Goal: Information Seeking & Learning: Learn about a topic

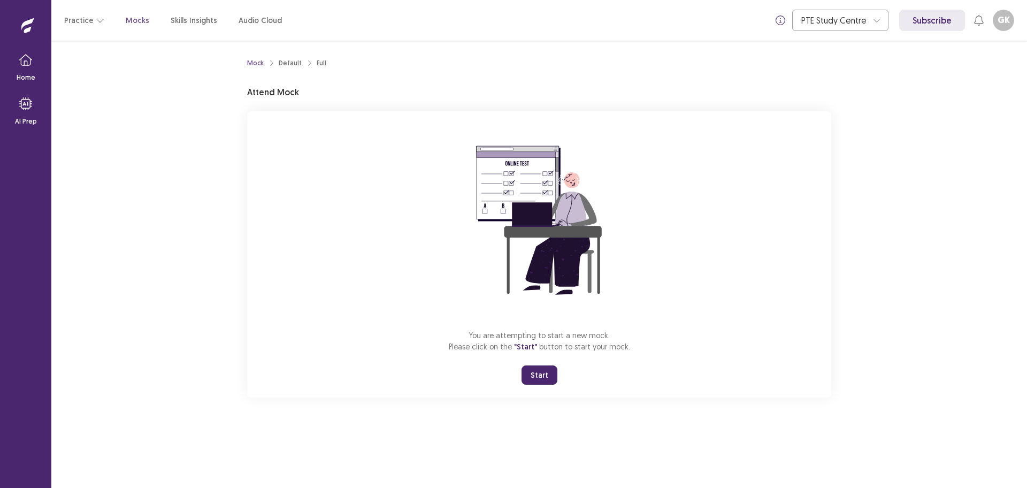
click at [545, 378] on button "Start" at bounding box center [540, 374] width 36 height 19
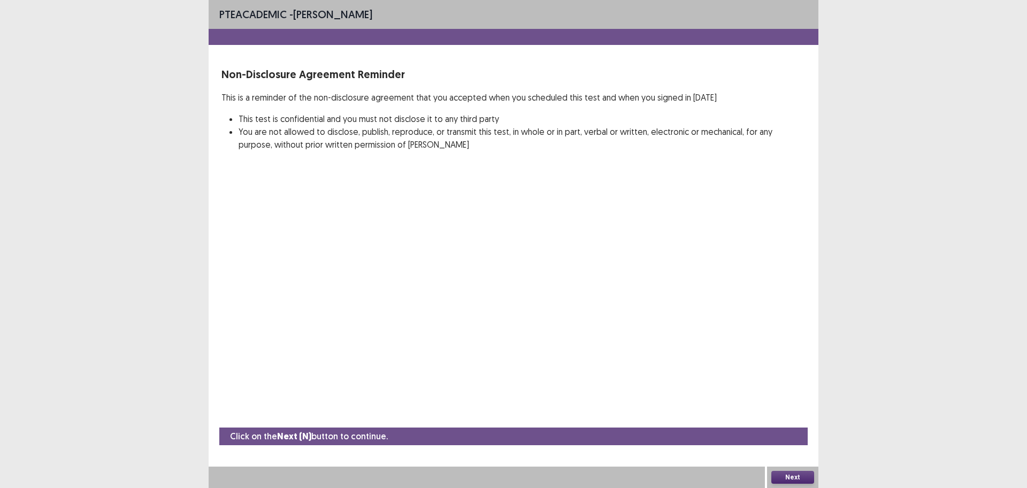
click at [787, 477] on button "Next" at bounding box center [793, 477] width 43 height 13
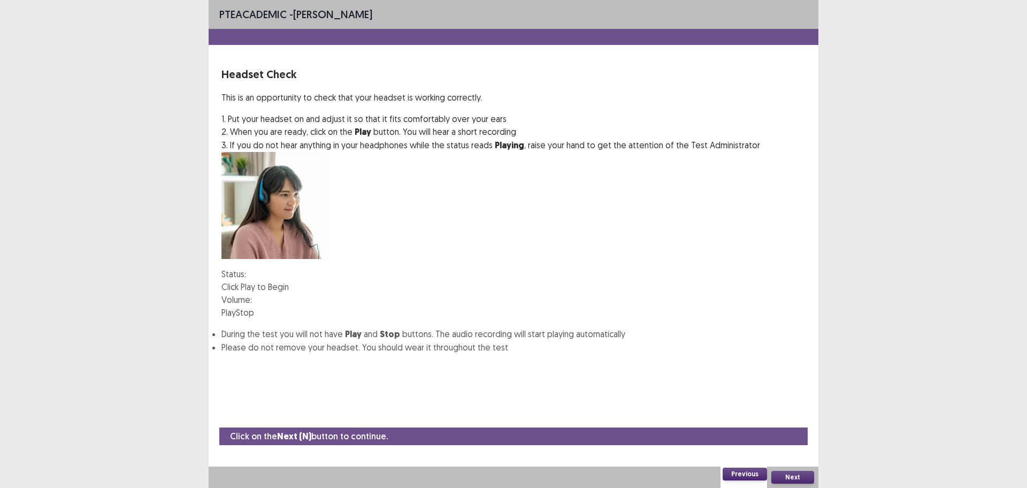
click at [236, 306] on button "Play" at bounding box center [229, 312] width 14 height 13
click at [798, 473] on button "Next" at bounding box center [793, 477] width 43 height 13
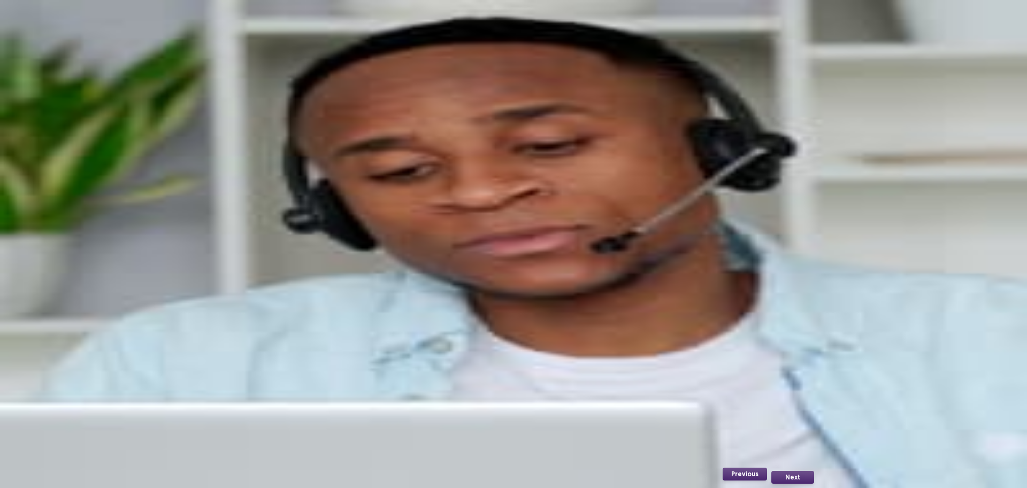
click at [249, 238] on button "Record" at bounding box center [235, 231] width 27 height 13
click at [299, 238] on button "Stop" at bounding box center [290, 231] width 18 height 13
click at [281, 238] on button "Playback" at bounding box center [265, 231] width 32 height 13
click at [791, 477] on button "Next" at bounding box center [793, 477] width 43 height 13
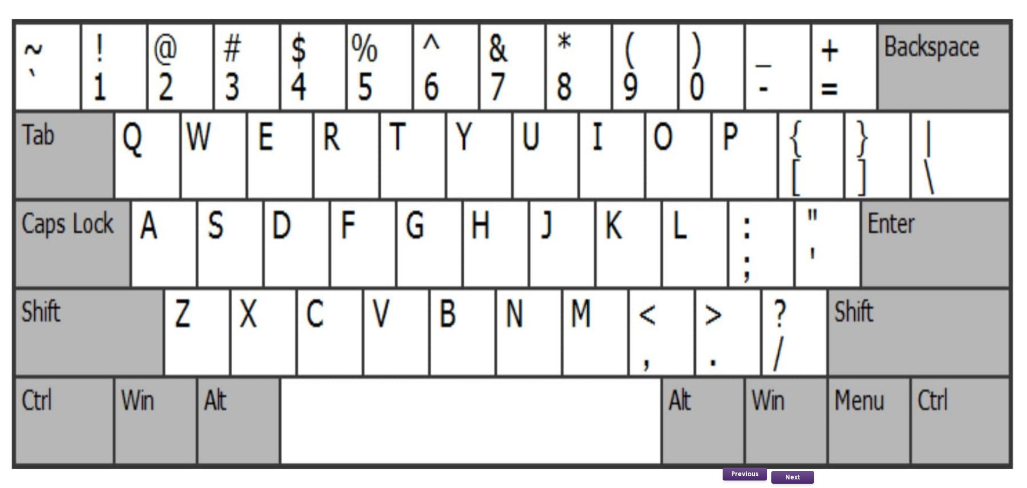
click at [798, 476] on button "Next" at bounding box center [793, 477] width 43 height 13
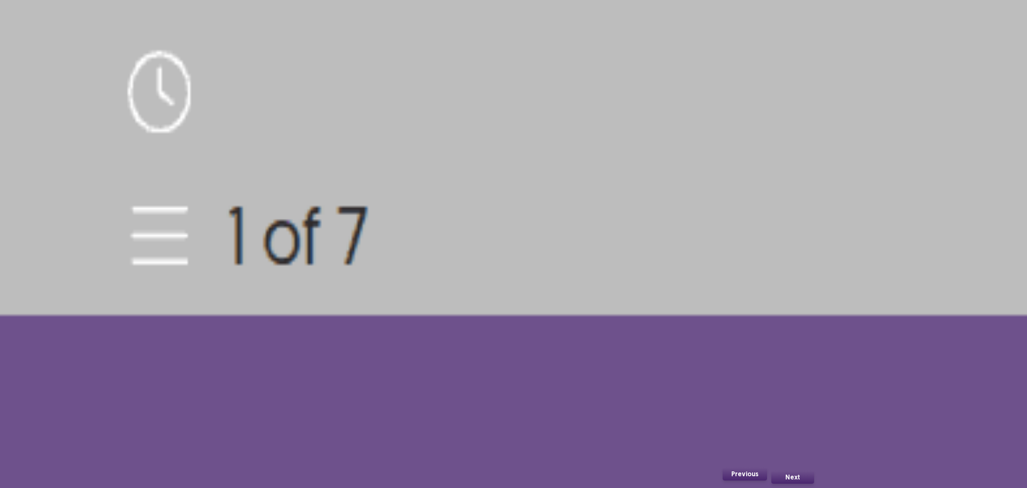
click at [800, 477] on button "Next" at bounding box center [793, 477] width 43 height 13
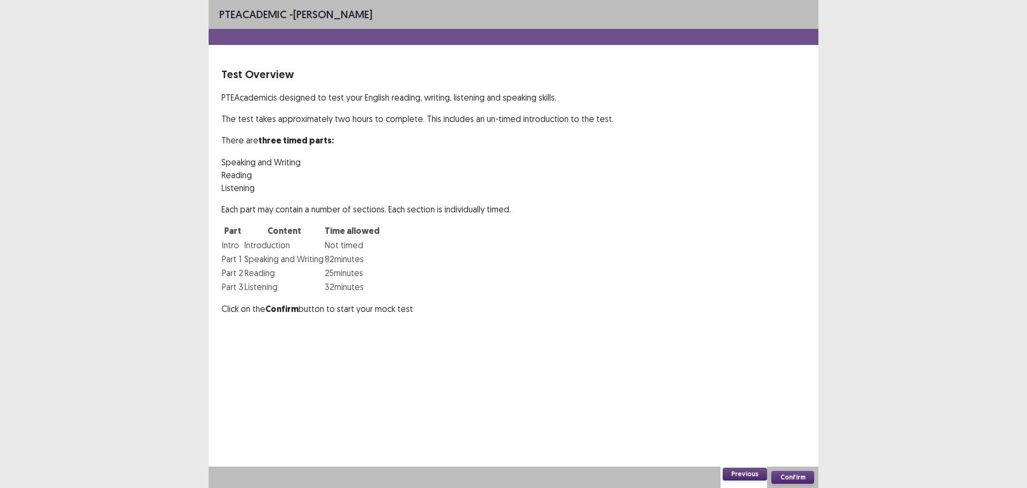
click at [798, 475] on button "Confirm" at bounding box center [793, 477] width 43 height 13
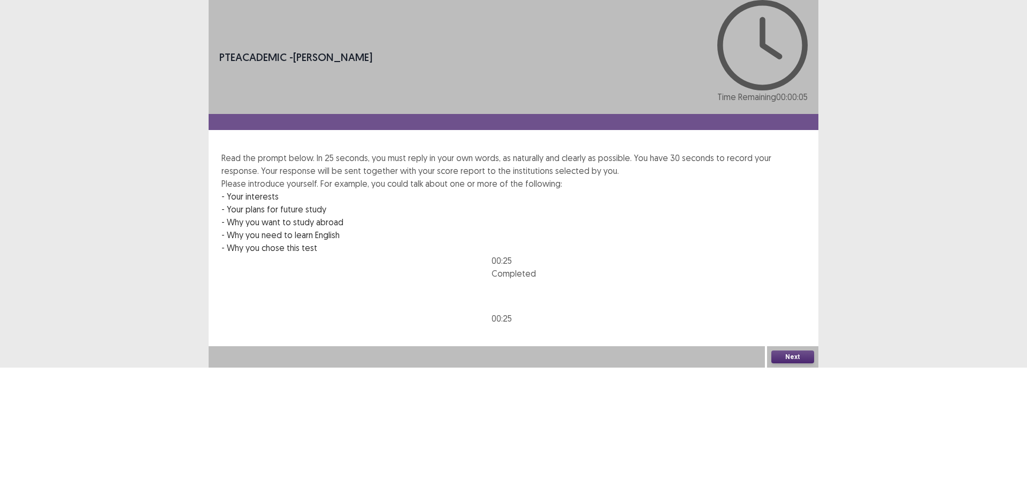
click at [798, 363] on button "Next" at bounding box center [793, 356] width 43 height 13
click at [47, 394] on button "Confirm" at bounding box center [23, 403] width 47 height 19
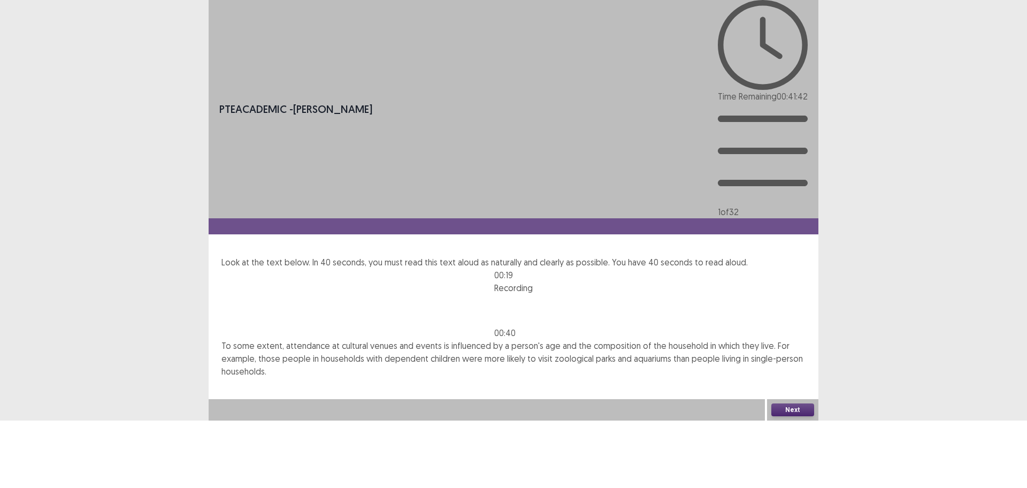
click at [805, 416] on button "Next" at bounding box center [793, 409] width 43 height 13
click at [47, 446] on button "Confirm" at bounding box center [23, 455] width 47 height 19
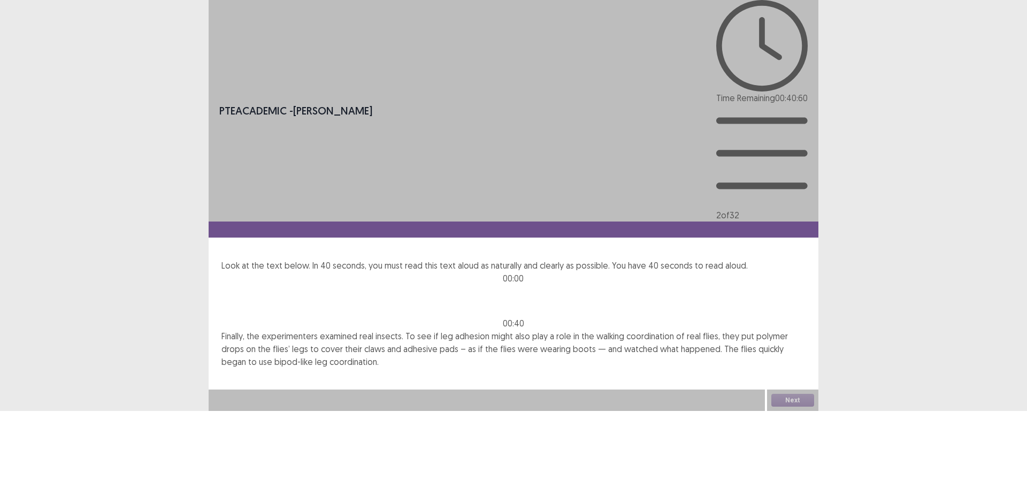
click at [278, 330] on p "Finally, the experimenters examined real insects. To see if leg adhesion might …" at bounding box center [514, 349] width 584 height 39
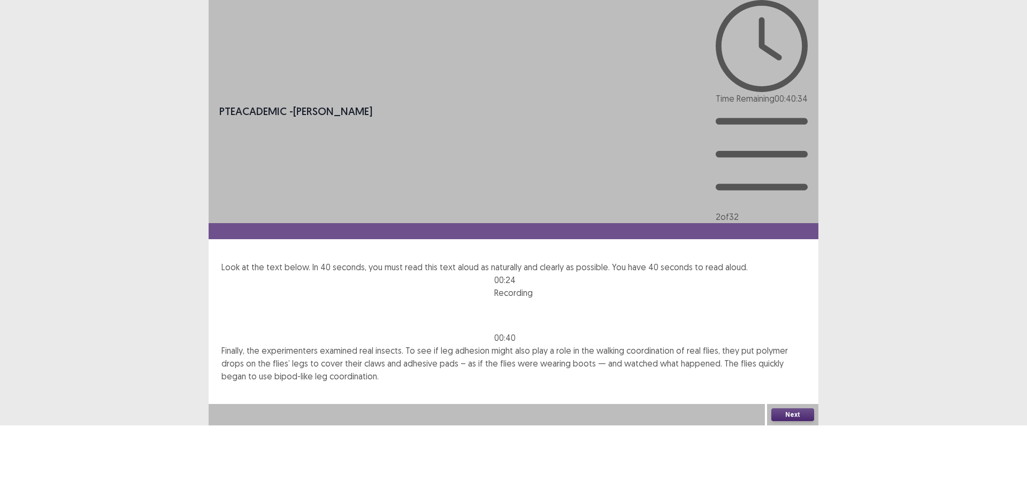
click at [791, 421] on button "Next" at bounding box center [793, 414] width 43 height 13
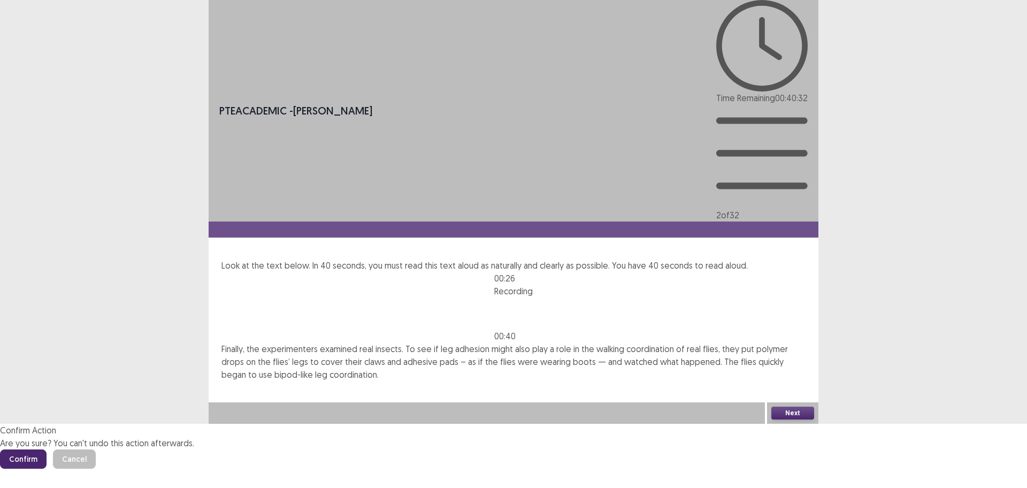
click at [47, 449] on button "Confirm" at bounding box center [23, 458] width 47 height 19
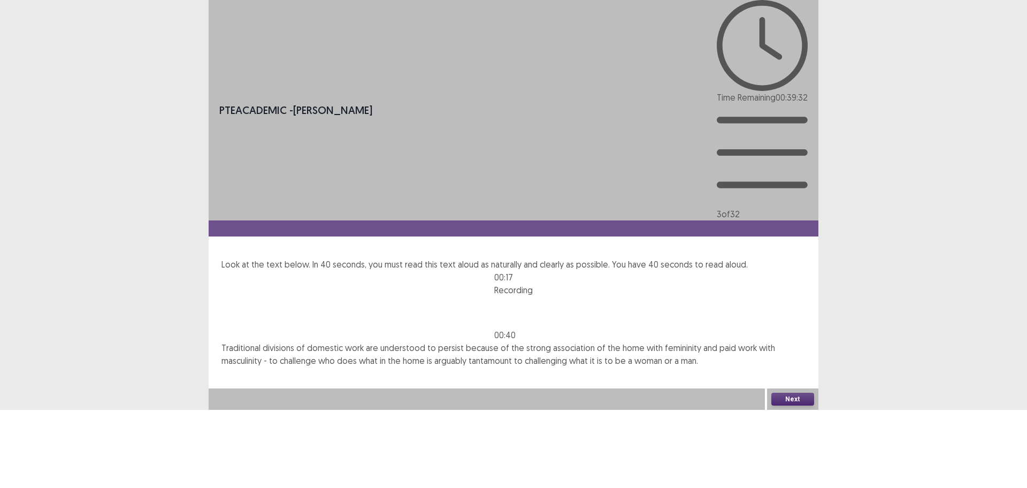
click at [792, 406] on button "Next" at bounding box center [793, 399] width 43 height 13
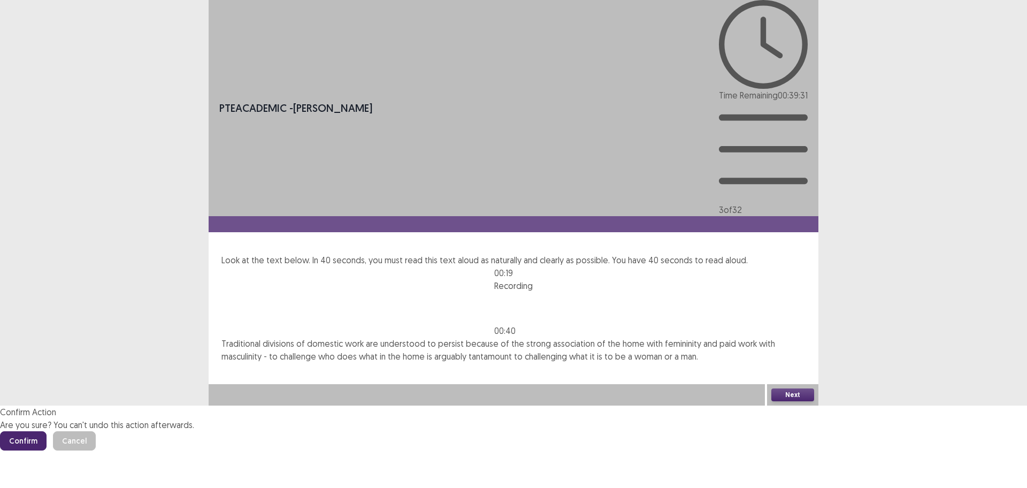
click at [47, 431] on button "Confirm" at bounding box center [23, 440] width 47 height 19
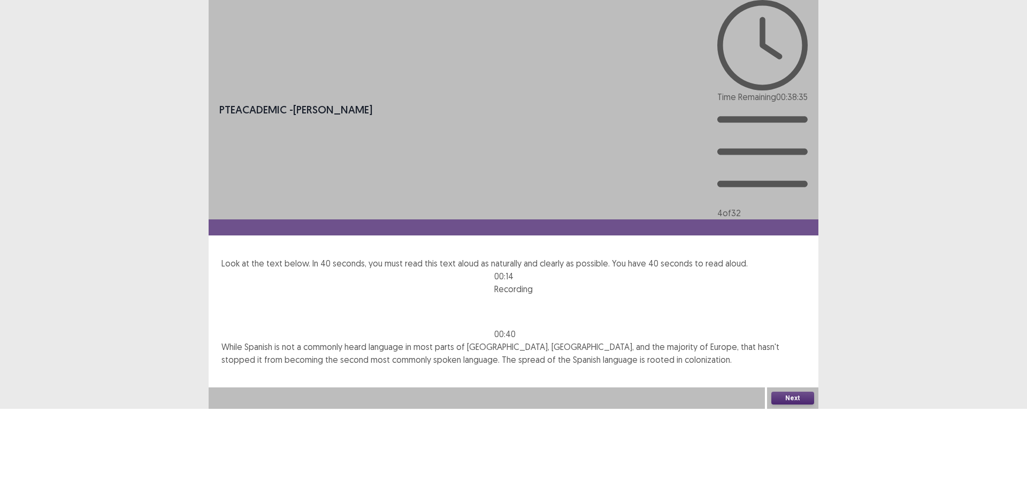
click at [792, 405] on button "Next" at bounding box center [793, 398] width 43 height 13
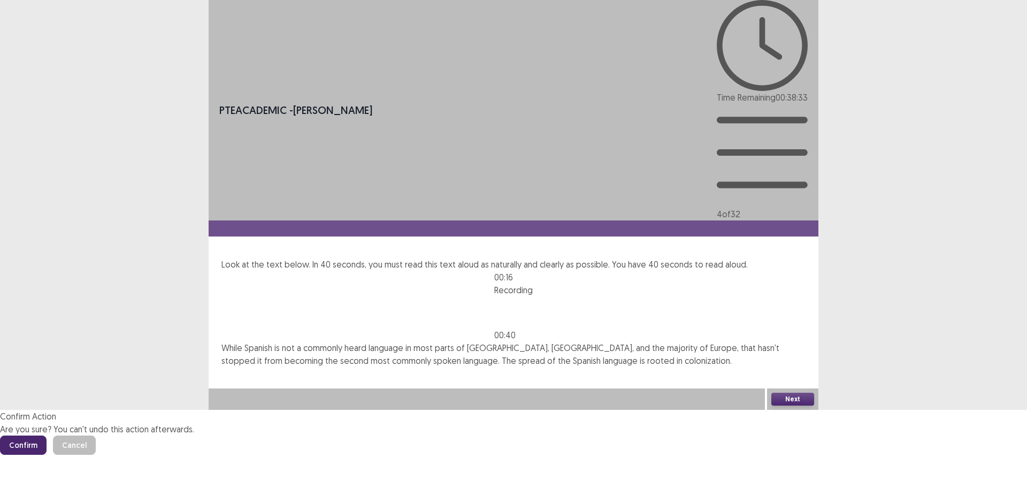
click at [47, 436] on button "Confirm" at bounding box center [23, 445] width 47 height 19
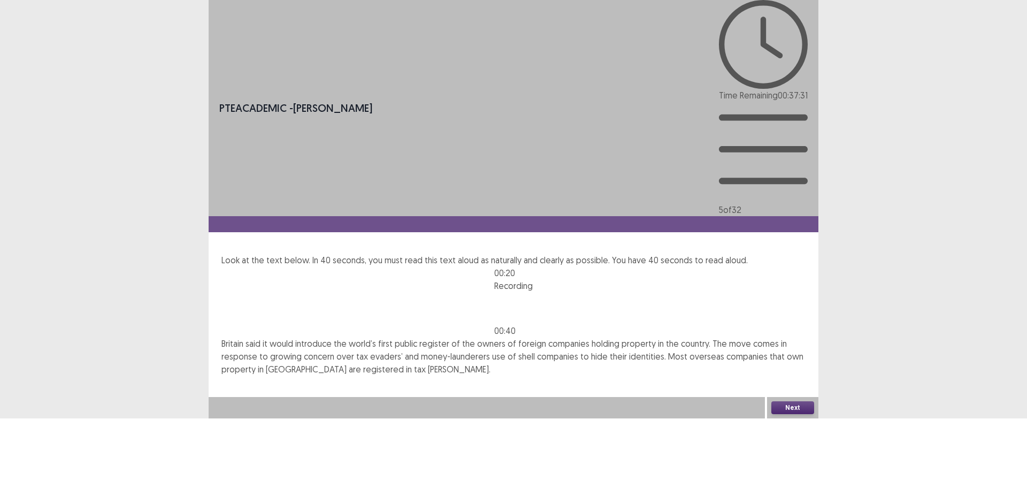
click at [789, 414] on button "Next" at bounding box center [793, 407] width 43 height 13
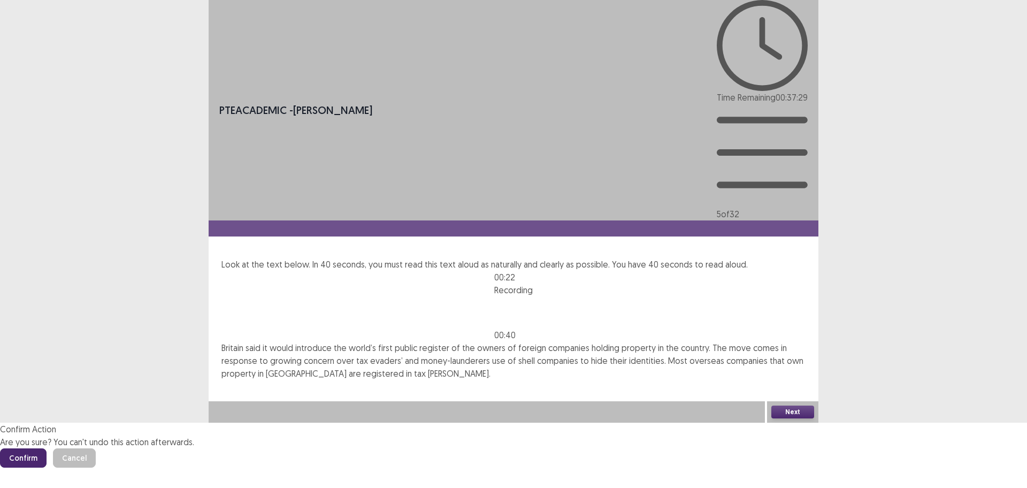
click at [47, 448] on button "Confirm" at bounding box center [23, 457] width 47 height 19
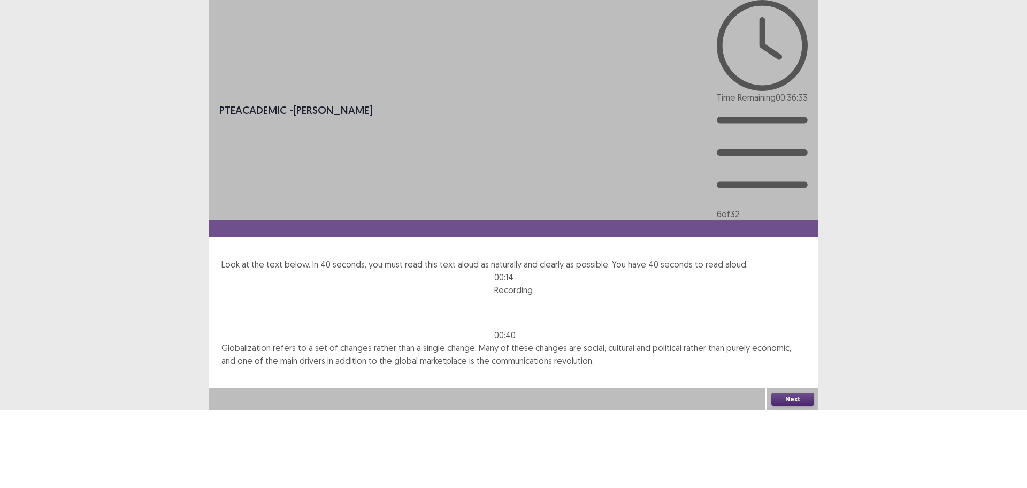
click at [794, 406] on button "Next" at bounding box center [793, 399] width 43 height 13
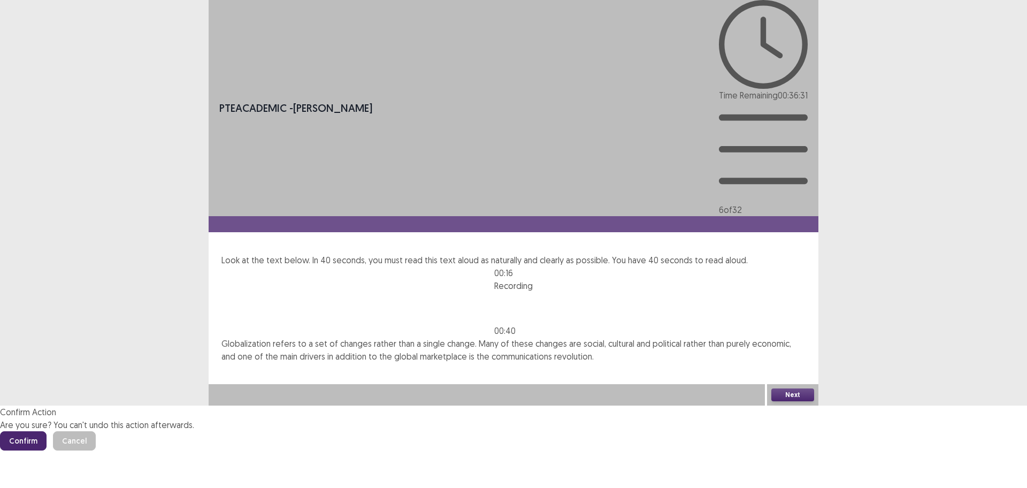
click at [47, 431] on button "Confirm" at bounding box center [23, 440] width 47 height 19
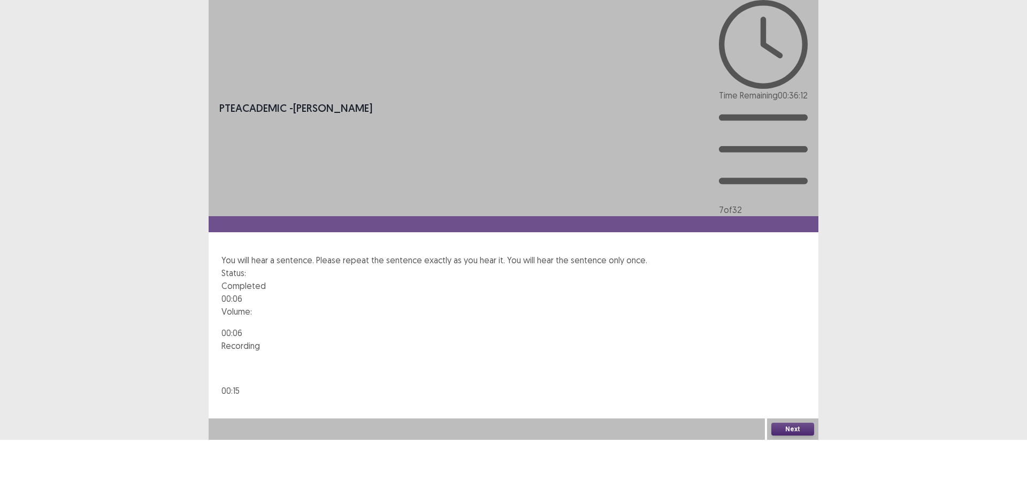
click at [789, 436] on button "Next" at bounding box center [793, 429] width 43 height 13
click at [47, 466] on button "Confirm" at bounding box center [23, 475] width 47 height 19
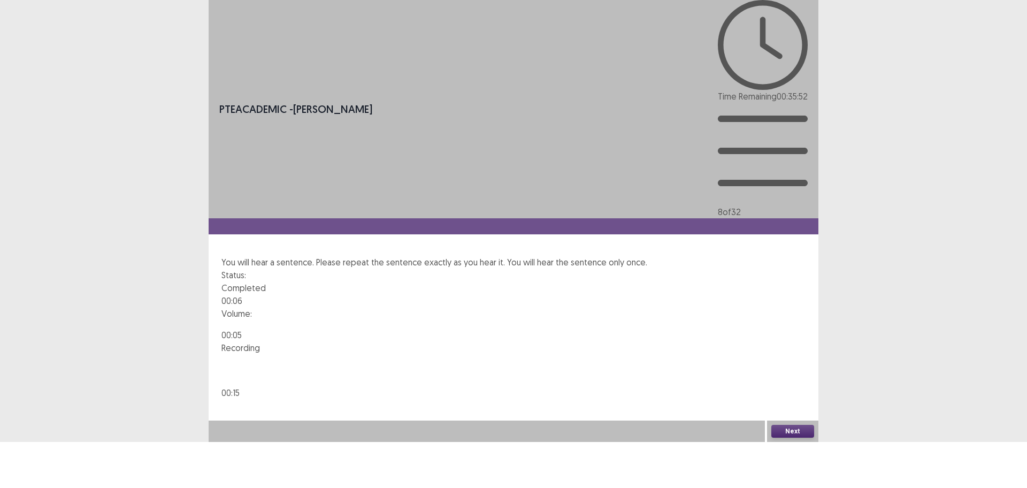
click at [789, 438] on button "Next" at bounding box center [793, 431] width 43 height 13
click at [47, 468] on button "Confirm" at bounding box center [23, 477] width 47 height 19
click at [799, 439] on button "Next" at bounding box center [793, 432] width 43 height 13
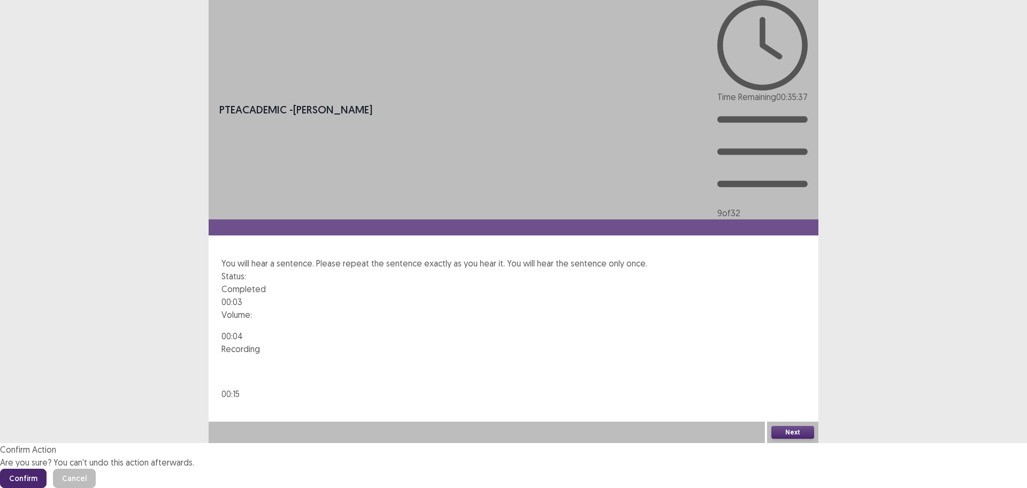
click at [47, 469] on button "Confirm" at bounding box center [23, 478] width 47 height 19
click at [790, 439] on button "Next" at bounding box center [793, 432] width 43 height 13
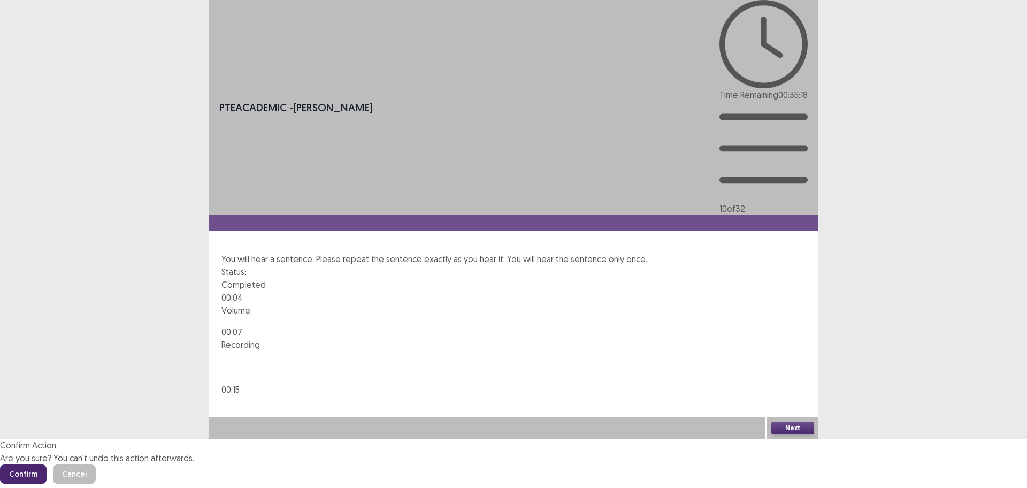
click at [47, 464] on button "Confirm" at bounding box center [23, 473] width 47 height 19
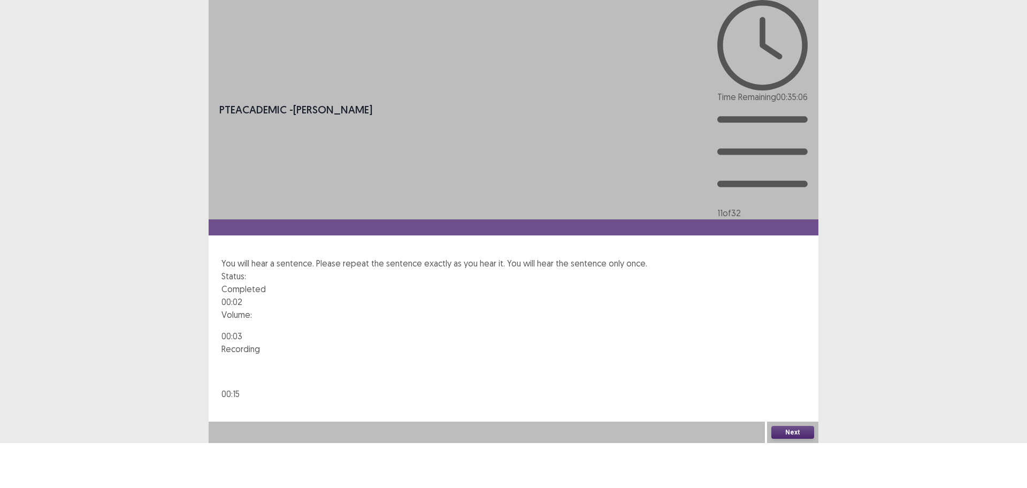
click at [787, 439] on button "Next" at bounding box center [793, 432] width 43 height 13
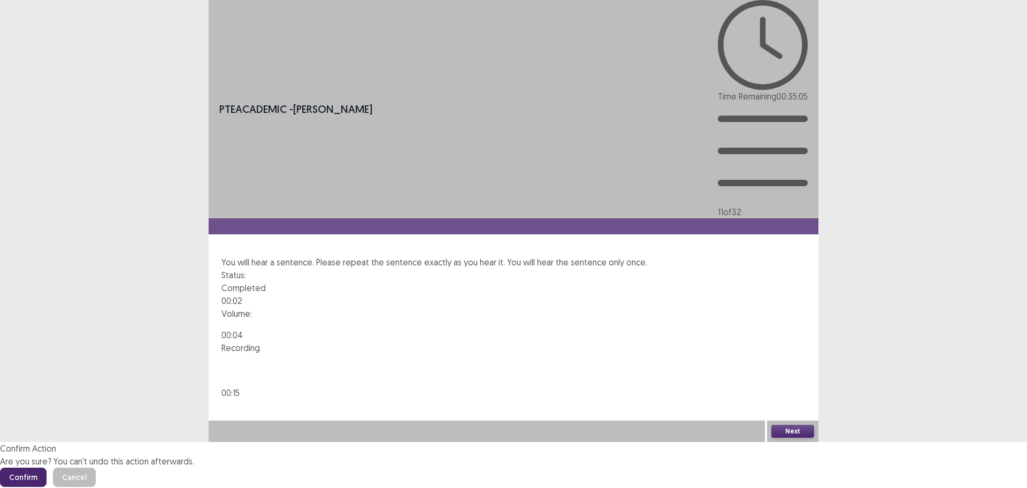
click at [47, 468] on button "Confirm" at bounding box center [23, 477] width 47 height 19
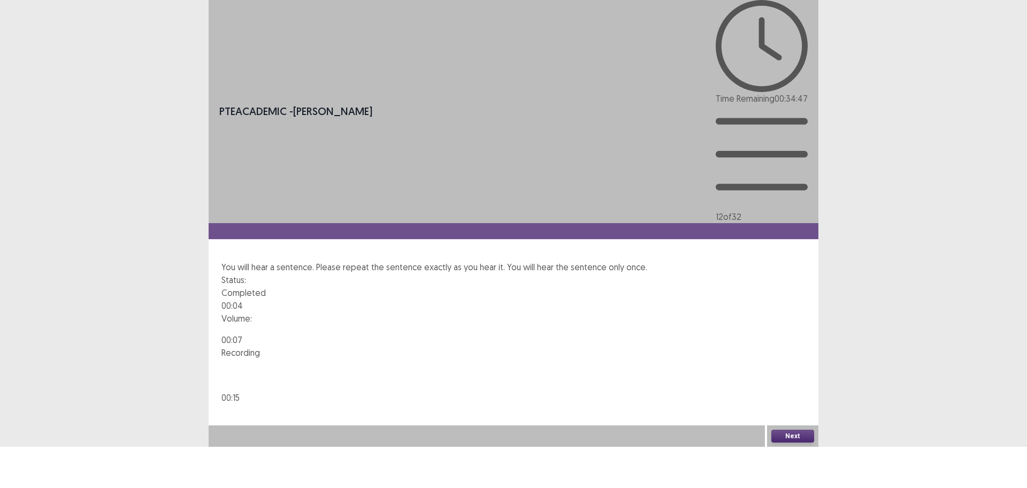
click at [791, 443] on button "Next" at bounding box center [793, 436] width 43 height 13
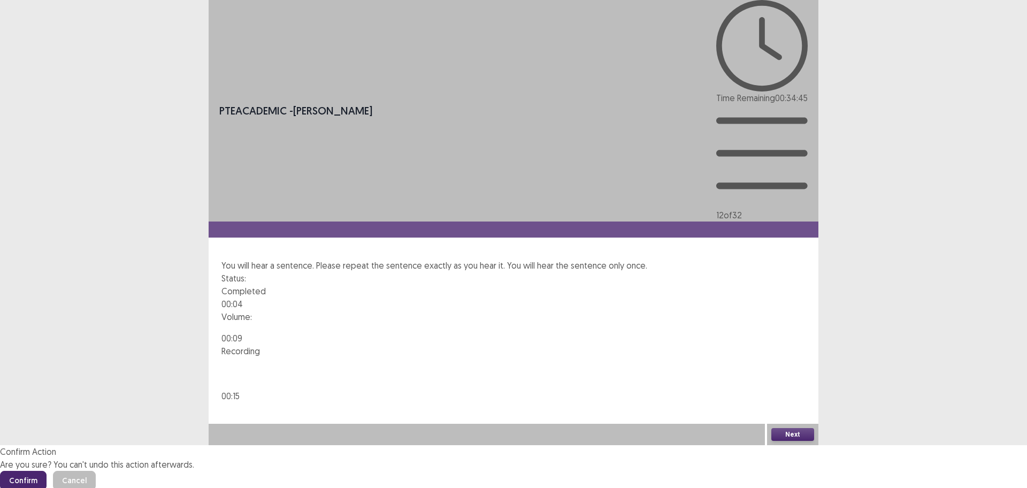
click at [47, 471] on button "Confirm" at bounding box center [23, 480] width 47 height 19
click at [800, 441] on button "Next" at bounding box center [793, 434] width 43 height 13
click at [47, 471] on button "Confirm" at bounding box center [23, 480] width 47 height 19
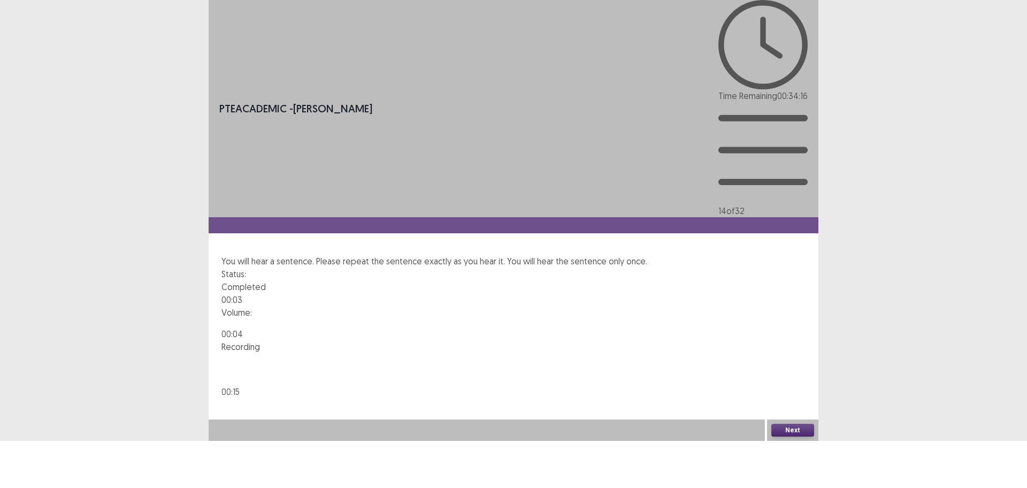
click at [796, 437] on button "Next" at bounding box center [793, 430] width 43 height 13
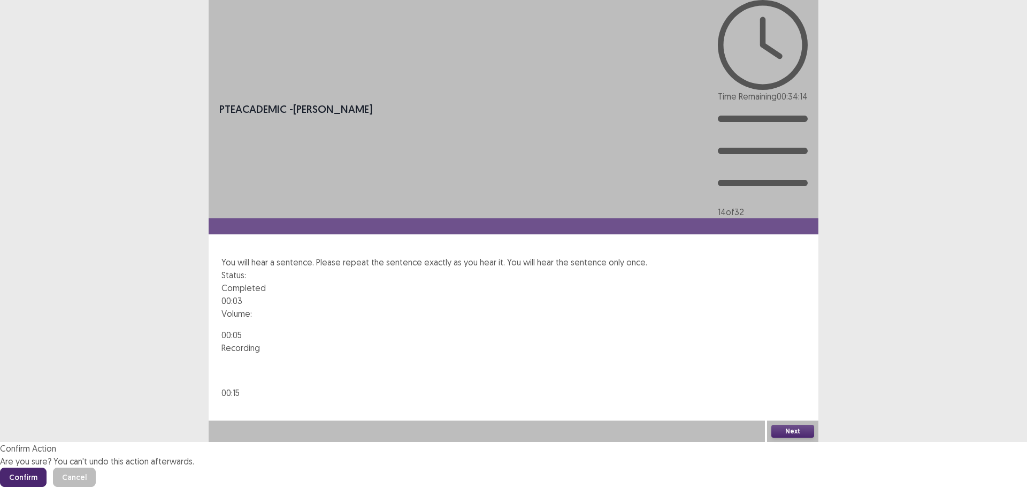
click at [47, 468] on button "Confirm" at bounding box center [23, 477] width 47 height 19
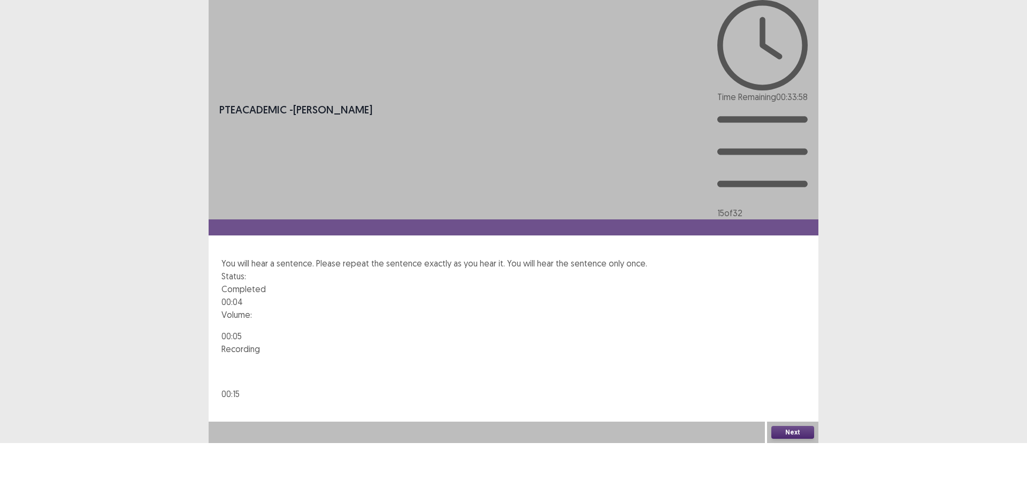
click at [789, 439] on button "Next" at bounding box center [793, 432] width 43 height 13
click at [47, 469] on button "Confirm" at bounding box center [23, 478] width 47 height 19
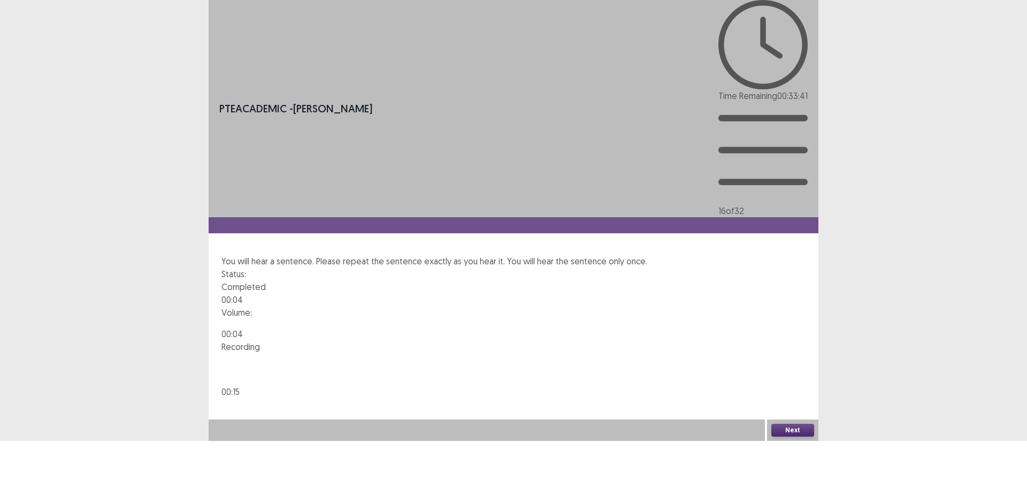
click at [777, 437] on button "Next" at bounding box center [793, 430] width 43 height 13
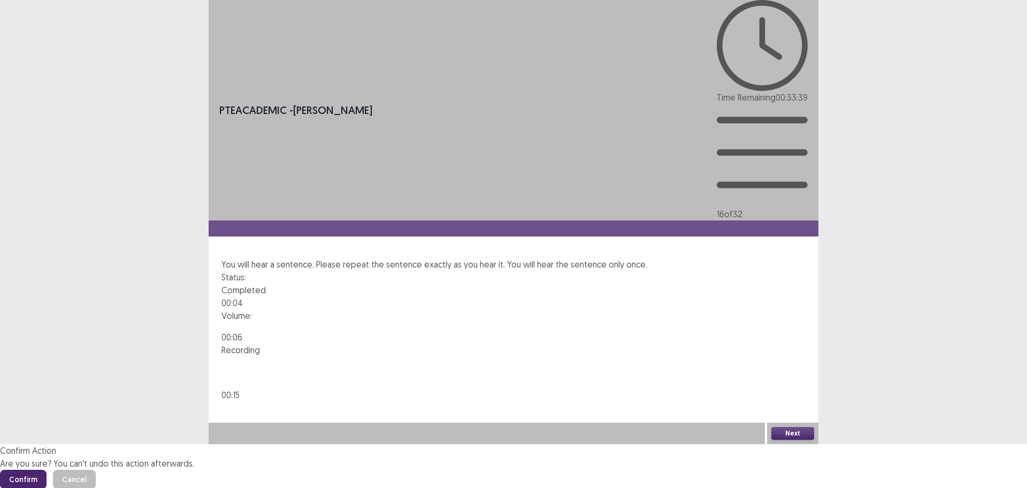
click at [47, 470] on button "Confirm" at bounding box center [23, 479] width 47 height 19
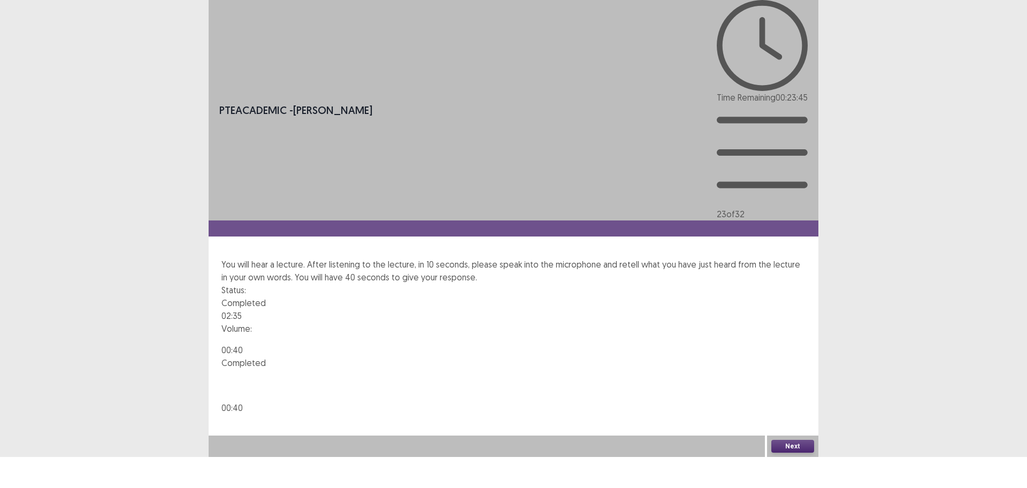
click at [796, 453] on button "Next" at bounding box center [793, 446] width 43 height 13
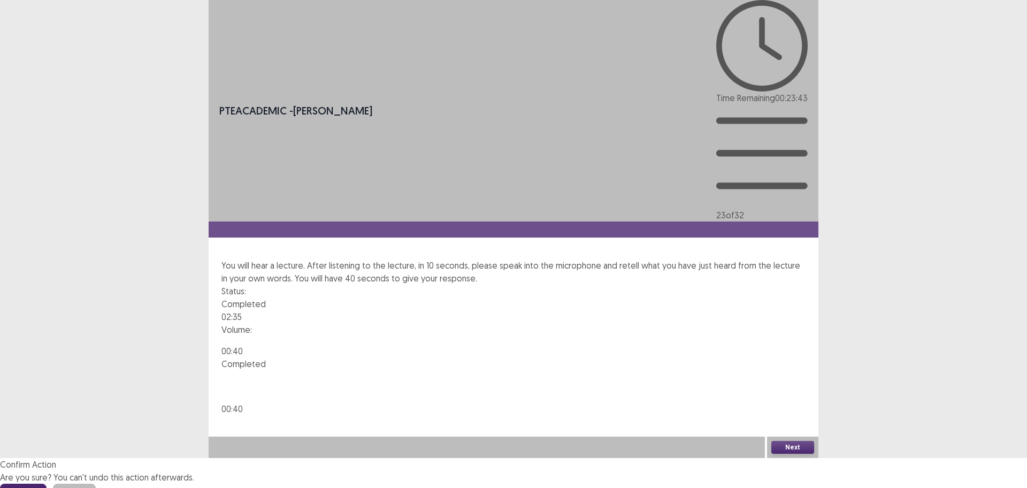
click at [47, 484] on button "Confirm" at bounding box center [23, 493] width 47 height 19
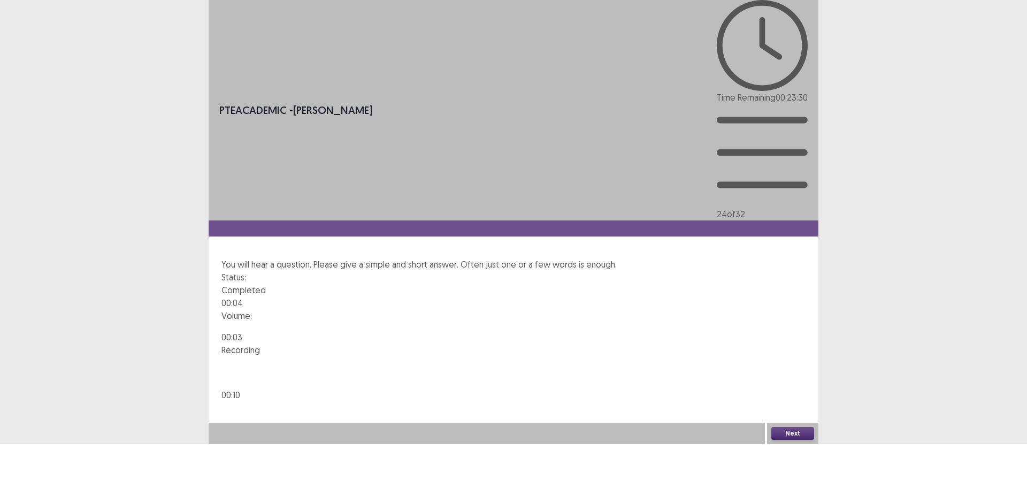
click at [796, 440] on button "Next" at bounding box center [793, 433] width 43 height 13
click at [47, 470] on button "Confirm" at bounding box center [23, 479] width 47 height 19
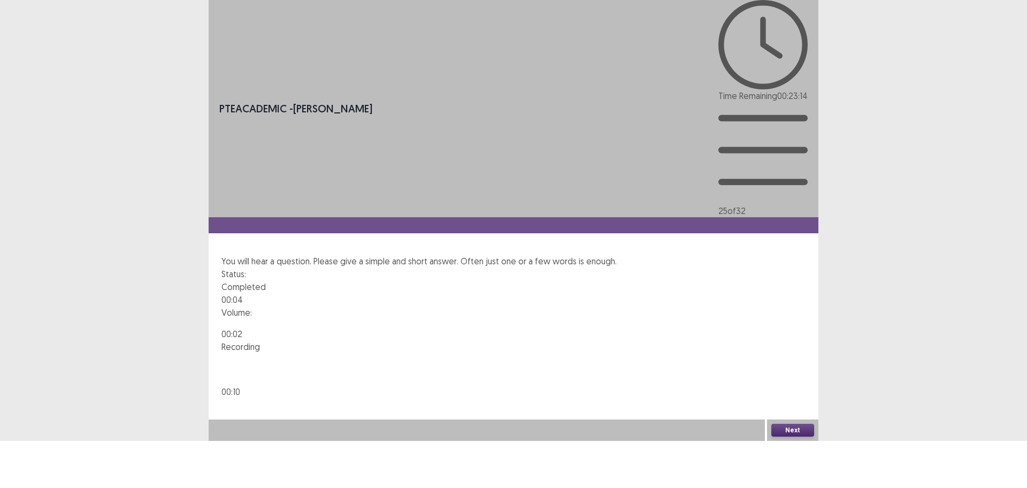
click at [789, 437] on button "Next" at bounding box center [793, 430] width 43 height 13
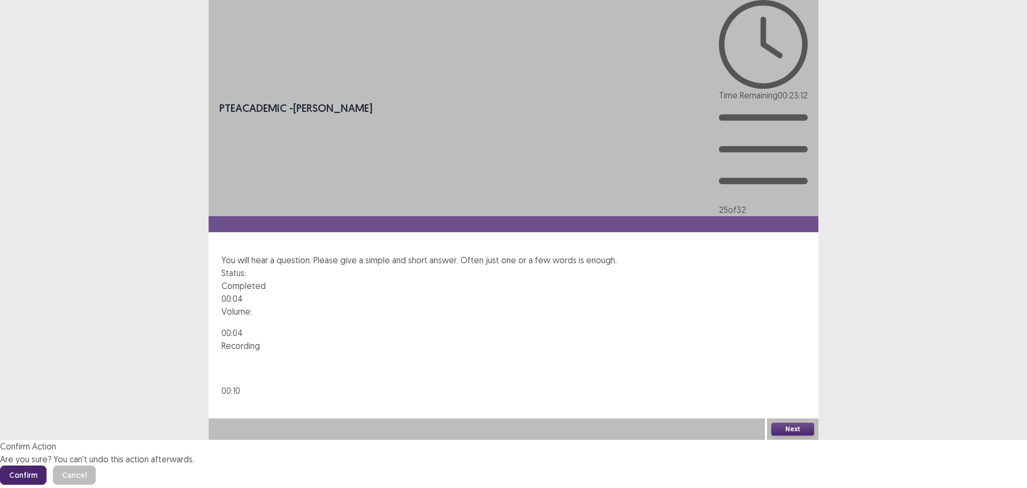
click at [47, 466] on button "Confirm" at bounding box center [23, 475] width 47 height 19
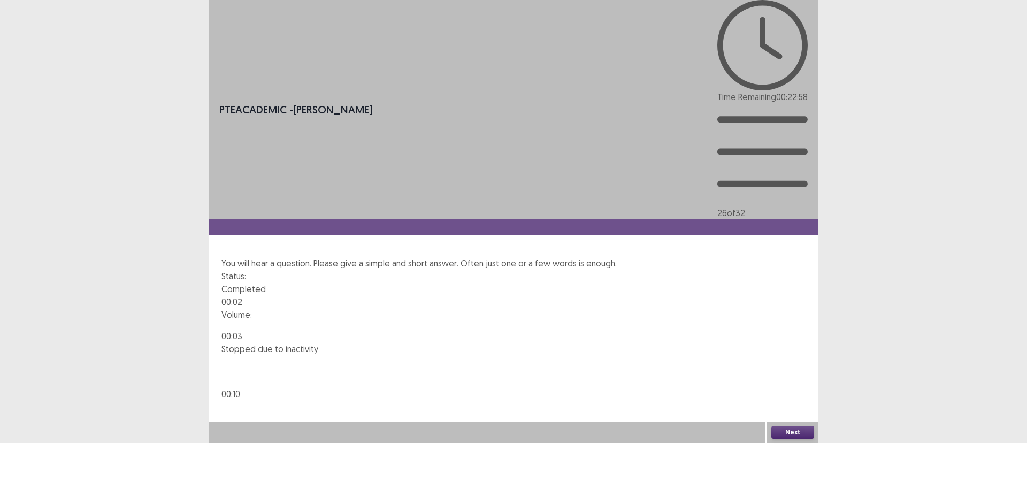
click at [801, 439] on button "Next" at bounding box center [793, 432] width 43 height 13
click at [47, 469] on button "Confirm" at bounding box center [23, 478] width 47 height 19
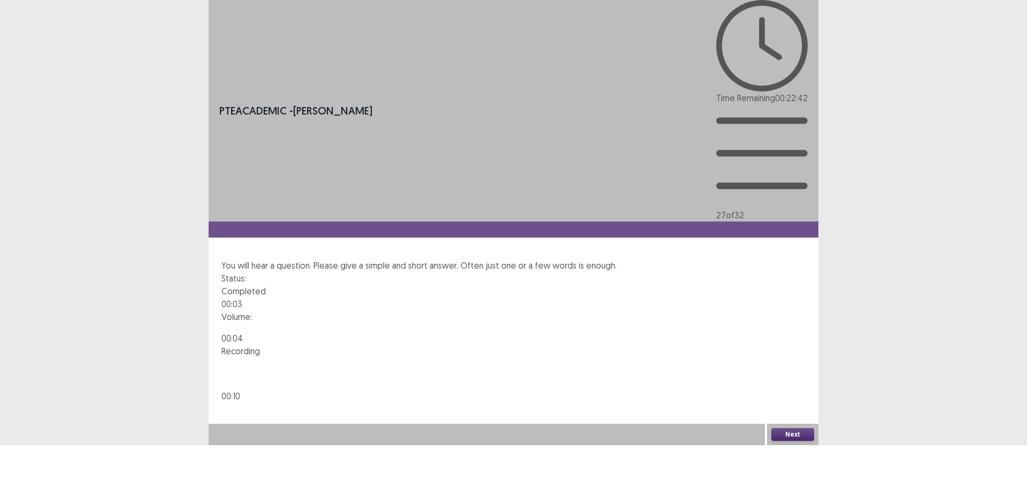
click at [787, 441] on button "Next" at bounding box center [793, 434] width 43 height 13
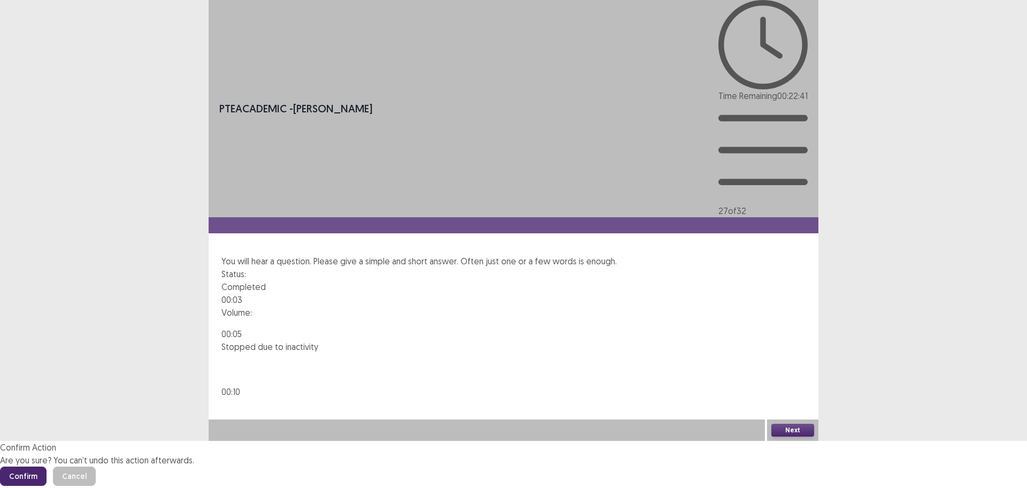
click at [47, 467] on button "Confirm" at bounding box center [23, 476] width 47 height 19
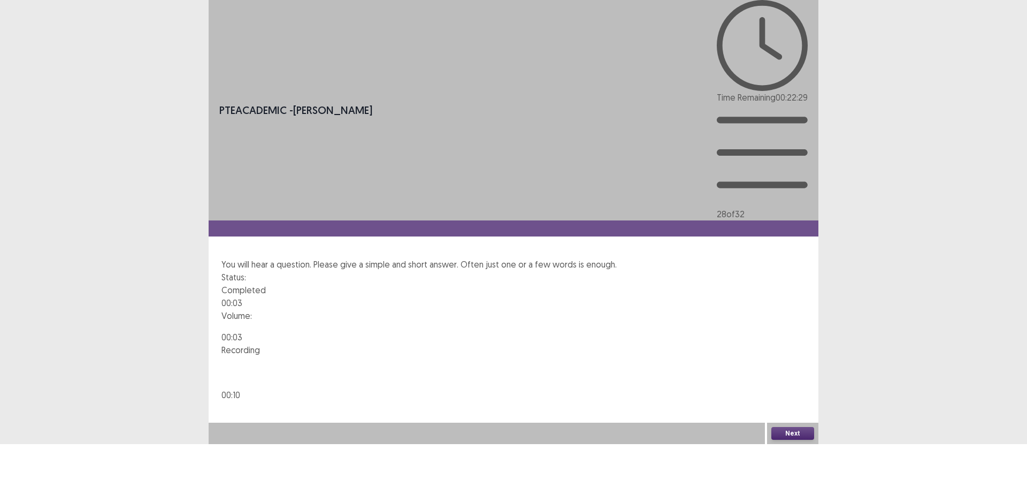
click at [793, 440] on button "Next" at bounding box center [793, 433] width 43 height 13
click at [47, 470] on button "Confirm" at bounding box center [23, 479] width 47 height 19
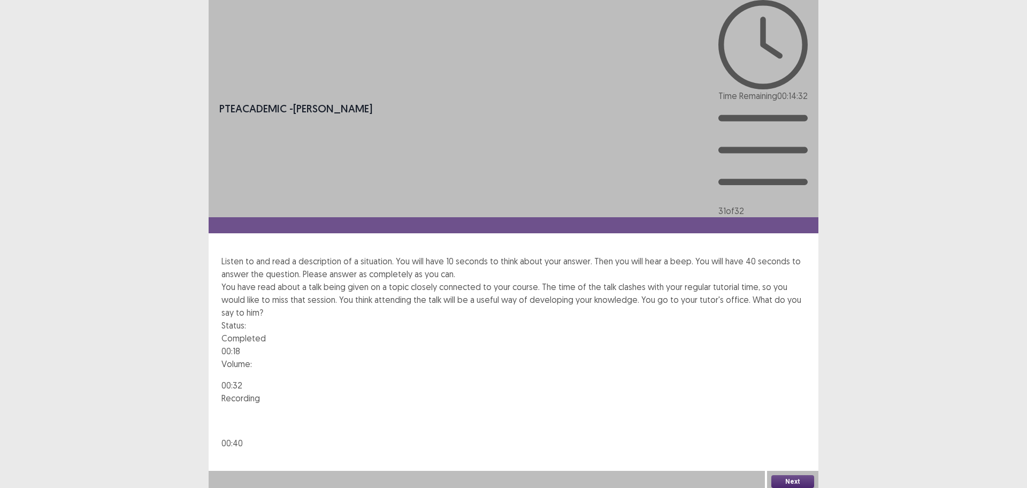
click at [796, 476] on button "Next" at bounding box center [793, 481] width 43 height 13
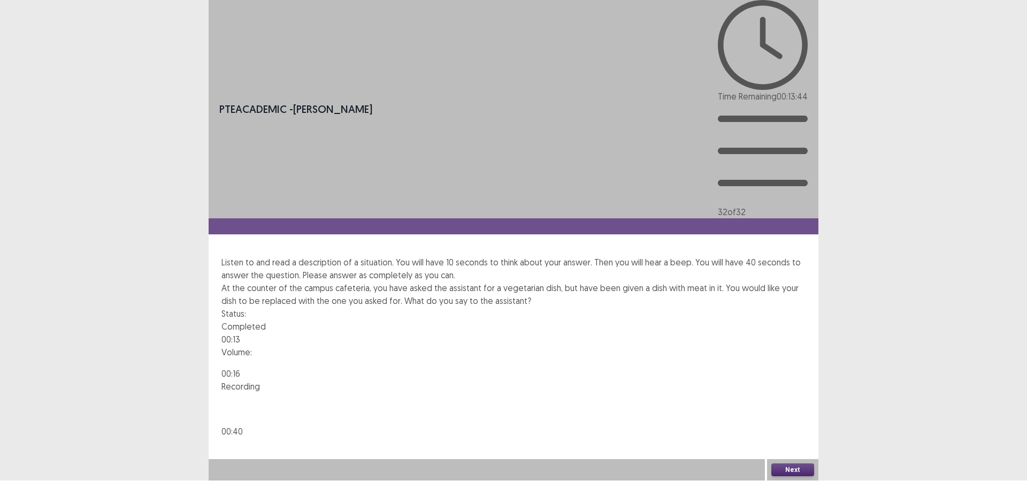
click at [794, 476] on button "Next" at bounding box center [793, 469] width 43 height 13
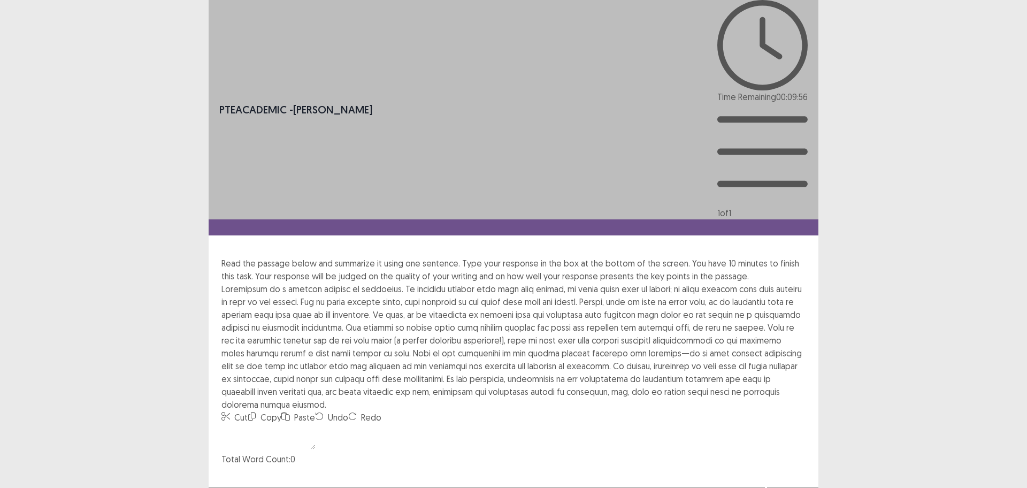
click at [315, 424] on textarea at bounding box center [269, 437] width 94 height 26
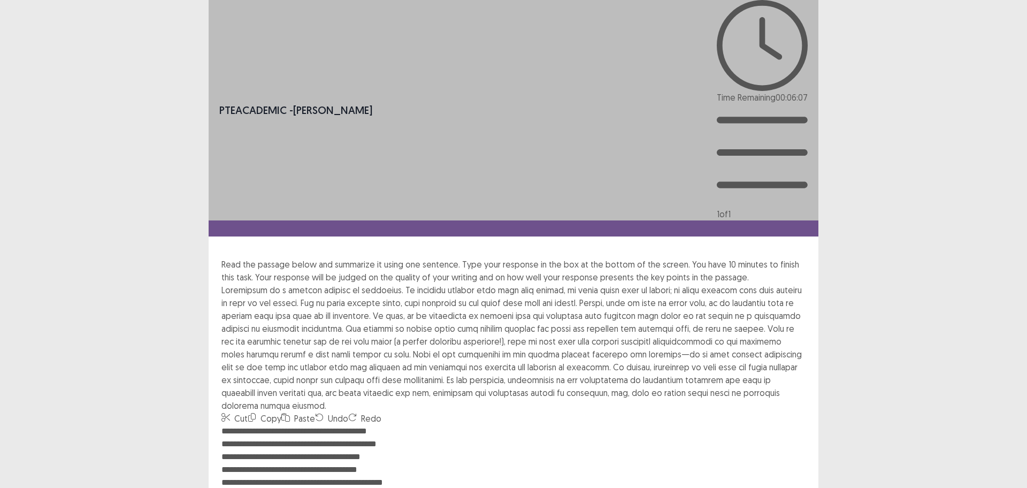
click at [401, 425] on textarea "**********" at bounding box center [514, 484] width 584 height 118
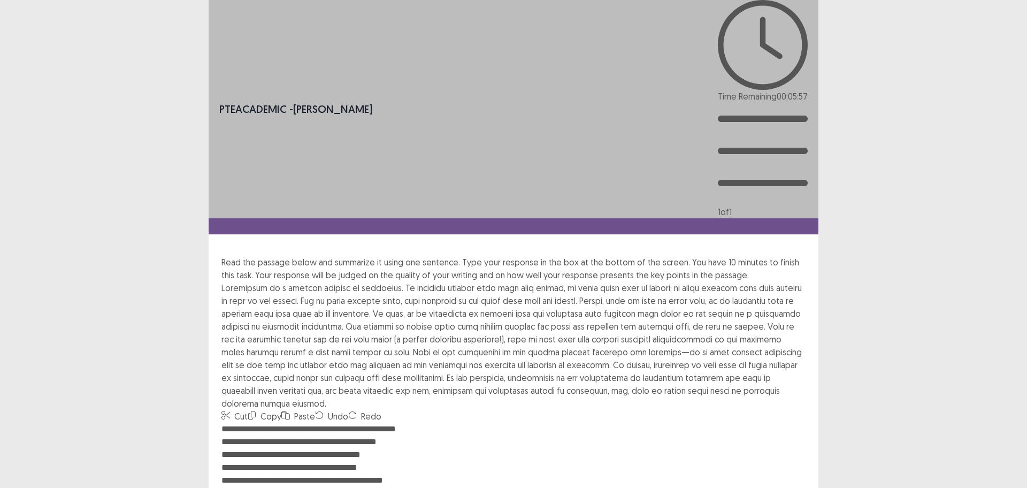
click at [228, 423] on textarea "**********" at bounding box center [514, 482] width 584 height 118
click at [574, 423] on textarea "**********" at bounding box center [514, 482] width 584 height 118
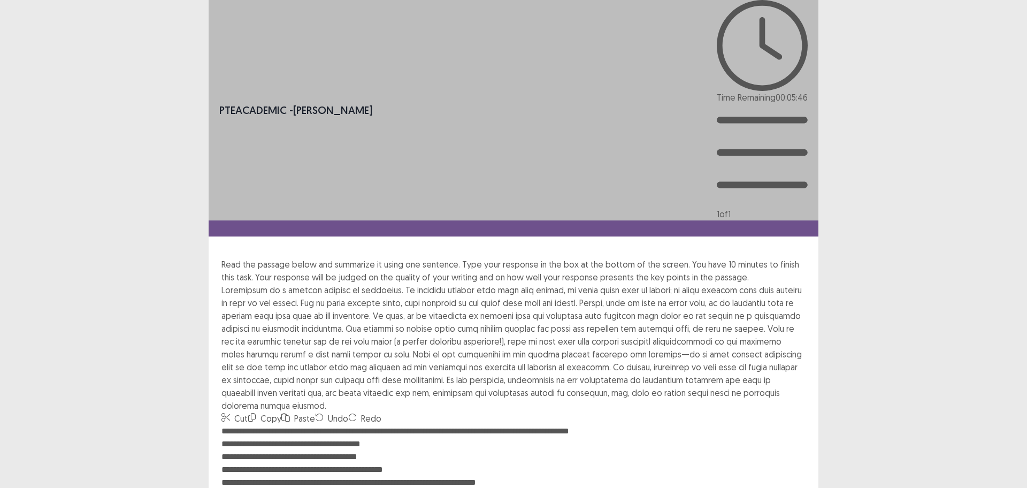
click at [230, 425] on textarea "**********" at bounding box center [514, 484] width 584 height 118
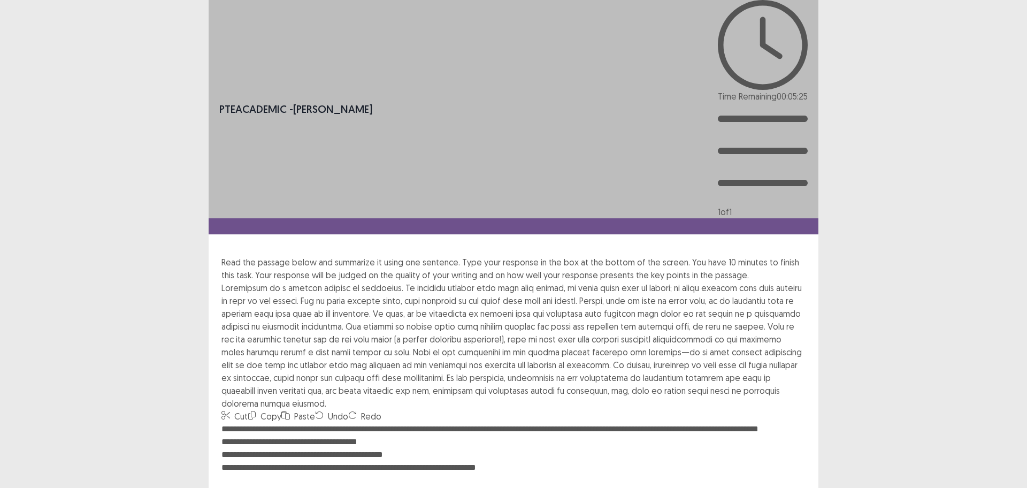
click at [772, 423] on textarea "**********" at bounding box center [514, 482] width 584 height 118
click at [759, 424] on textarea "**********" at bounding box center [514, 483] width 584 height 118
click at [760, 424] on textarea "**********" at bounding box center [514, 483] width 584 height 118
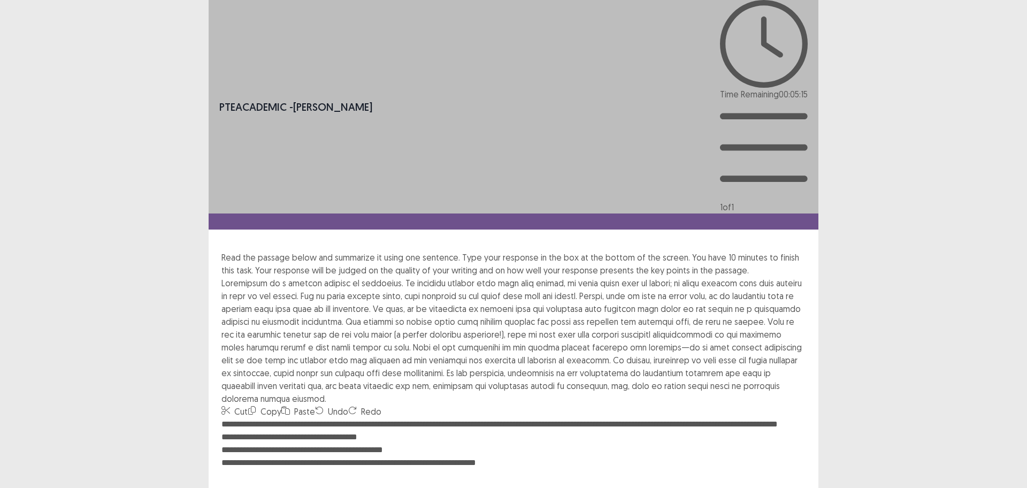
click at [228, 418] on textarea "**********" at bounding box center [514, 477] width 584 height 118
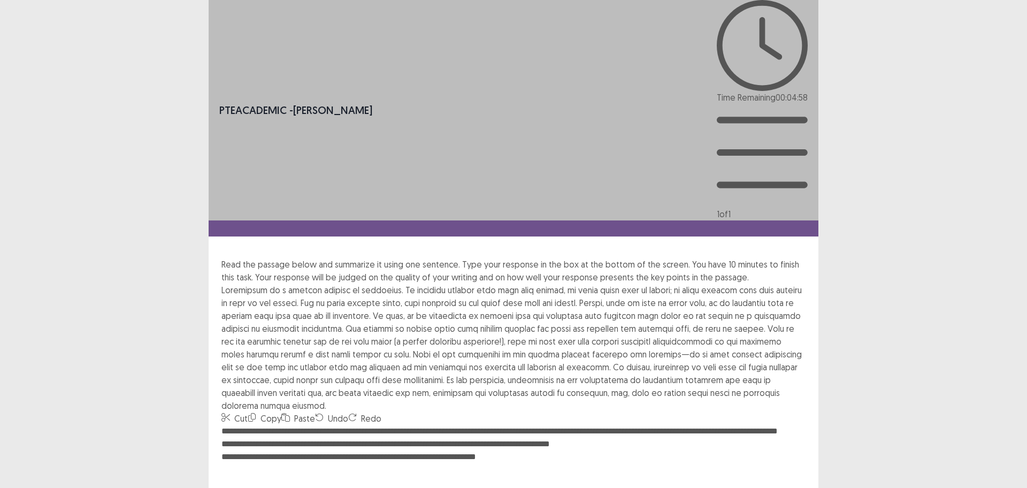
click at [230, 425] on textarea "**********" at bounding box center [514, 484] width 584 height 118
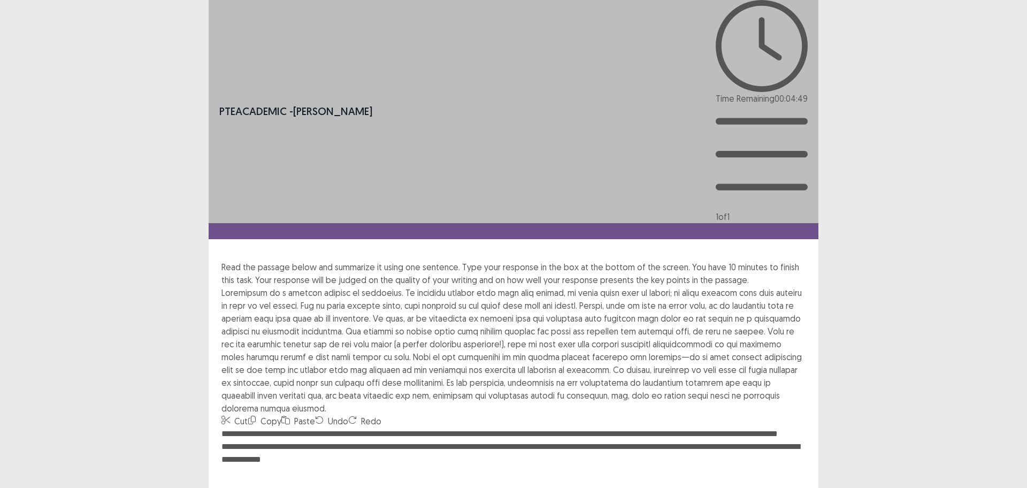
click at [339, 428] on textarea "**********" at bounding box center [514, 487] width 584 height 118
click at [303, 428] on textarea "**********" at bounding box center [514, 487] width 584 height 118
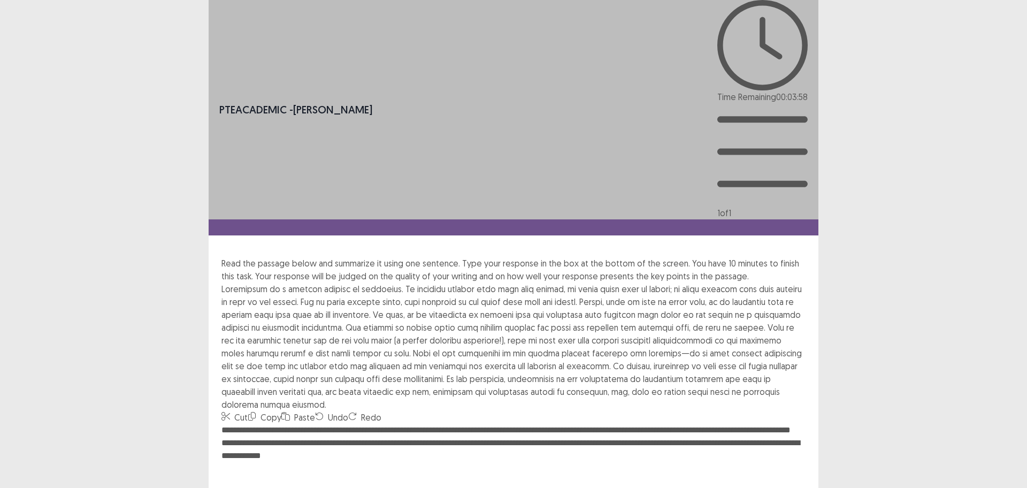
click at [663, 424] on textarea "**********" at bounding box center [514, 483] width 584 height 118
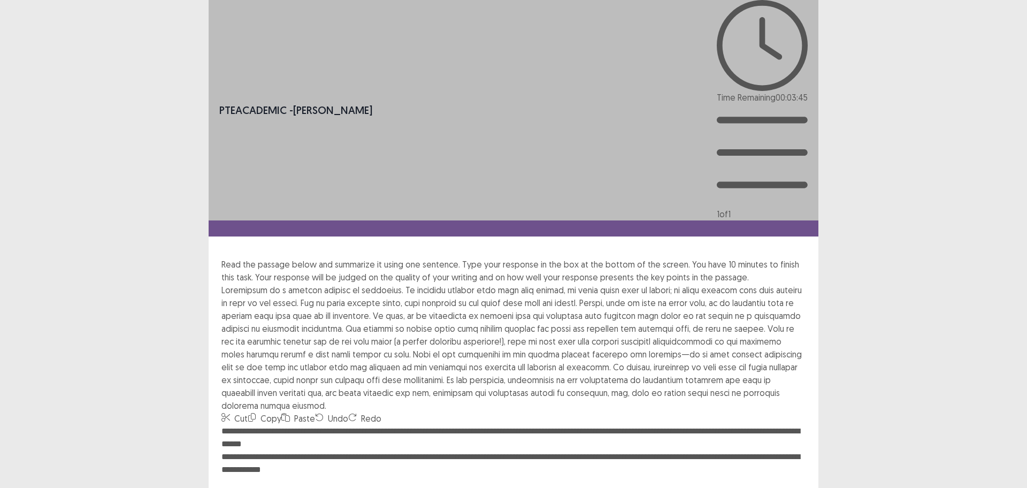
click at [228, 425] on textarea "**********" at bounding box center [514, 484] width 584 height 118
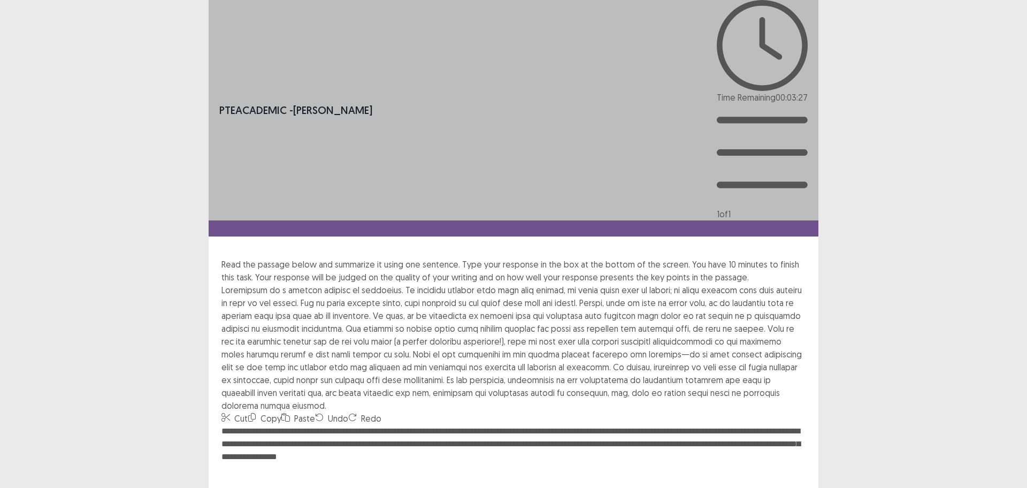
type textarea "**********"
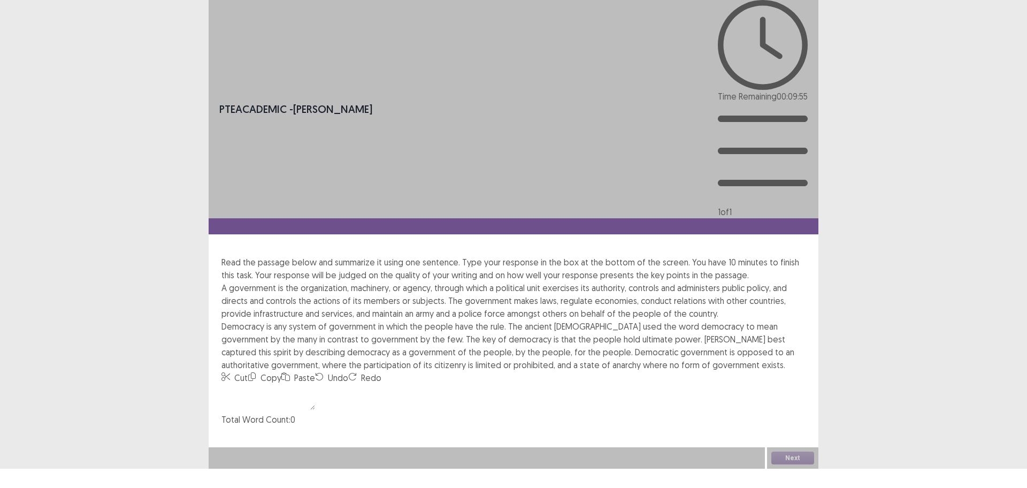
click at [315, 384] on textarea at bounding box center [269, 397] width 94 height 26
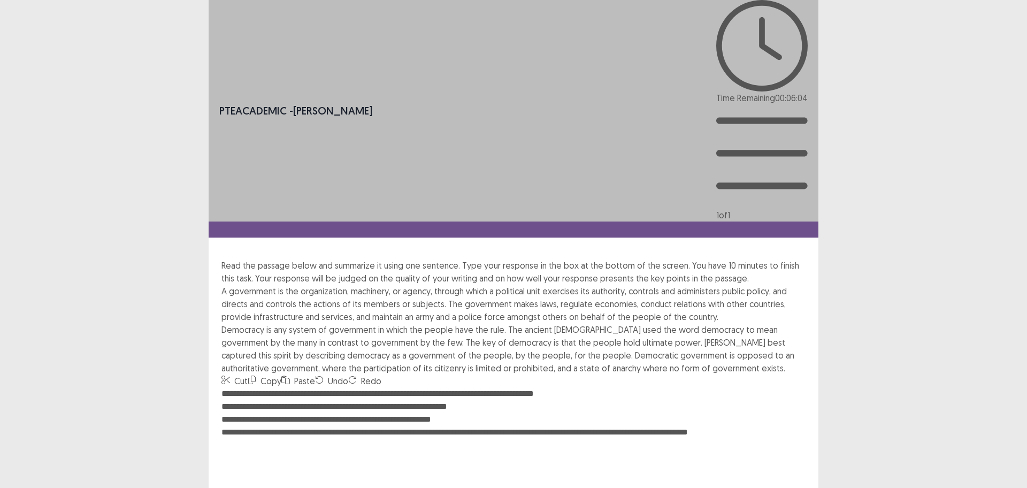
click at [570, 387] on textarea "**********" at bounding box center [514, 446] width 584 height 118
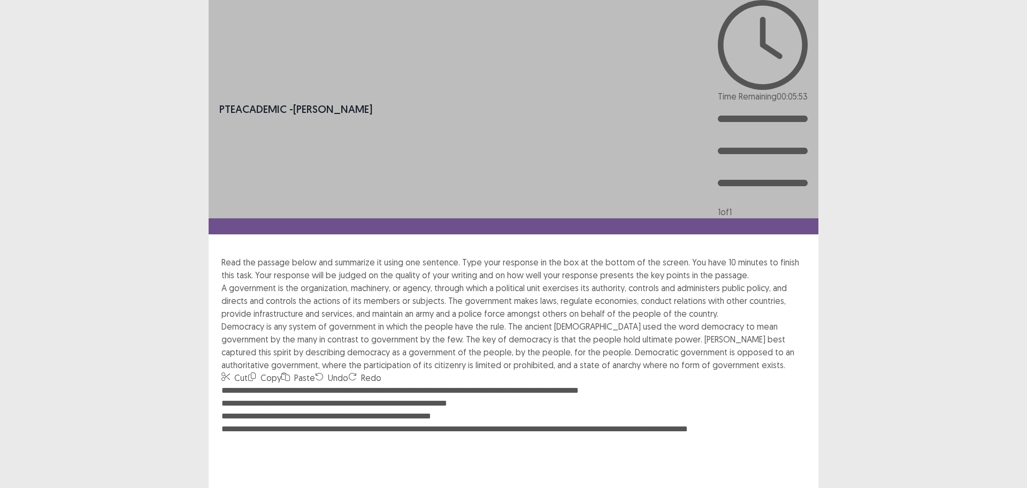
click at [228, 384] on textarea "**********" at bounding box center [514, 443] width 584 height 118
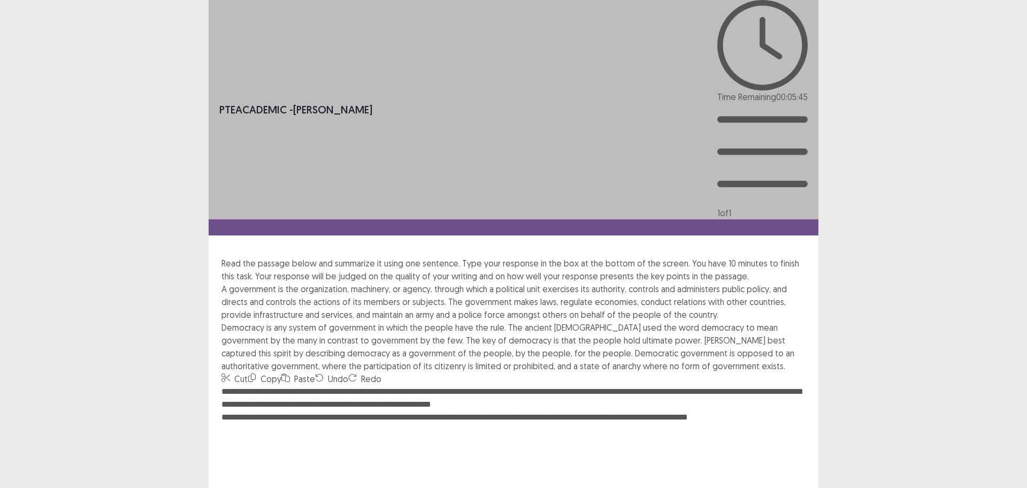
click at [279, 385] on textarea "**********" at bounding box center [514, 444] width 584 height 118
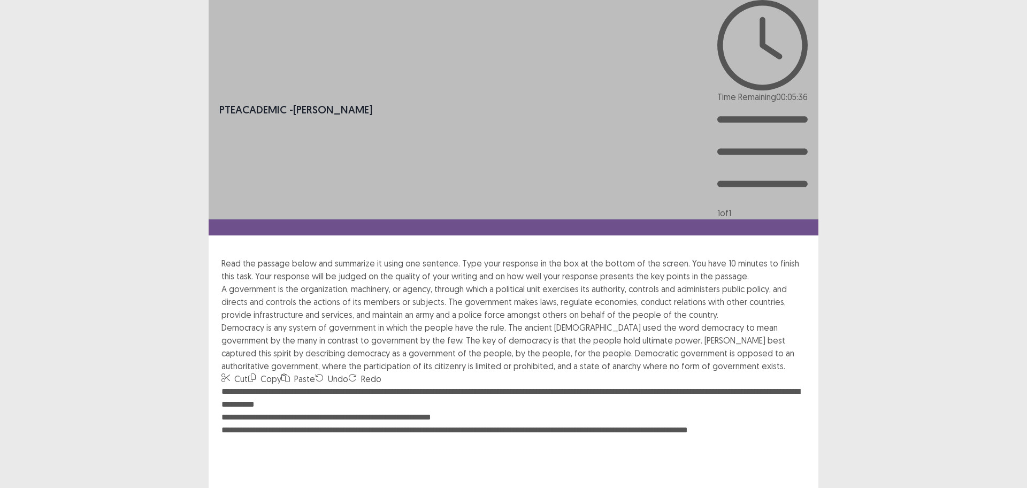
click at [229, 385] on textarea "**********" at bounding box center [514, 444] width 584 height 118
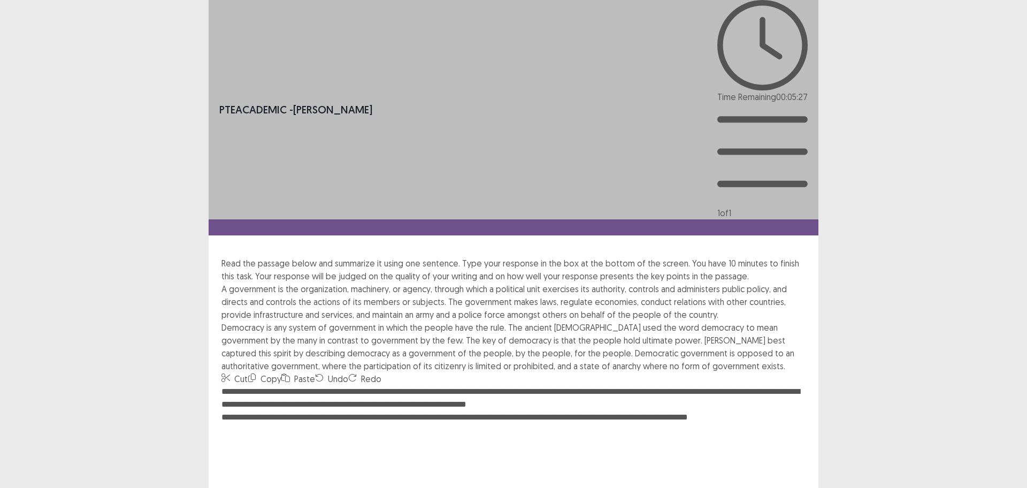
click at [553, 385] on textarea "**********" at bounding box center [514, 444] width 584 height 118
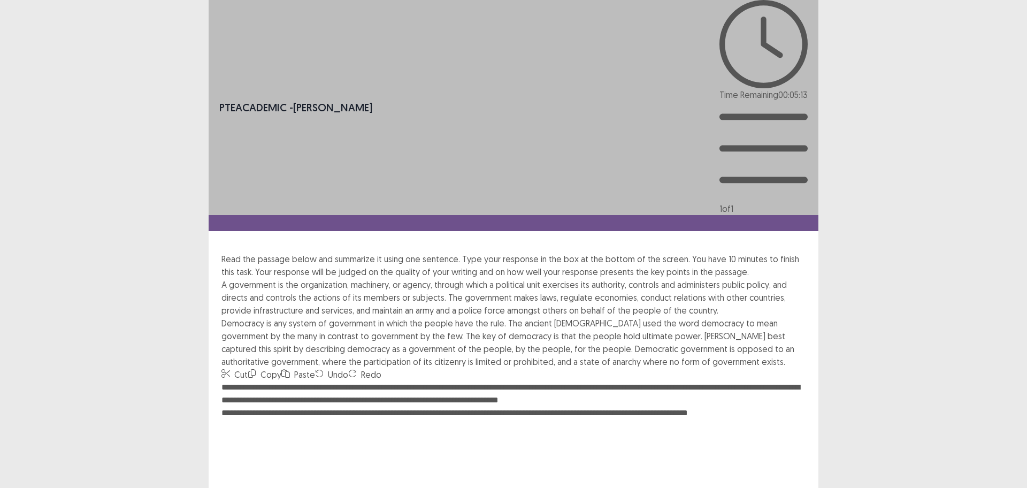
click at [226, 381] on textarea "**********" at bounding box center [514, 440] width 584 height 118
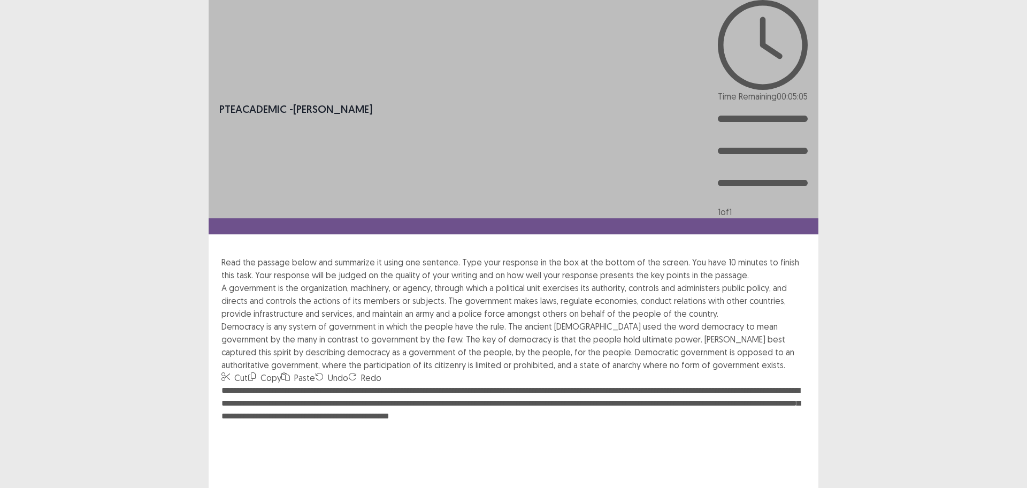
click at [557, 384] on textarea "**********" at bounding box center [514, 443] width 584 height 118
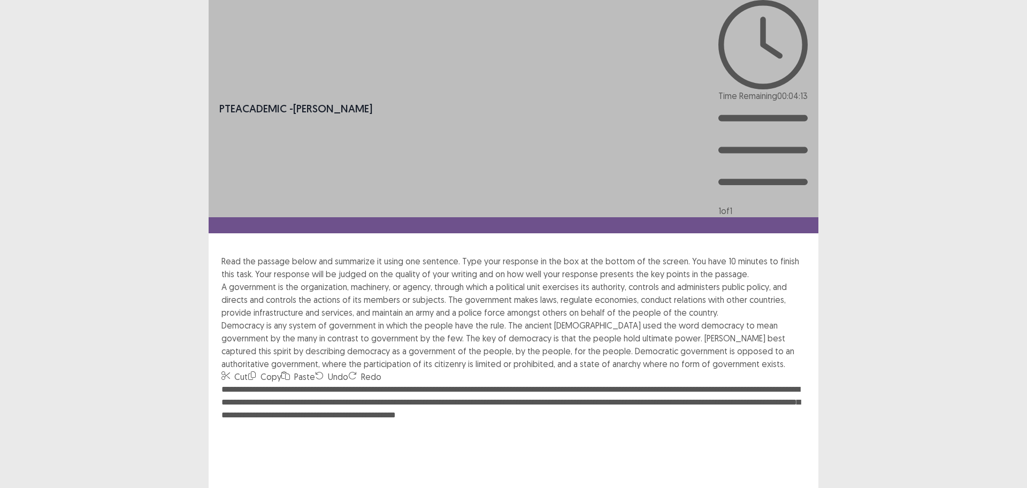
click at [302, 383] on textarea "**********" at bounding box center [514, 442] width 584 height 118
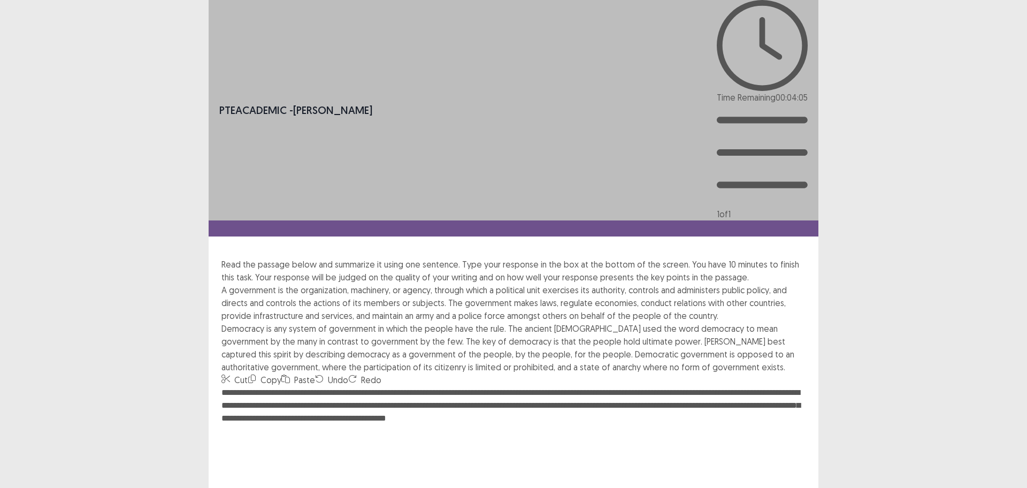
click at [292, 386] on textarea "**********" at bounding box center [514, 445] width 584 height 118
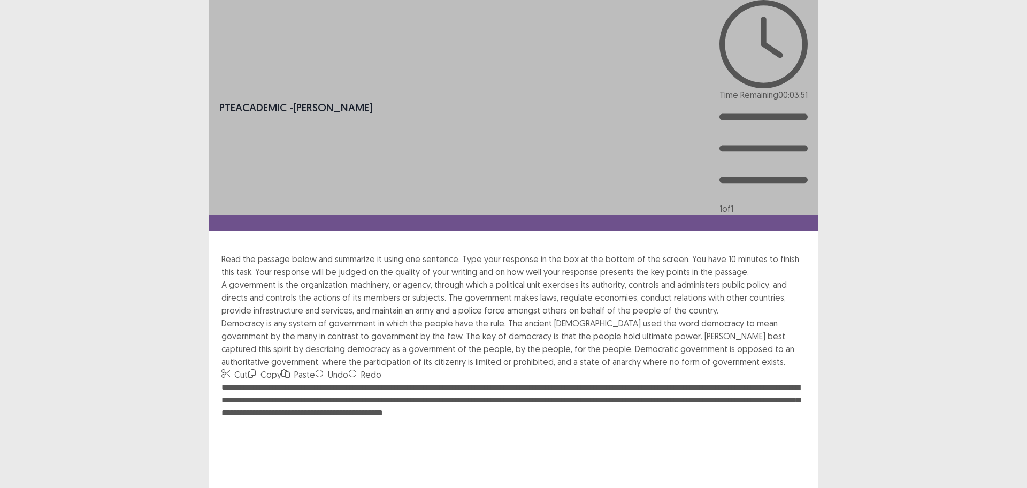
type textarea "**********"
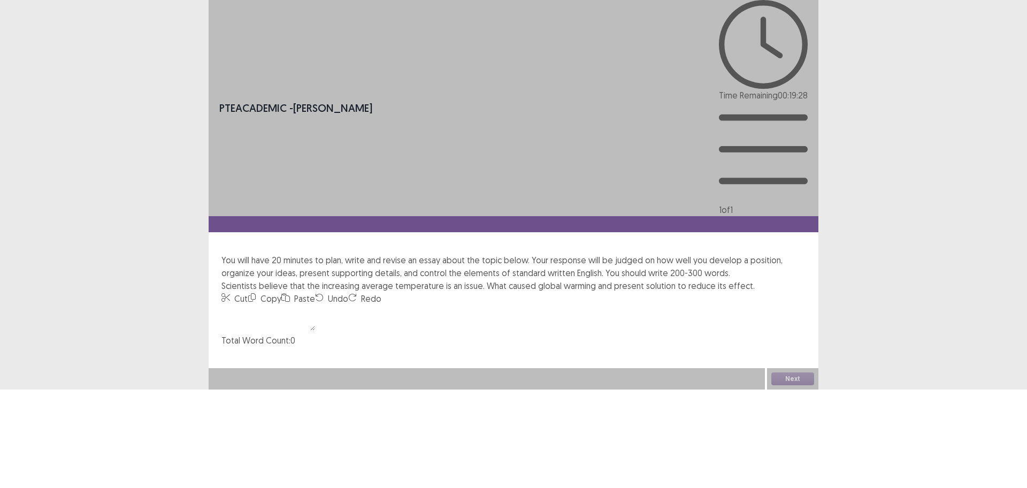
click at [314, 305] on textarea at bounding box center [269, 318] width 94 height 26
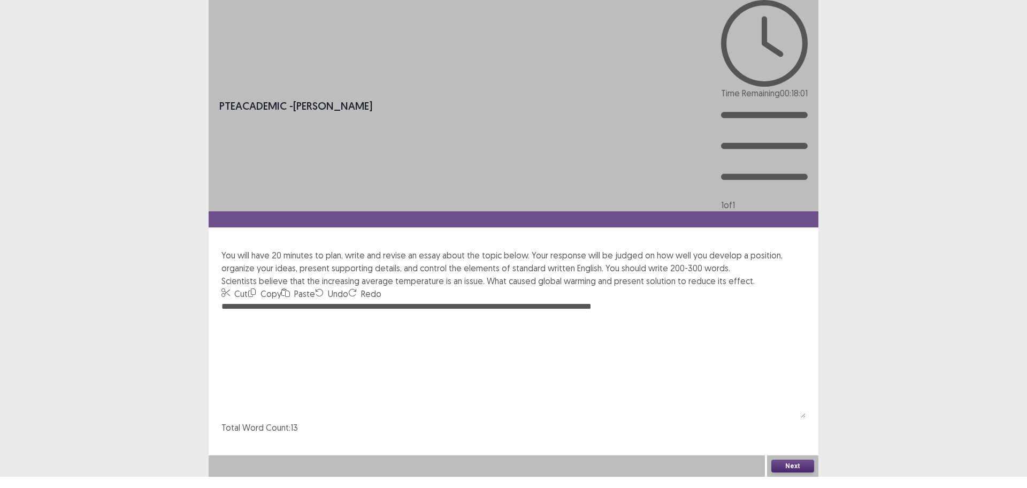
click at [568, 300] on textarea "**********" at bounding box center [514, 359] width 584 height 118
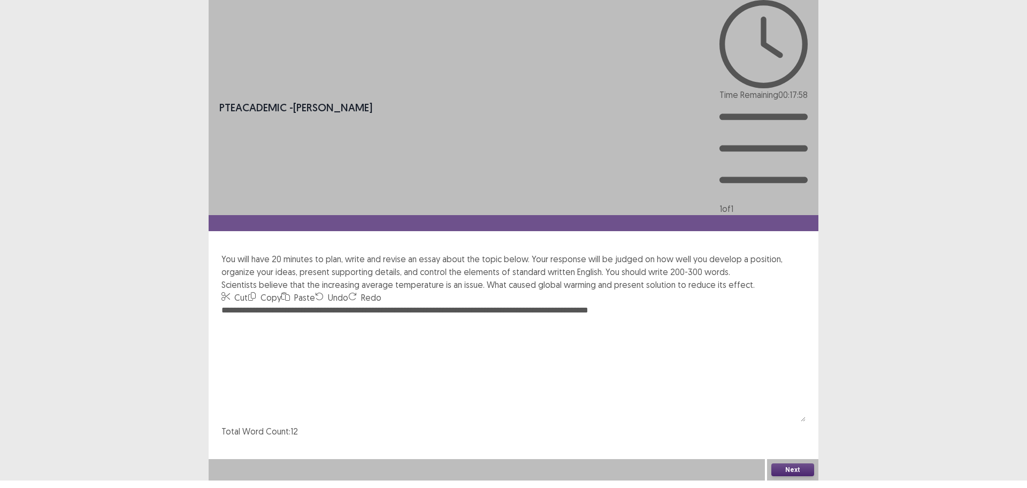
click at [622, 304] on textarea "**********" at bounding box center [514, 363] width 584 height 118
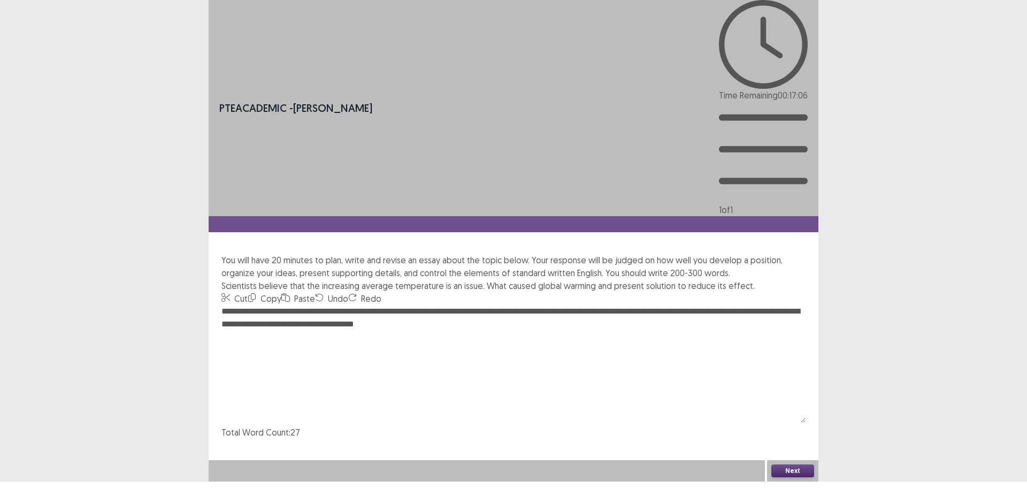
click at [495, 305] on textarea "**********" at bounding box center [514, 364] width 584 height 118
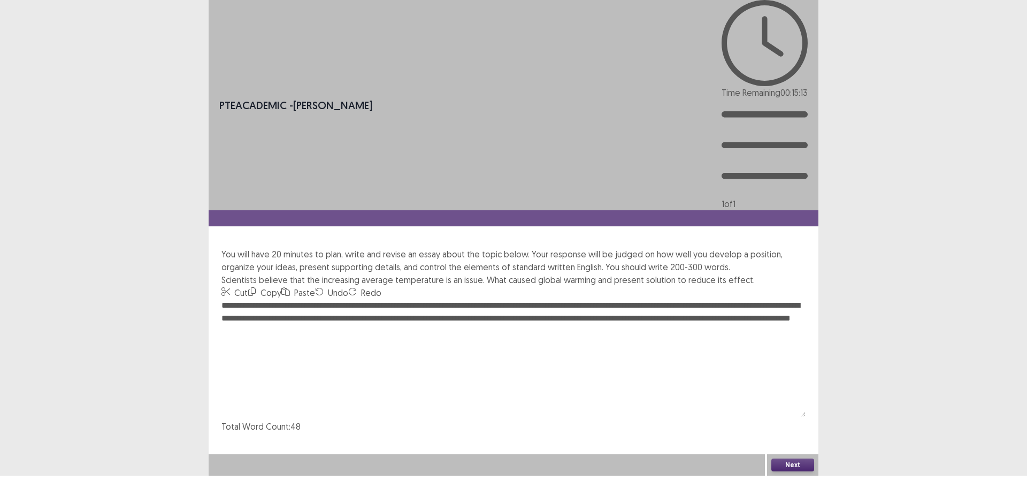
click at [243, 299] on textarea "**********" at bounding box center [514, 358] width 584 height 118
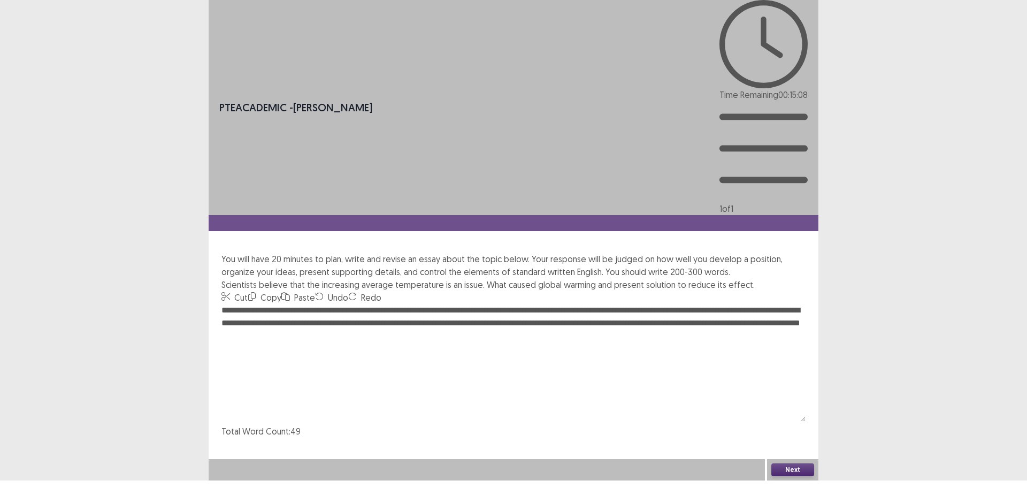
click at [287, 304] on textarea "**********" at bounding box center [514, 363] width 584 height 118
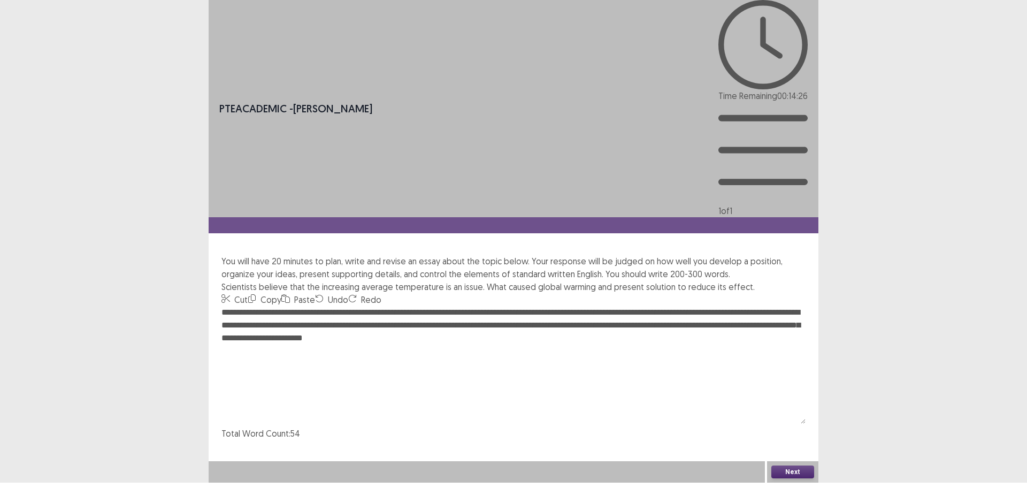
click at [338, 306] on textarea "**********" at bounding box center [514, 365] width 584 height 118
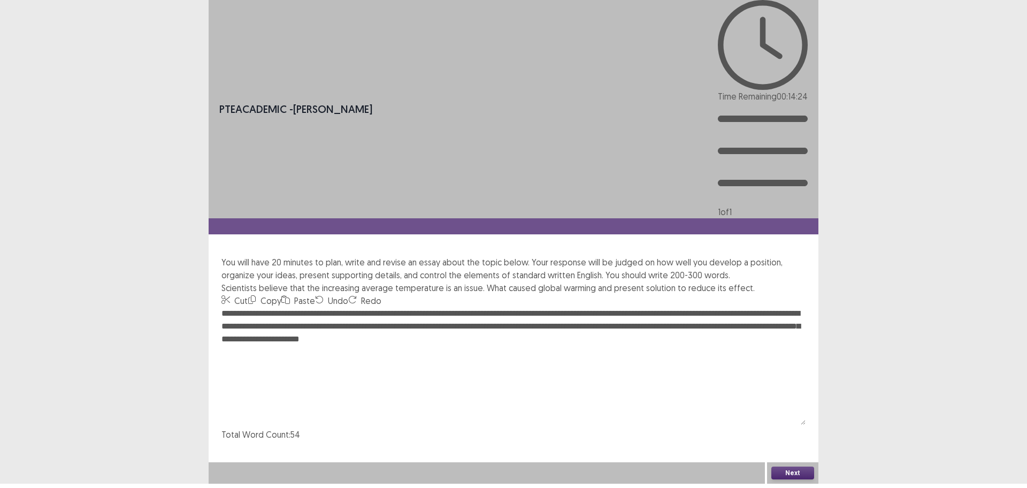
click at [367, 307] on textarea "**********" at bounding box center [514, 366] width 584 height 118
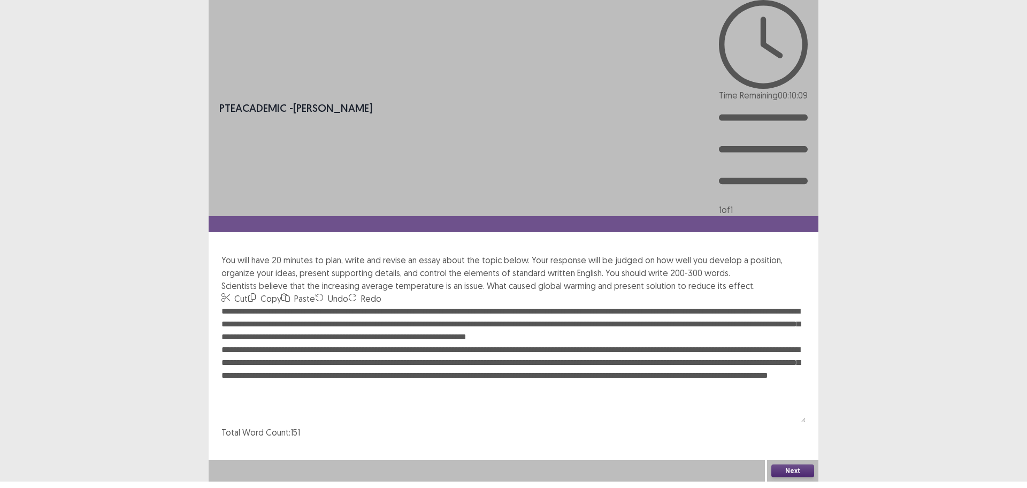
click at [300, 305] on textarea "**********" at bounding box center [514, 364] width 584 height 118
click at [293, 305] on textarea "**********" at bounding box center [514, 364] width 584 height 118
click at [278, 305] on textarea "**********" at bounding box center [514, 364] width 584 height 118
click at [317, 305] on textarea "**********" at bounding box center [514, 364] width 584 height 118
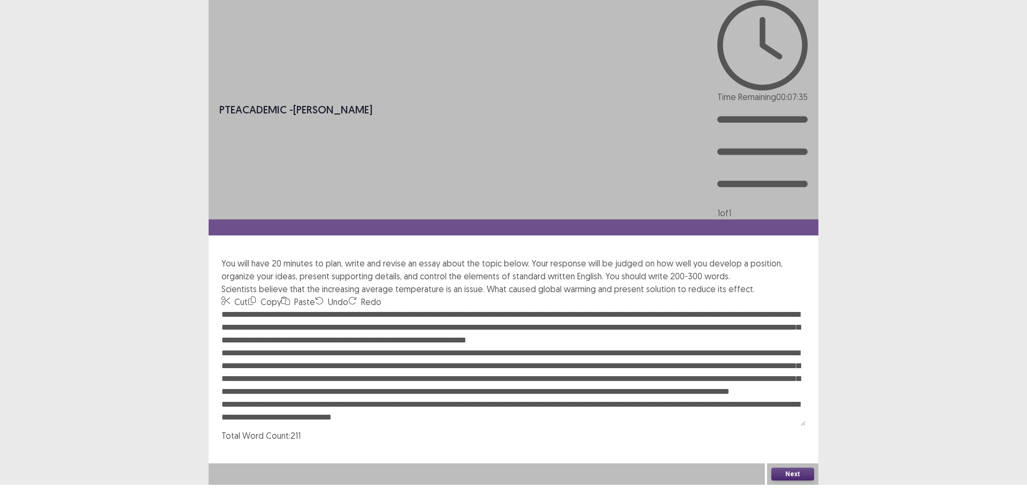
click at [303, 308] on textarea at bounding box center [514, 367] width 584 height 118
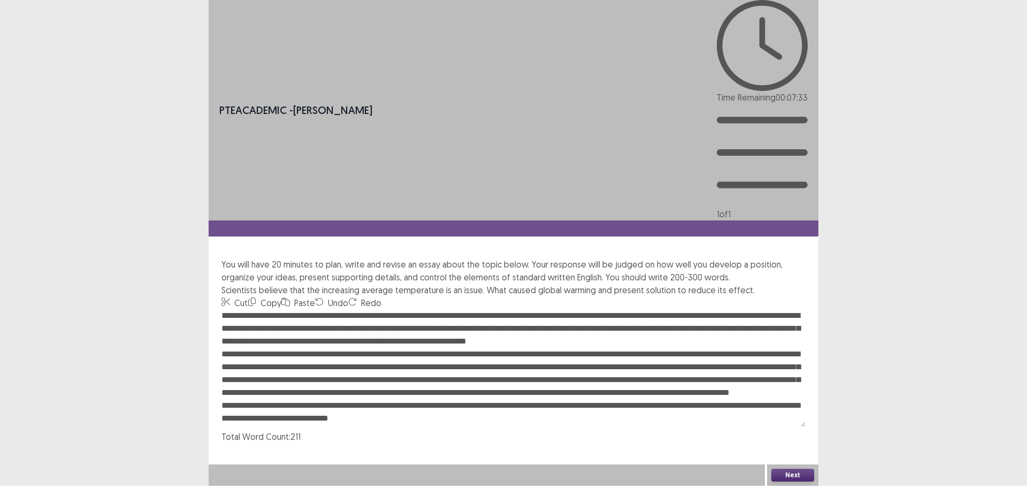
click at [357, 309] on textarea at bounding box center [514, 368] width 584 height 118
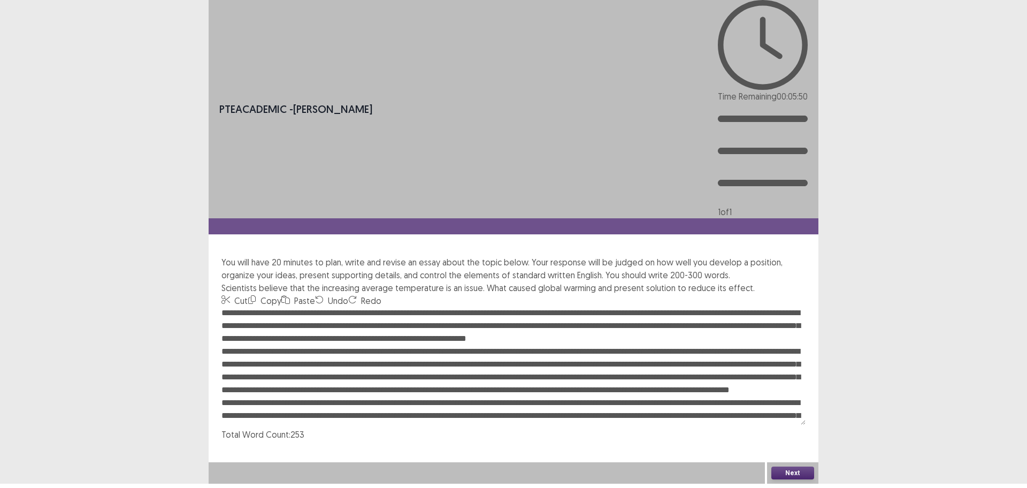
scroll to position [11, 0]
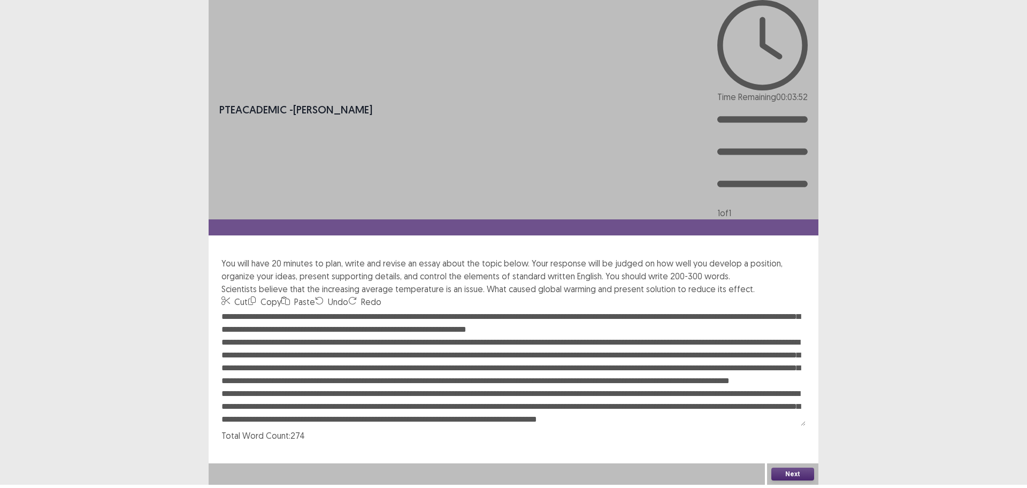
click at [628, 308] on textarea at bounding box center [514, 367] width 584 height 118
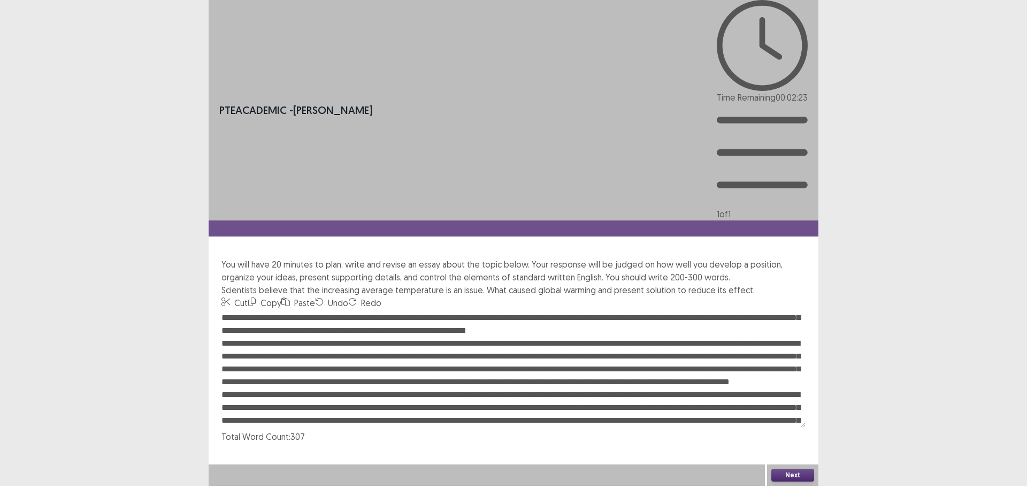
click at [794, 309] on textarea at bounding box center [514, 368] width 584 height 118
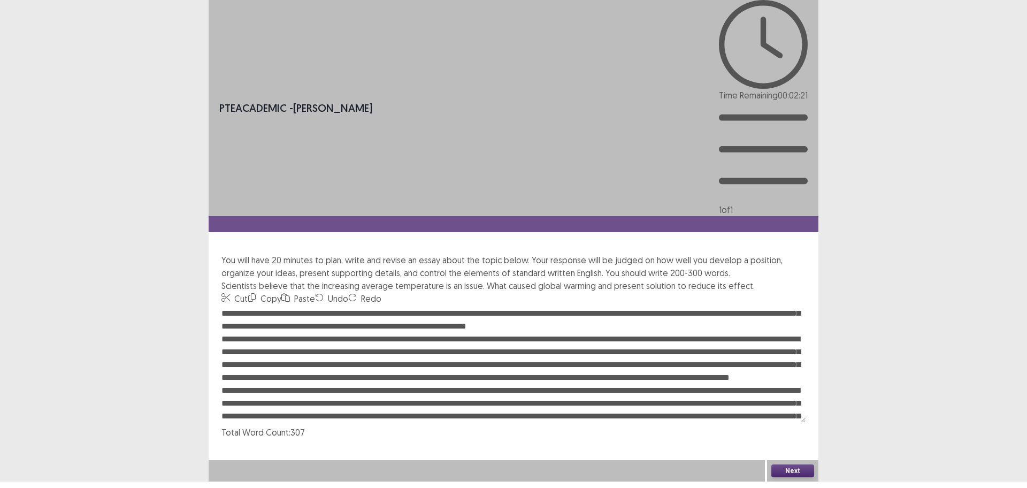
click at [787, 305] on textarea at bounding box center [514, 364] width 584 height 118
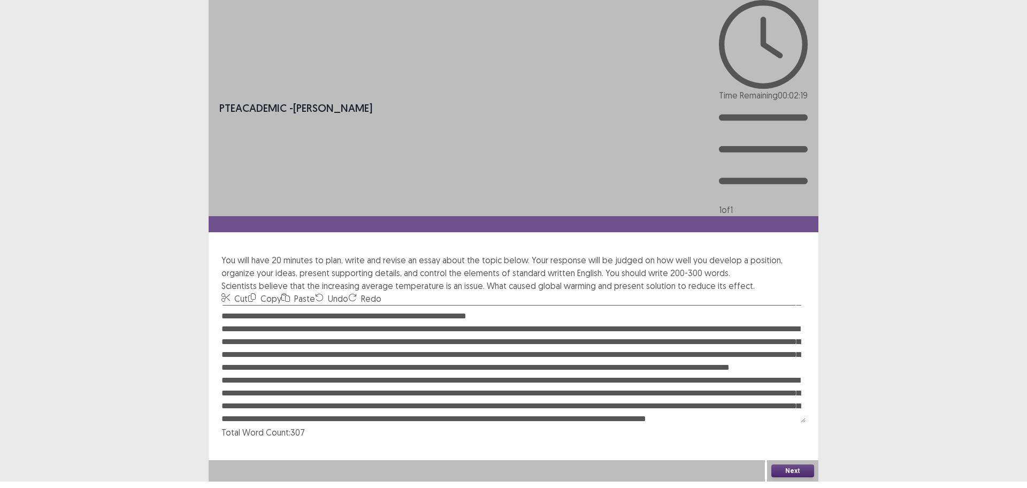
scroll to position [32, 0]
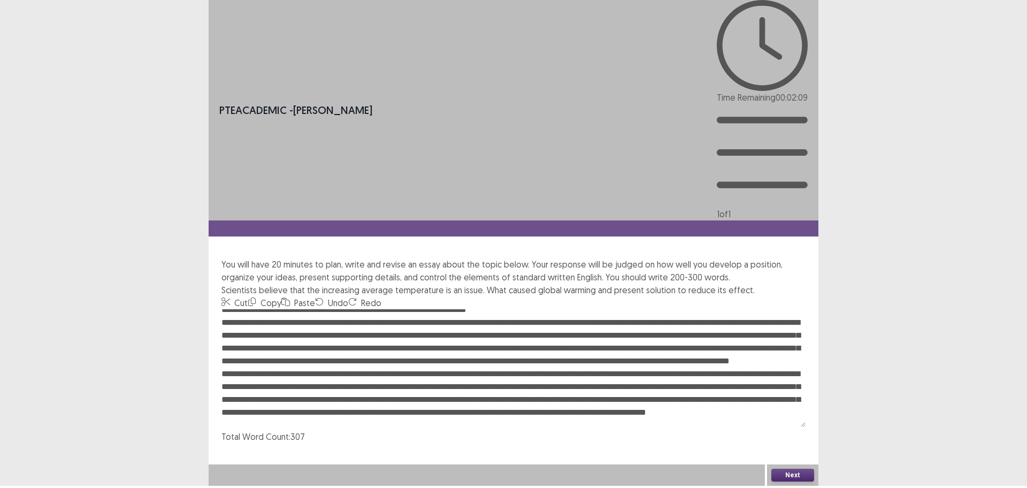
click at [697, 309] on textarea at bounding box center [514, 368] width 584 height 118
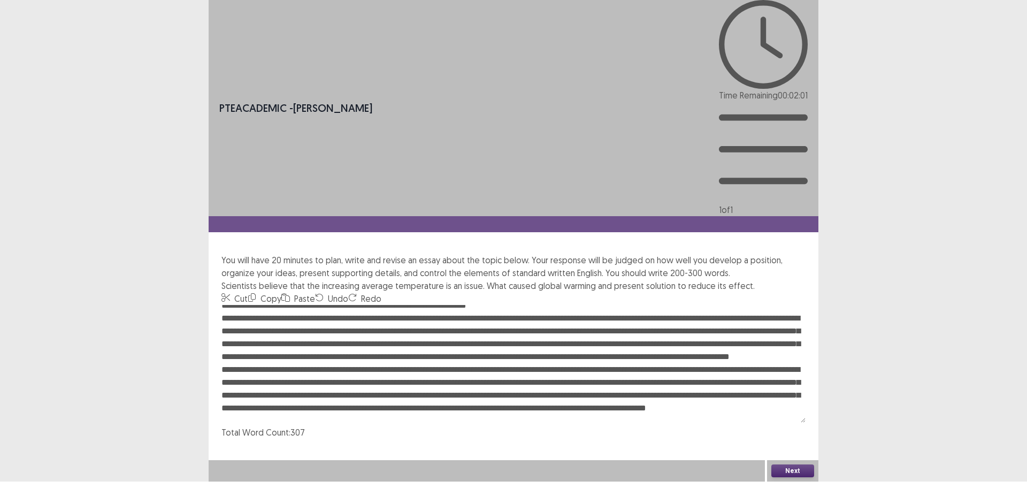
type textarea "**********"
click at [797, 477] on button "Next" at bounding box center [793, 470] width 43 height 13
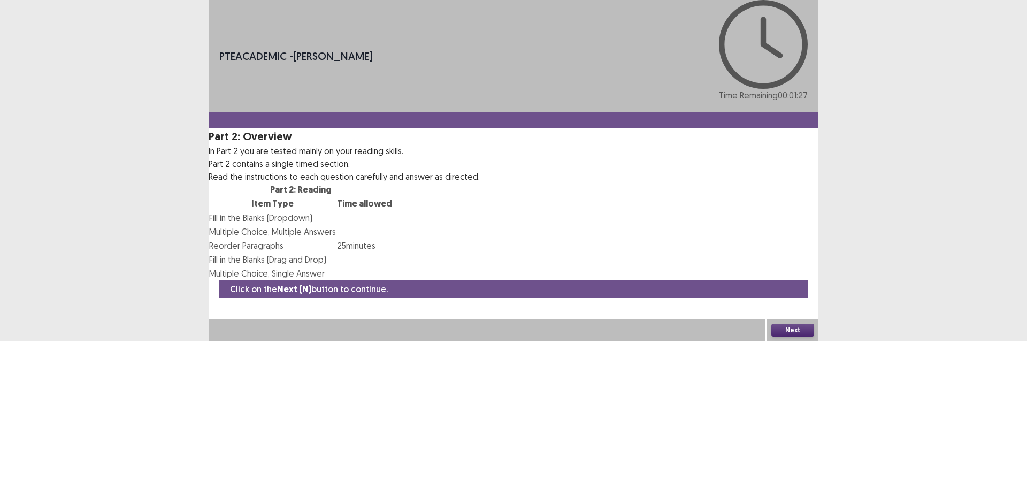
click at [786, 337] on button "Next" at bounding box center [793, 330] width 43 height 13
click at [47, 367] on button "Confirm" at bounding box center [23, 376] width 47 height 19
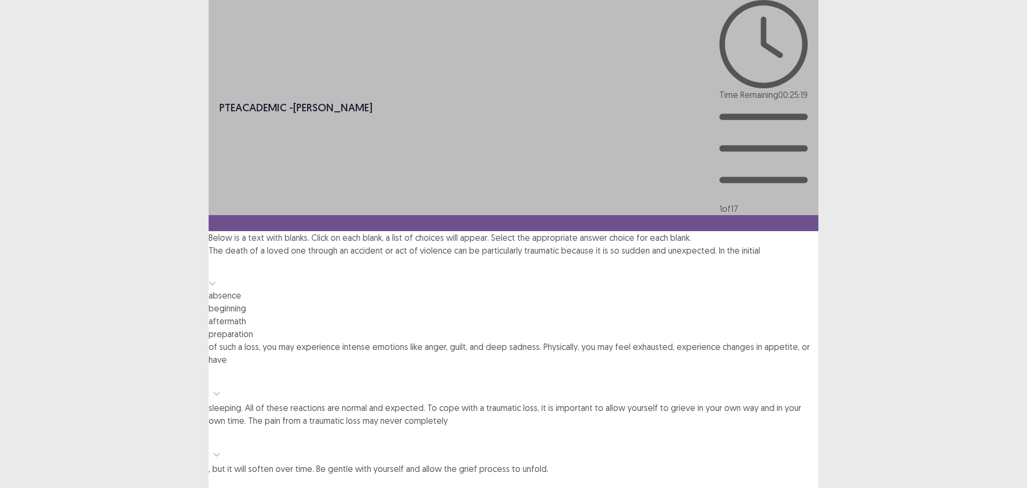
click at [279, 259] on div at bounding box center [513, 266] width 599 height 15
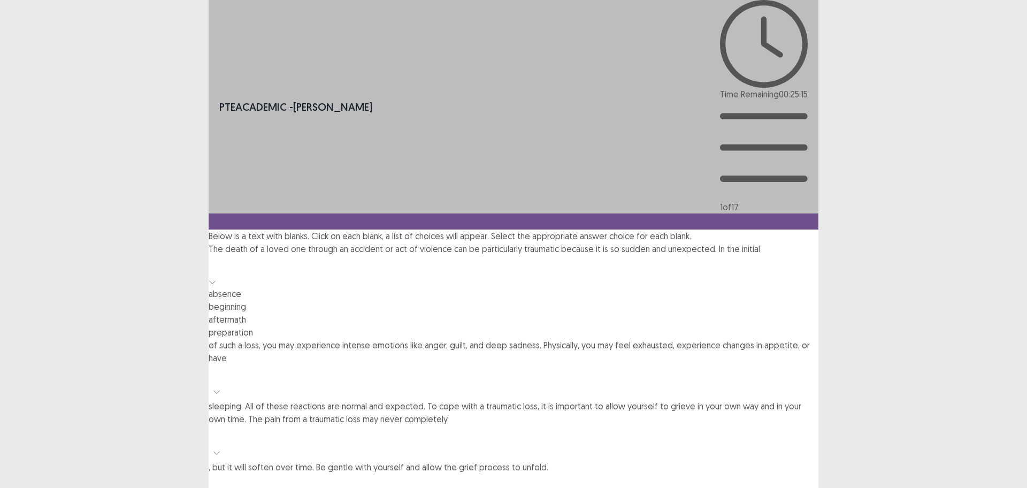
click at [267, 300] on div "beginning" at bounding box center [514, 306] width 610 height 13
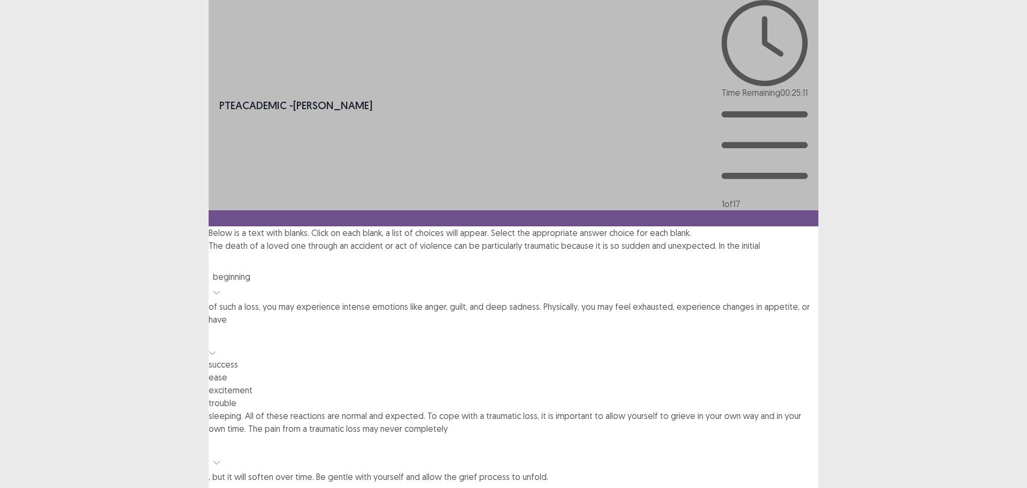
click at [413, 328] on div at bounding box center [513, 335] width 599 height 15
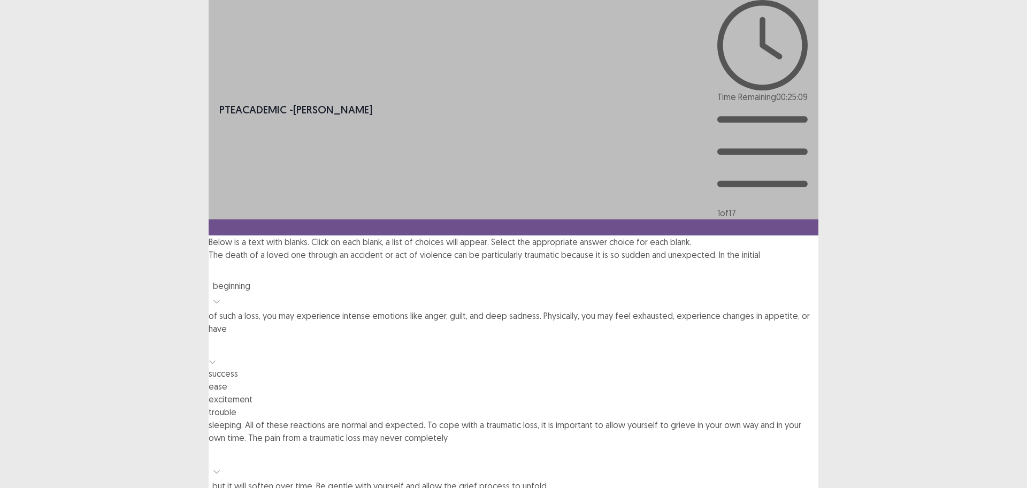
click at [412, 406] on div "trouble" at bounding box center [514, 412] width 610 height 13
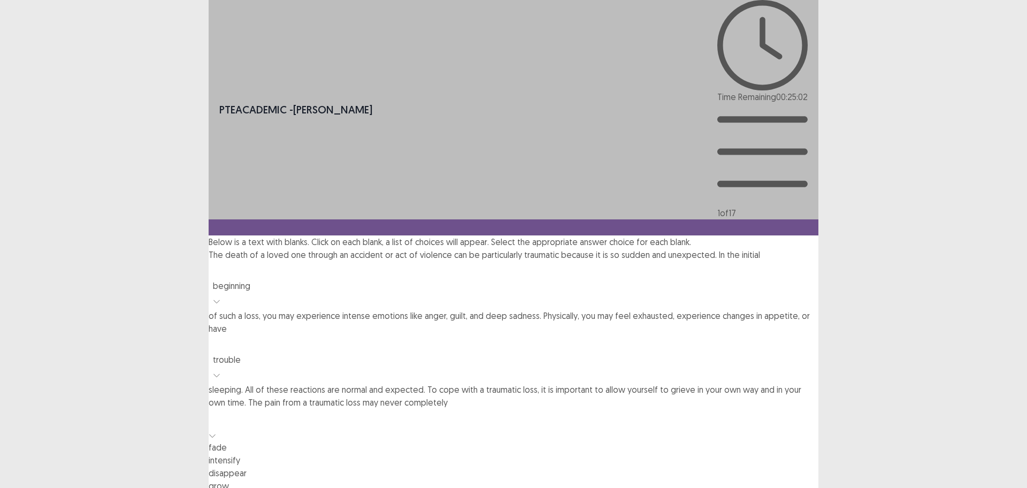
click at [736, 411] on div at bounding box center [513, 418] width 599 height 15
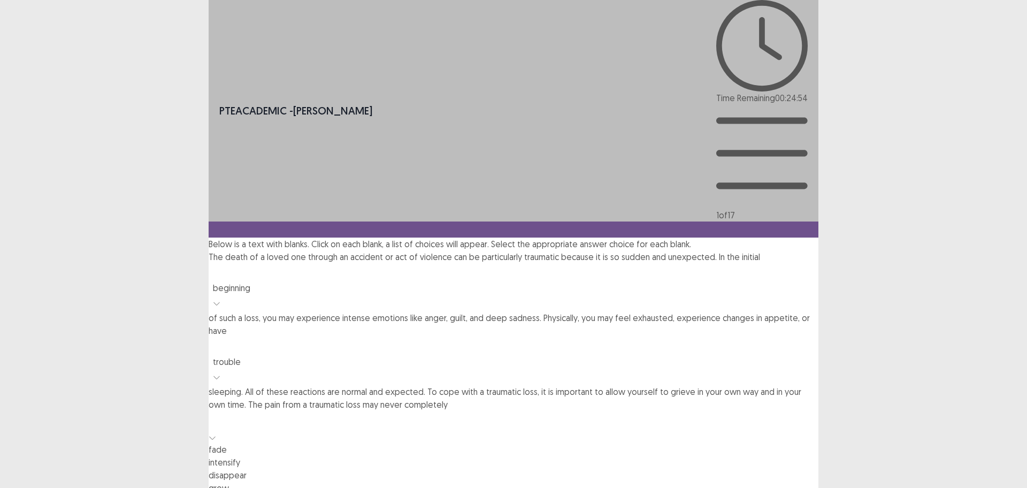
click at [743, 456] on div "intensify" at bounding box center [514, 462] width 610 height 13
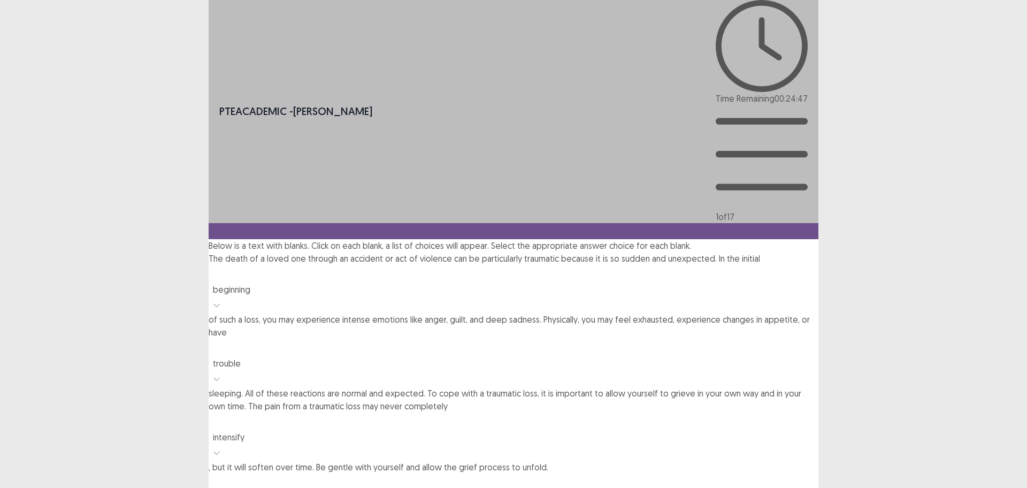
click at [575, 476] on div at bounding box center [513, 483] width 599 height 15
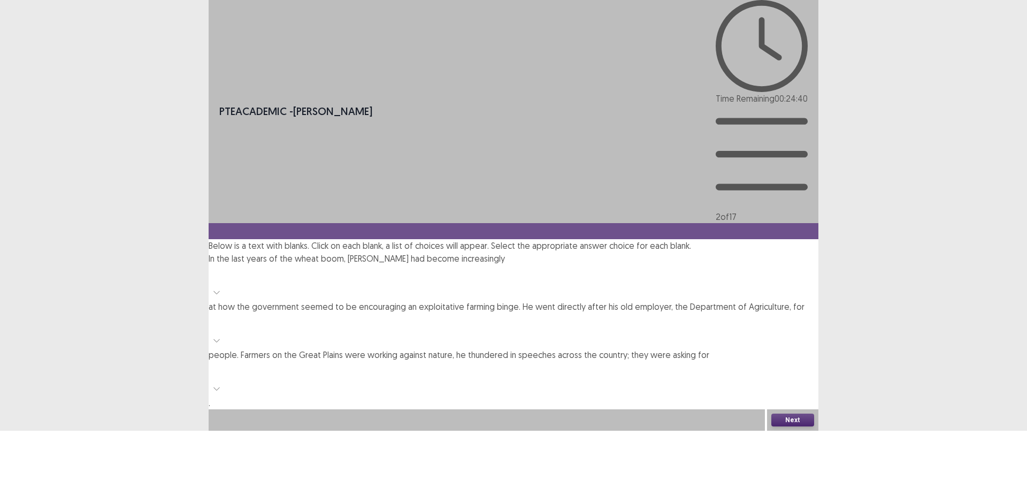
click at [522, 252] on p "In the last years of the wheat boom, [PERSON_NAME] had become increasingly at h…" at bounding box center [514, 330] width 610 height 157
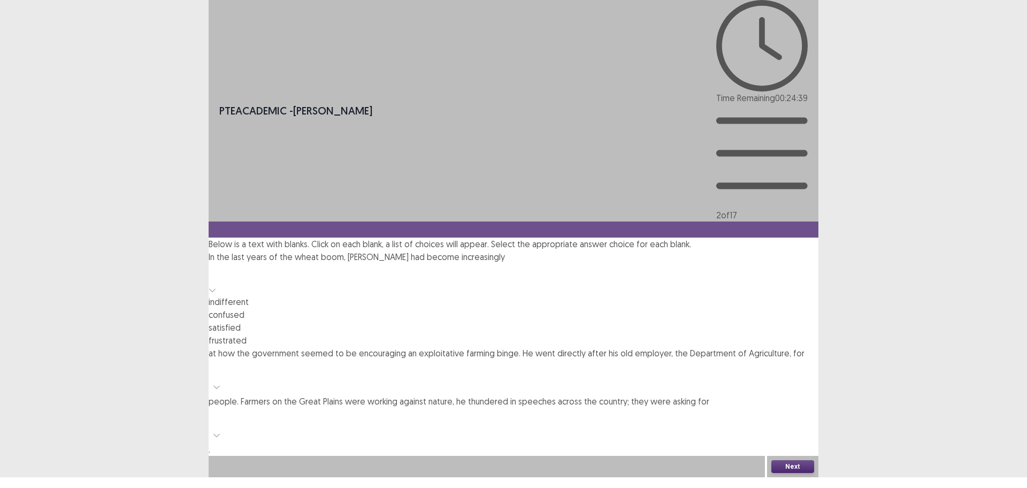
click at [529, 265] on div at bounding box center [513, 272] width 599 height 15
click at [527, 295] on div "indifferent" at bounding box center [514, 301] width 610 height 13
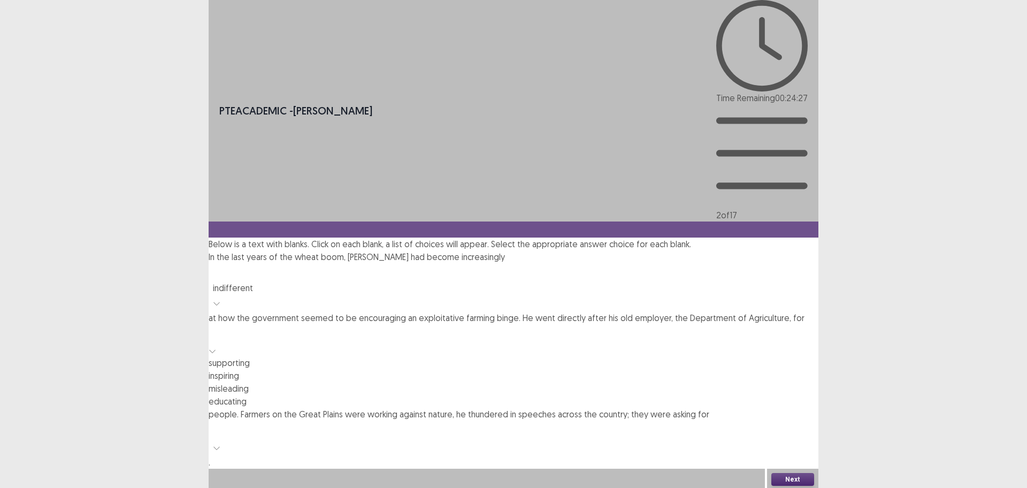
click at [624, 326] on div at bounding box center [513, 333] width 599 height 15
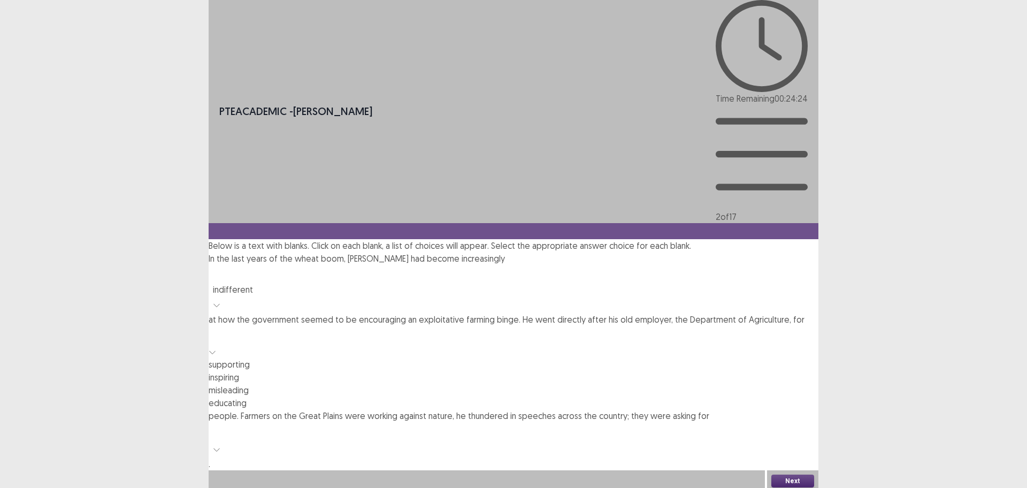
click at [641, 396] on div "educating" at bounding box center [514, 402] width 610 height 13
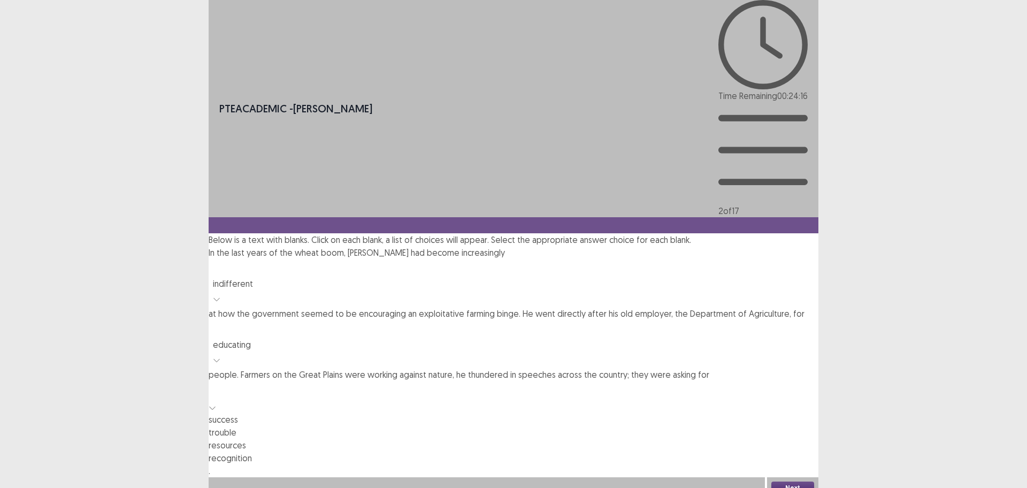
click at [643, 383] on div at bounding box center [513, 390] width 599 height 15
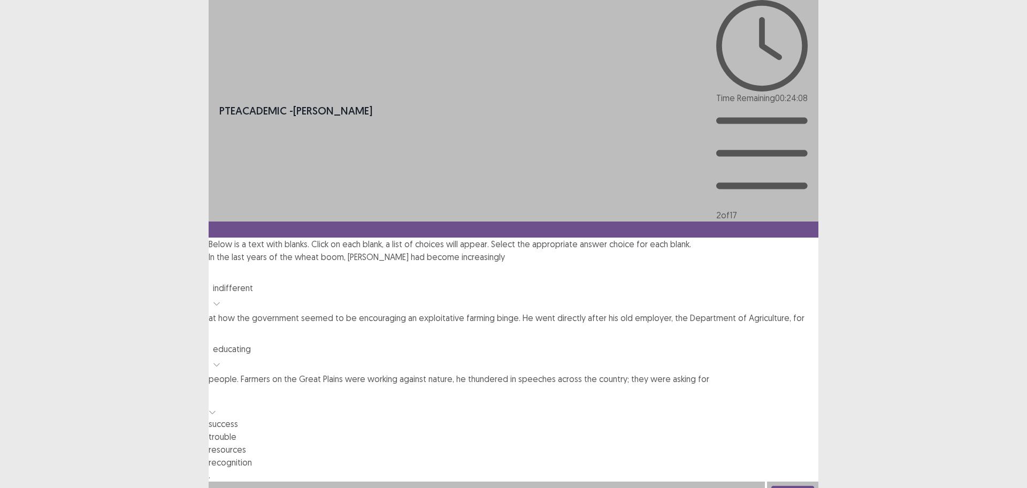
click at [654, 456] on div "recognition" at bounding box center [514, 462] width 610 height 13
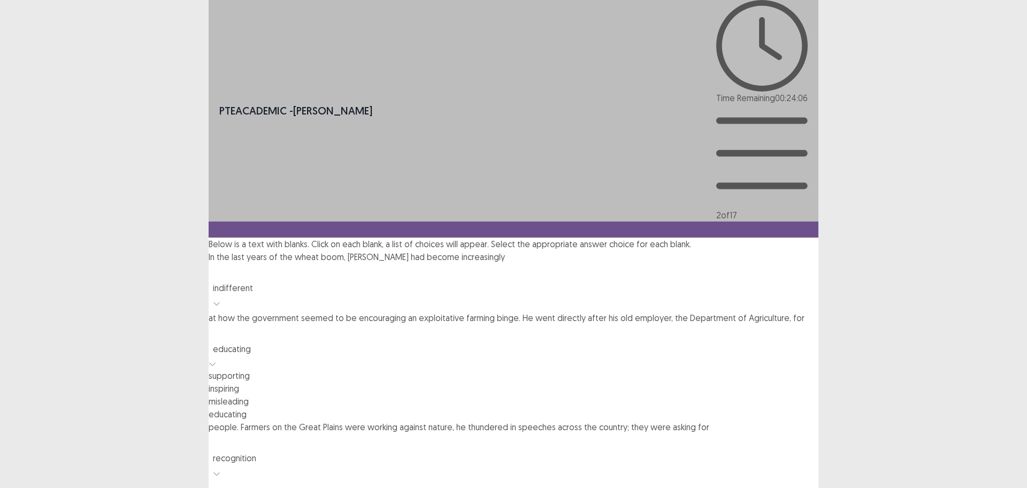
click at [649, 326] on div at bounding box center [513, 333] width 599 height 15
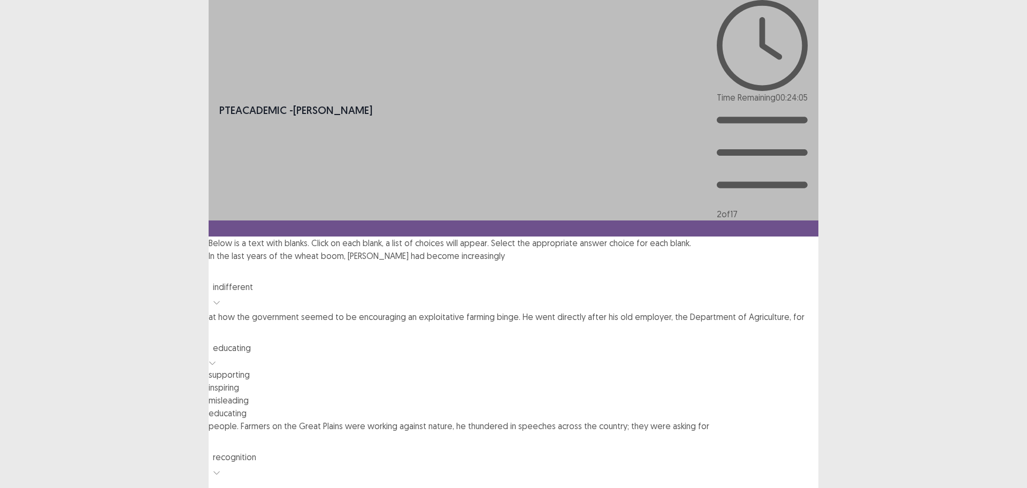
click at [645, 381] on div "inspiring" at bounding box center [514, 387] width 610 height 13
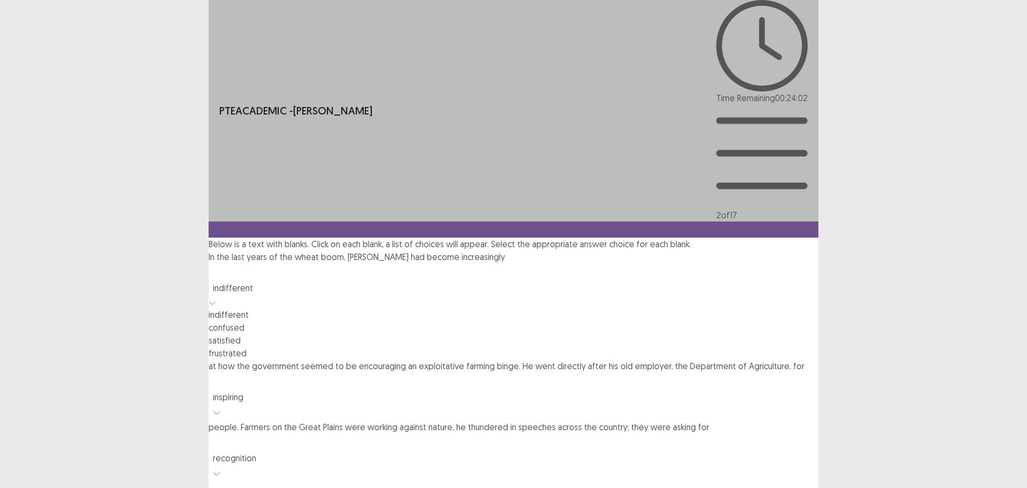
click at [545, 265] on div at bounding box center [513, 272] width 599 height 15
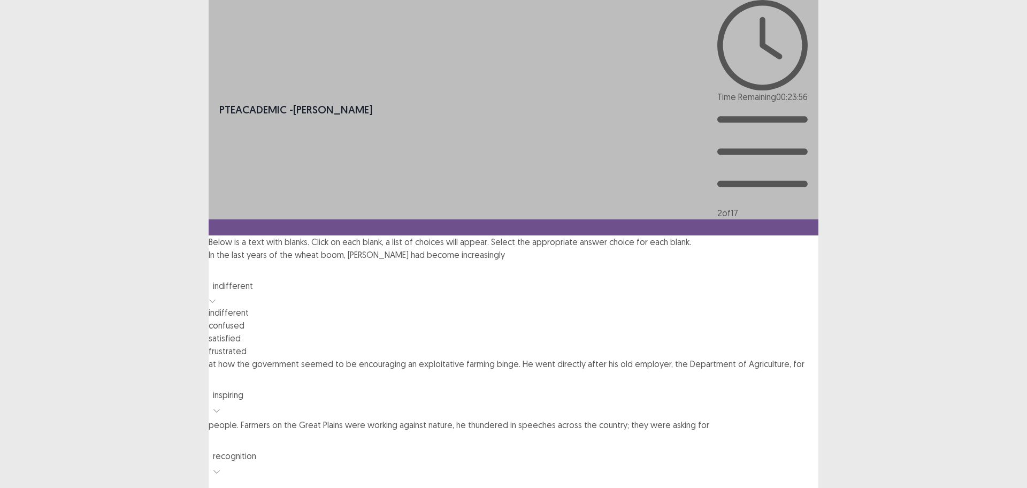
click at [538, 345] on div "frustrated" at bounding box center [514, 351] width 610 height 13
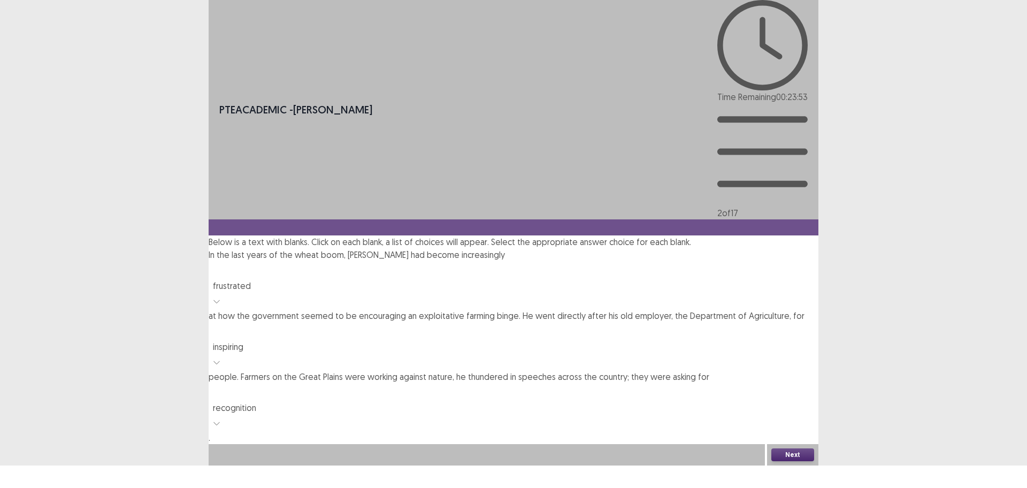
click at [803, 461] on button "Next" at bounding box center [793, 454] width 43 height 13
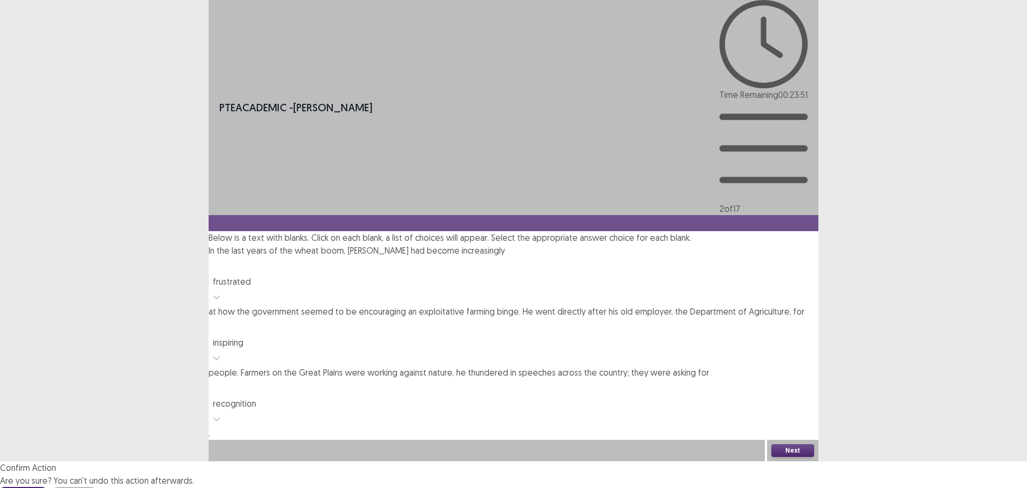
click at [47, 487] on button "Confirm" at bounding box center [23, 496] width 47 height 19
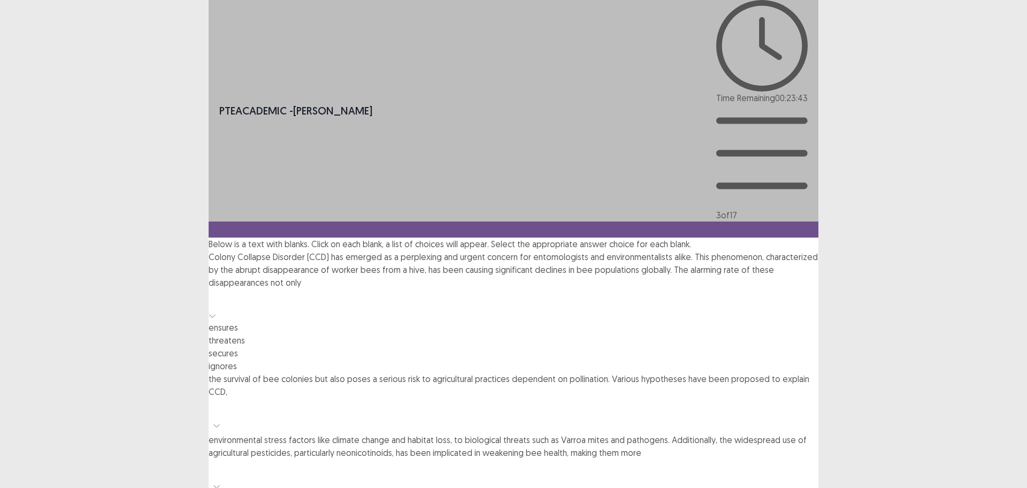
click at [376, 291] on div at bounding box center [513, 298] width 599 height 15
click at [401, 334] on div "threatens" at bounding box center [514, 340] width 610 height 13
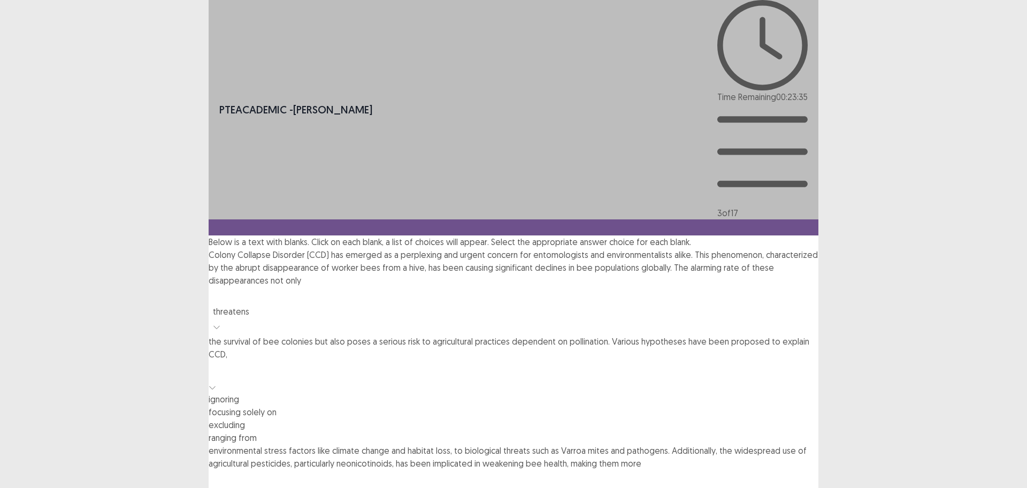
click at [538, 361] on div at bounding box center [514, 370] width 610 height 19
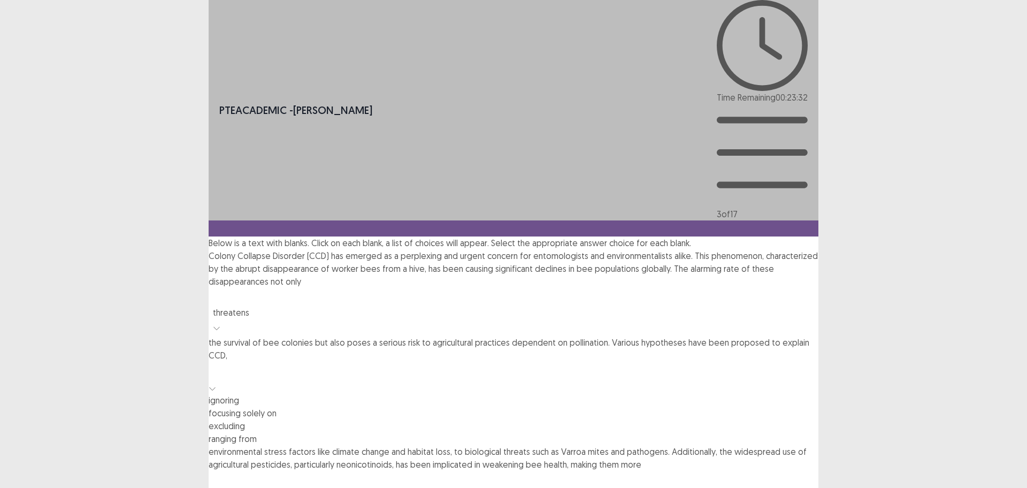
click at [548, 407] on div "focusing solely on" at bounding box center [514, 413] width 610 height 13
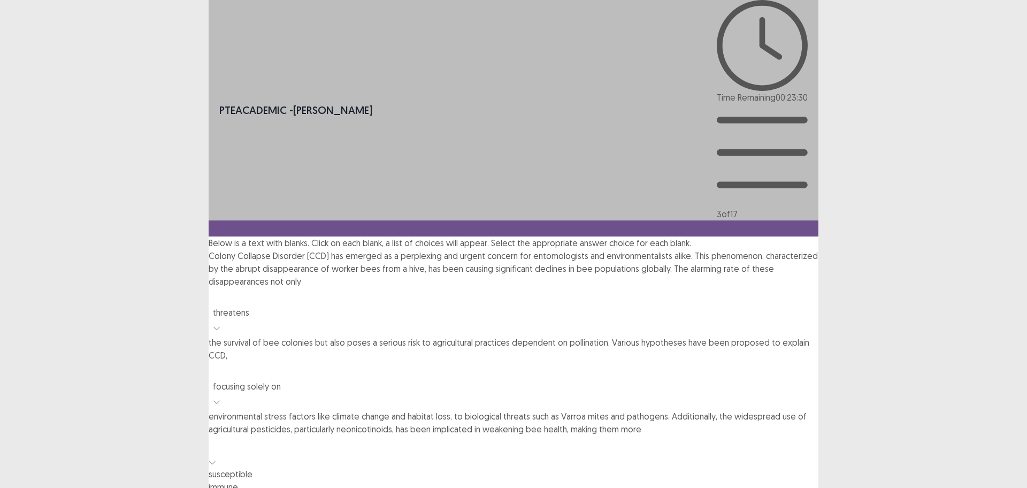
click at [494, 436] on div at bounding box center [514, 452] width 610 height 32
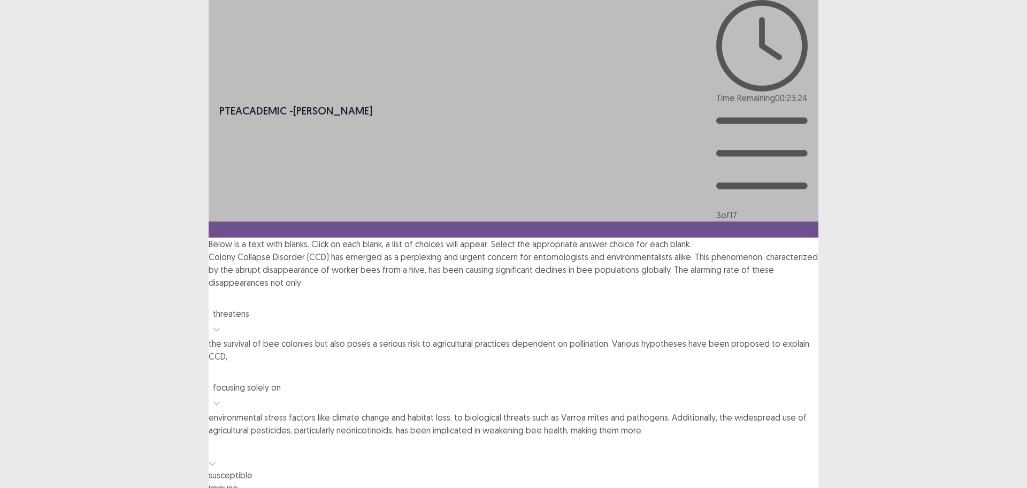
click at [502, 469] on div "susceptible" at bounding box center [514, 475] width 610 height 13
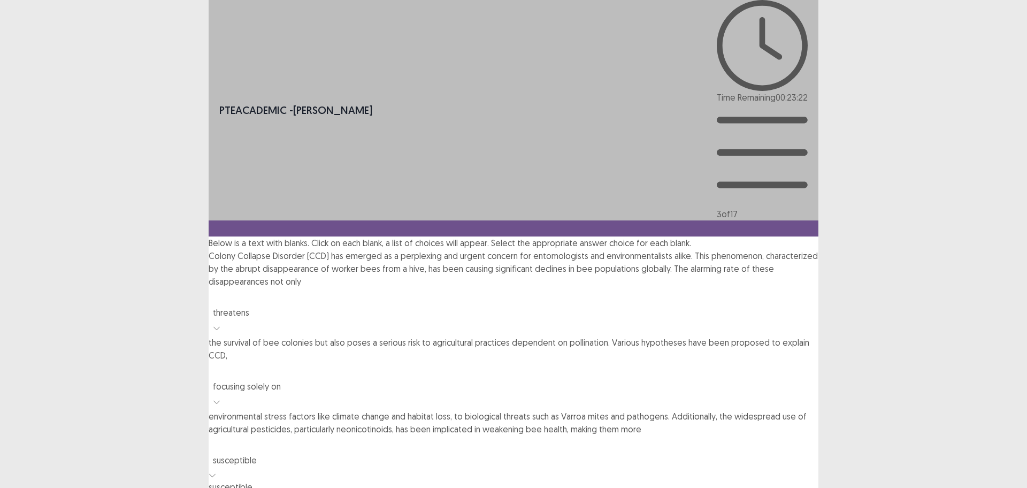
click at [511, 438] on div at bounding box center [513, 445] width 599 height 15
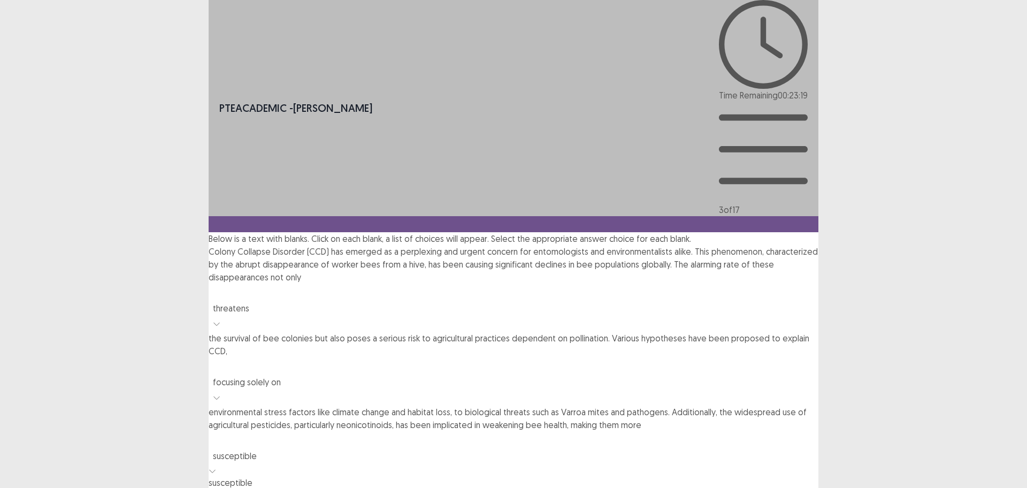
click at [500, 476] on div "susceptible" at bounding box center [514, 482] width 610 height 13
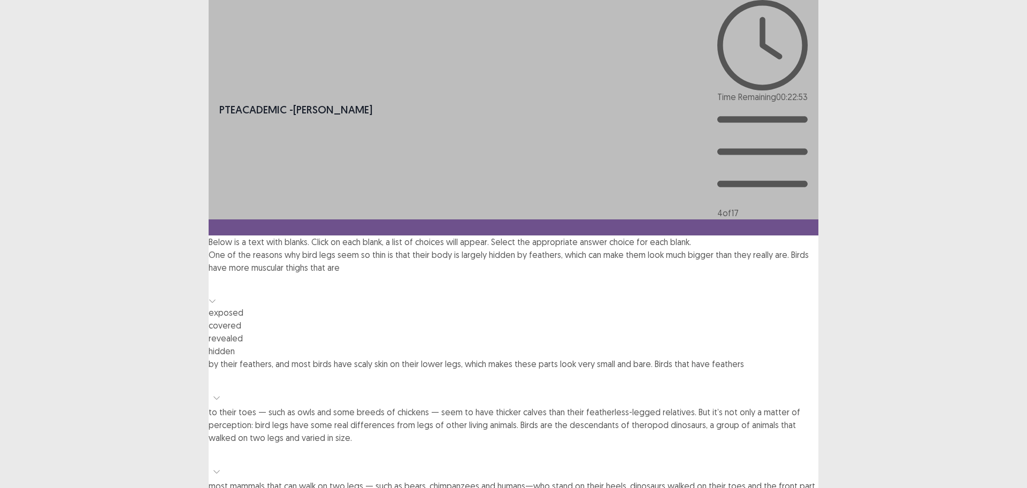
click at [417, 276] on div at bounding box center [513, 283] width 599 height 15
click at [417, 319] on div "covered" at bounding box center [514, 325] width 610 height 13
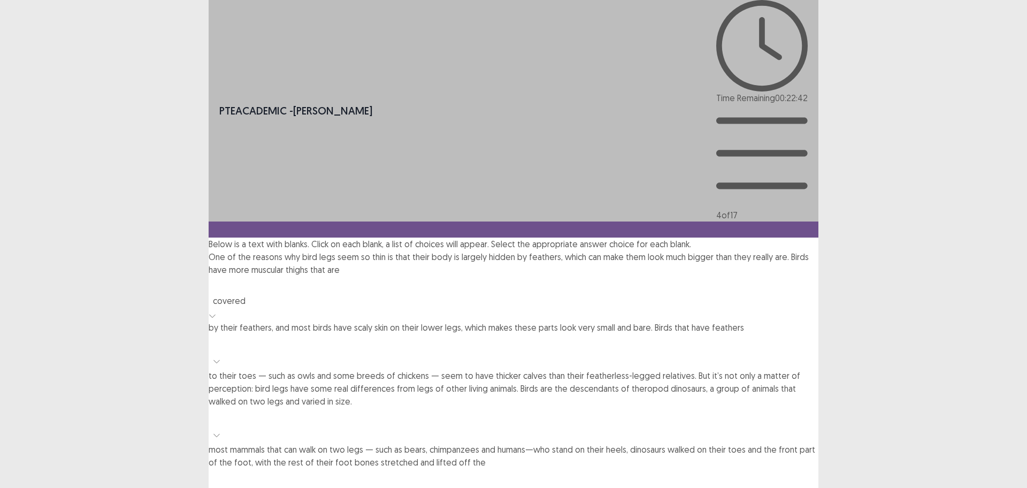
click at [452, 336] on div at bounding box center [513, 343] width 599 height 15
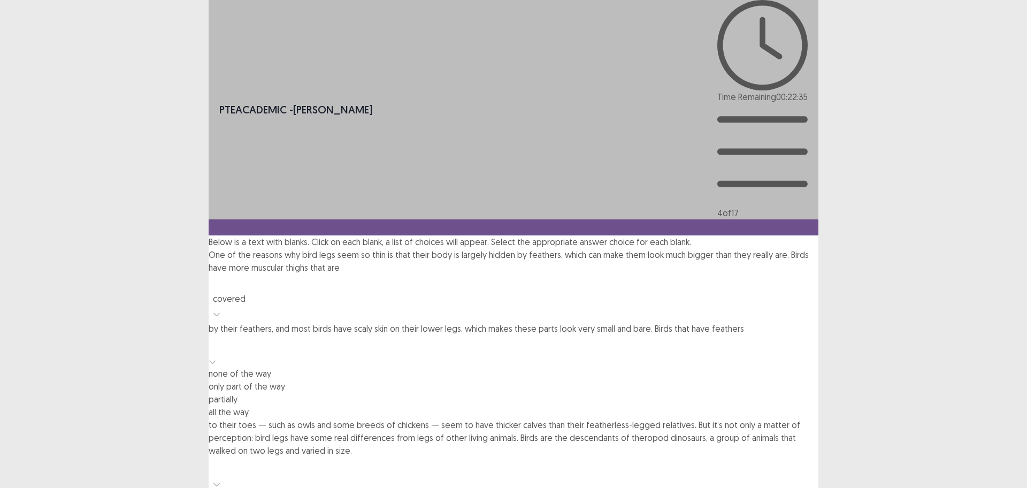
click at [490, 380] on div "only part of the way" at bounding box center [514, 386] width 610 height 13
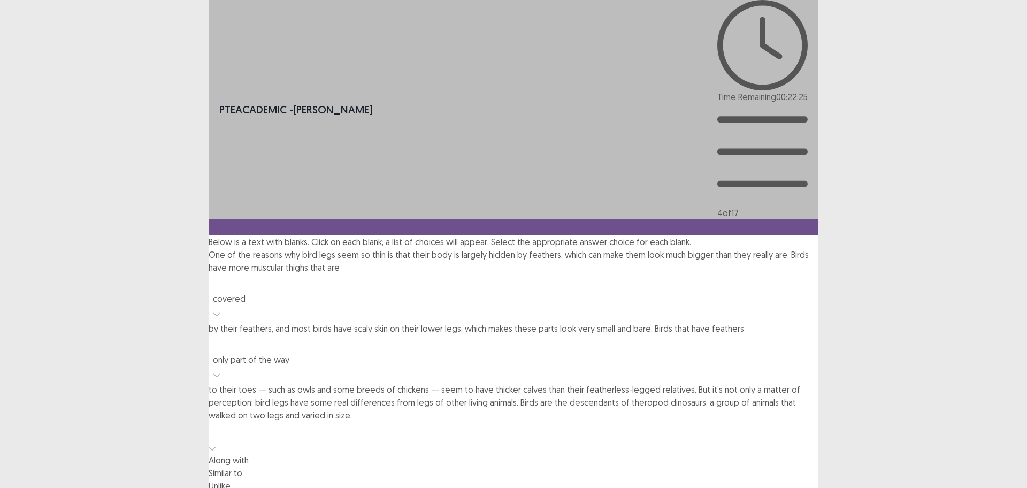
click at [707, 424] on div at bounding box center [513, 431] width 599 height 15
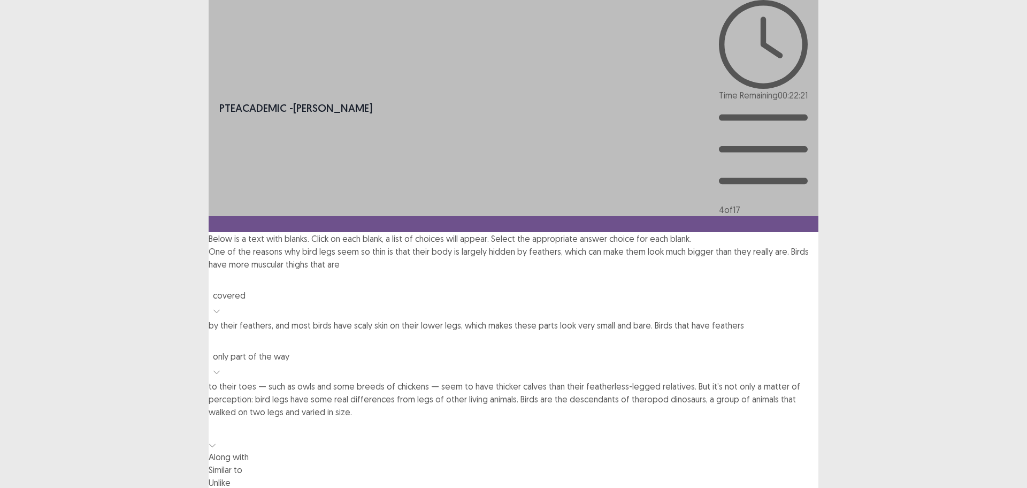
click at [718, 463] on div "Similar to" at bounding box center [514, 469] width 610 height 13
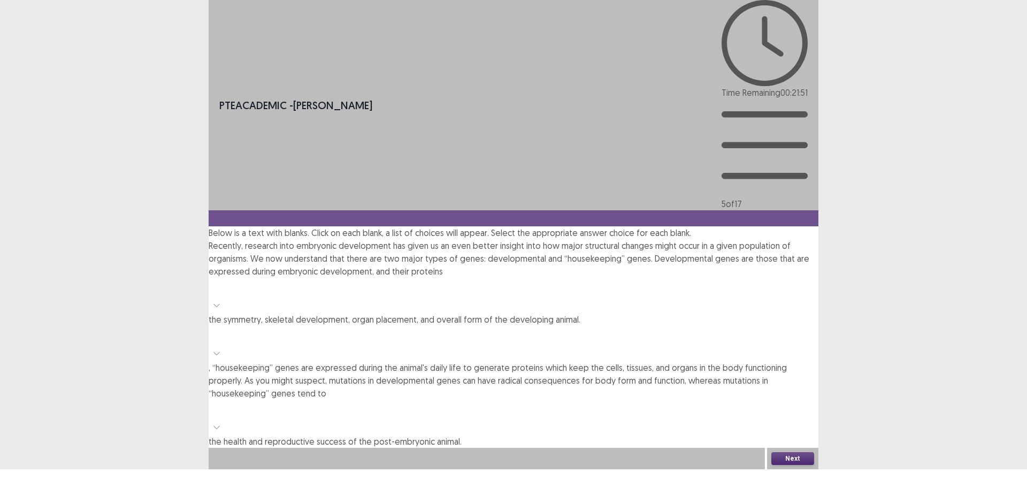
click at [494, 280] on div at bounding box center [513, 287] width 599 height 15
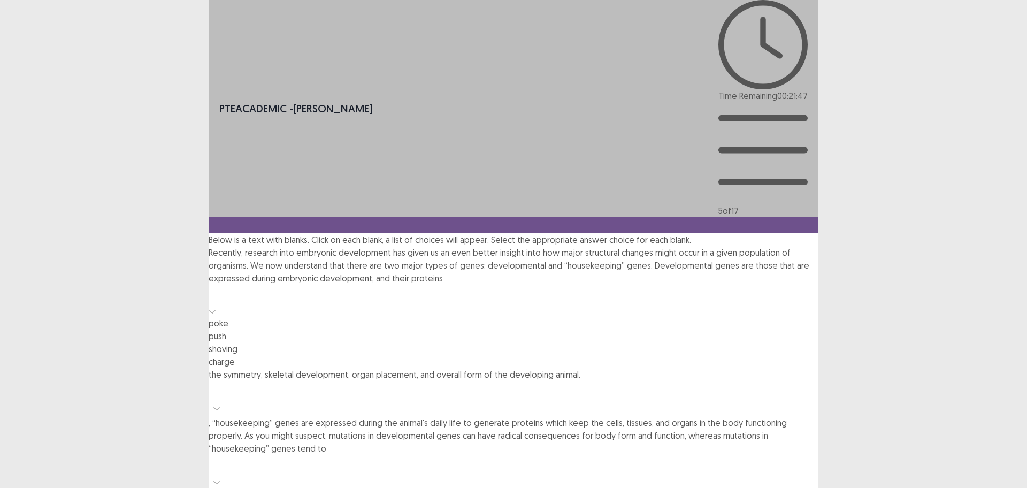
click at [505, 342] on div "shoving" at bounding box center [514, 348] width 610 height 13
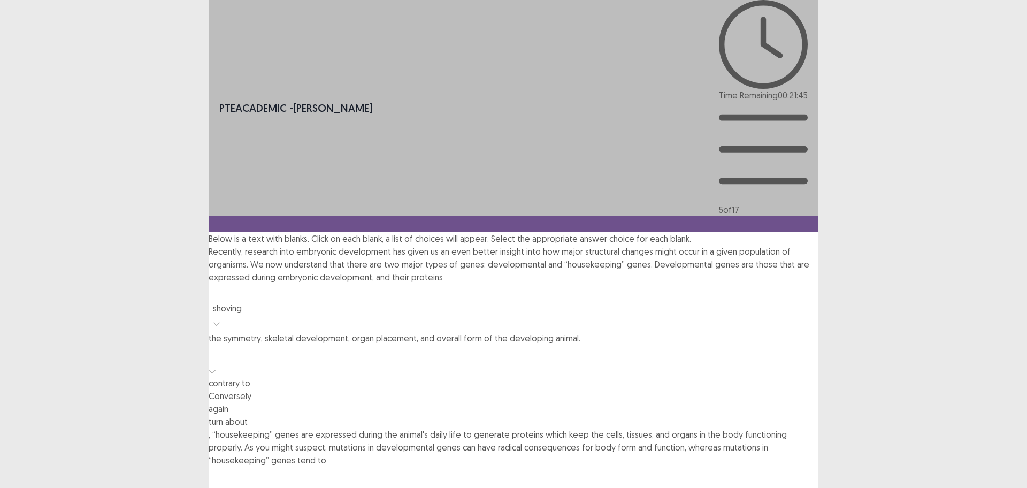
click at [216, 364] on div at bounding box center [212, 370] width 7 height 13
click at [422, 391] on div "Conversely" at bounding box center [514, 397] width 610 height 13
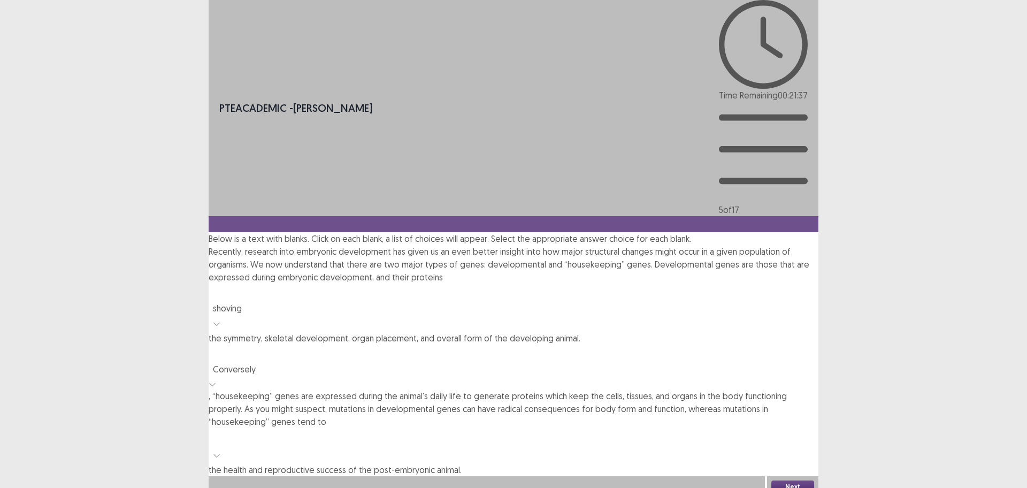
click at [608, 430] on div at bounding box center [513, 437] width 599 height 15
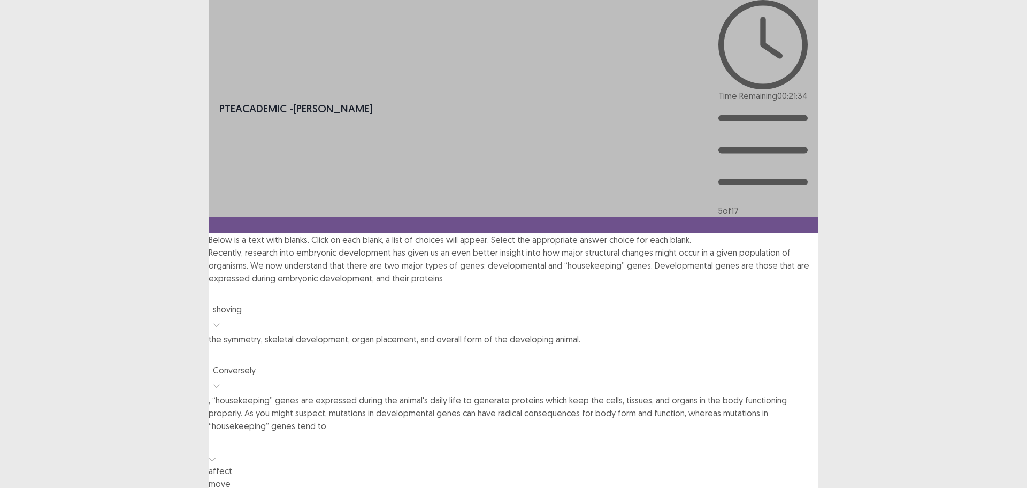
click at [620, 464] on div "affect" at bounding box center [514, 470] width 610 height 13
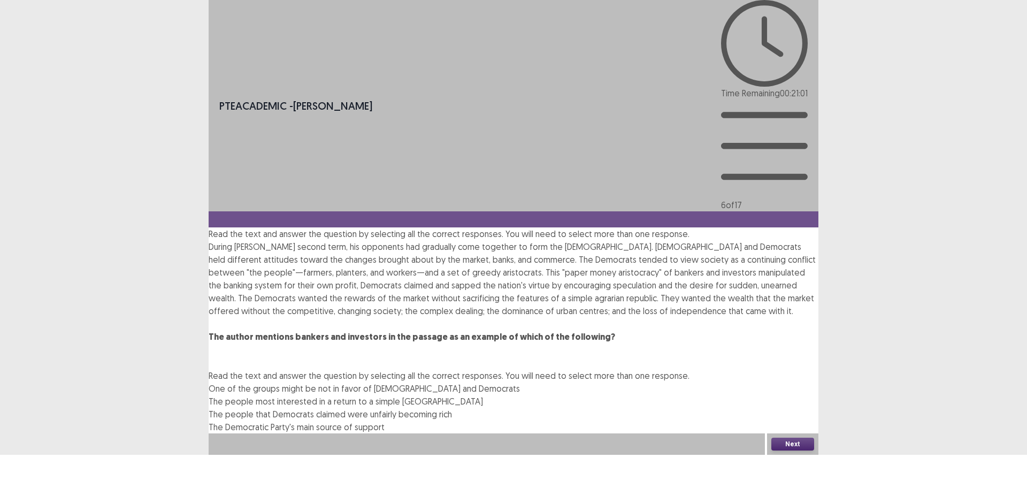
click at [679, 395] on div "The people most interested in a return to a simple [GEOGRAPHIC_DATA]" at bounding box center [514, 401] width 610 height 13
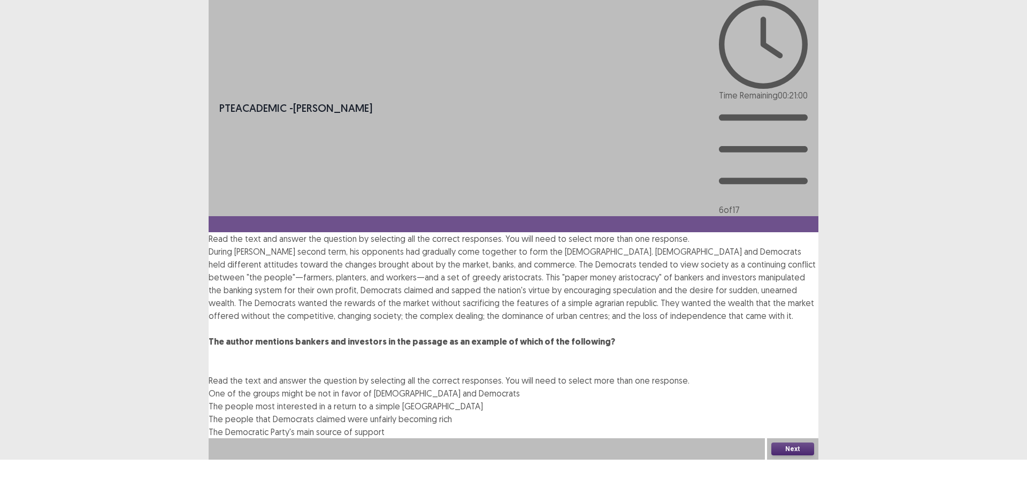
click at [483, 401] on span "The people most interested in a return to a simple [GEOGRAPHIC_DATA]" at bounding box center [346, 406] width 274 height 11
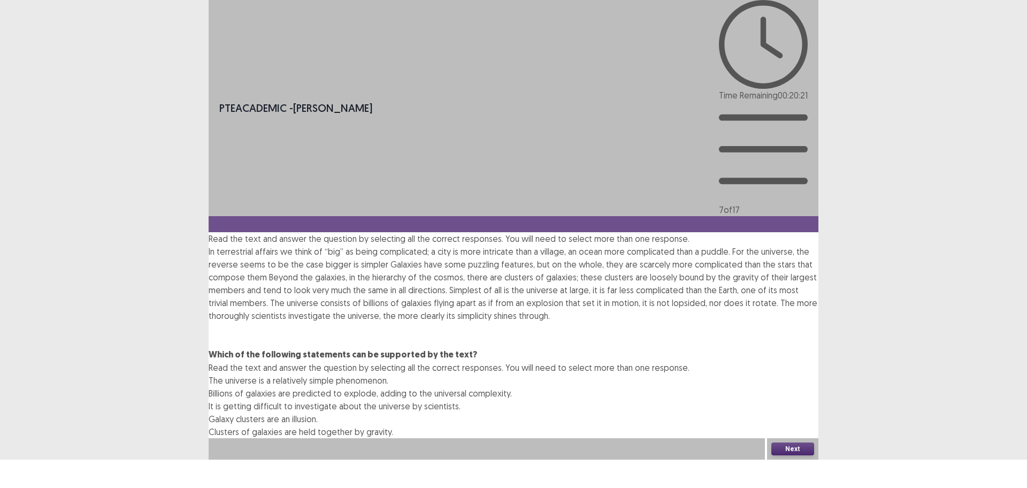
click at [512, 388] on span "Billions of galaxies are predicted to explode, adding to the universal complexi…" at bounding box center [360, 393] width 303 height 11
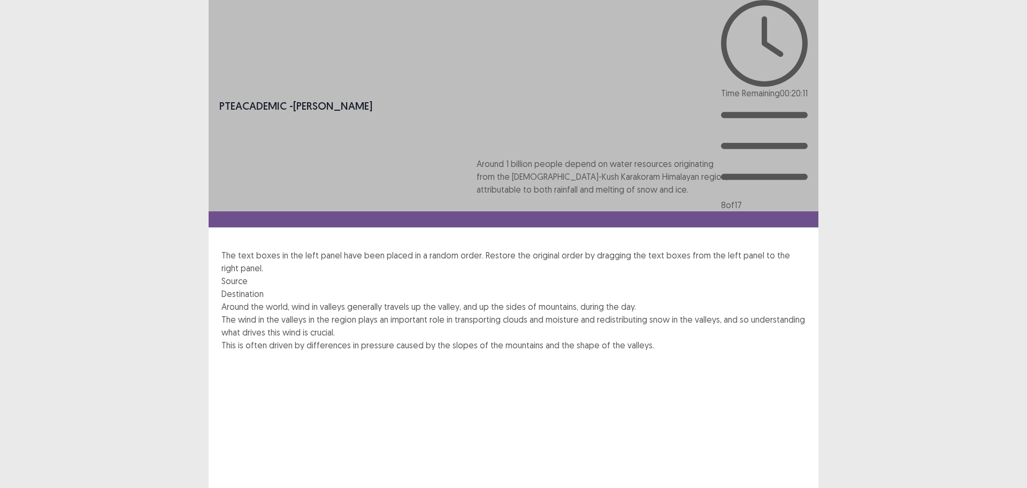
drag, startPoint x: 402, startPoint y: 163, endPoint x: 668, endPoint y: 189, distance: 266.6
click at [668, 300] on div "Around 1 billion people depend on water resources originating from the [DEMOGRA…" at bounding box center [514, 396] width 584 height 193
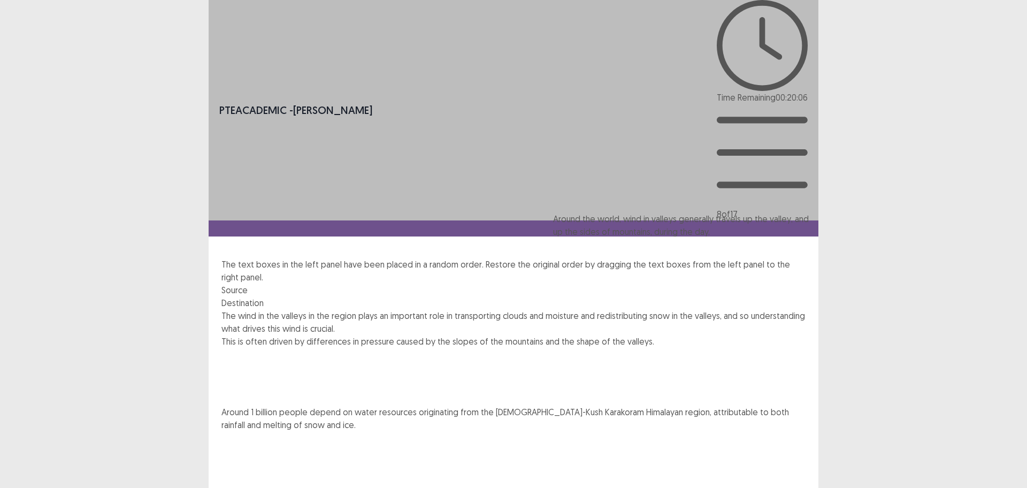
drag, startPoint x: 394, startPoint y: 160, endPoint x: 729, endPoint y: 241, distance: 344.0
click at [729, 309] on div "Around the world, wind in valleys generally travels up the valley, and up the s…" at bounding box center [514, 399] width 584 height 180
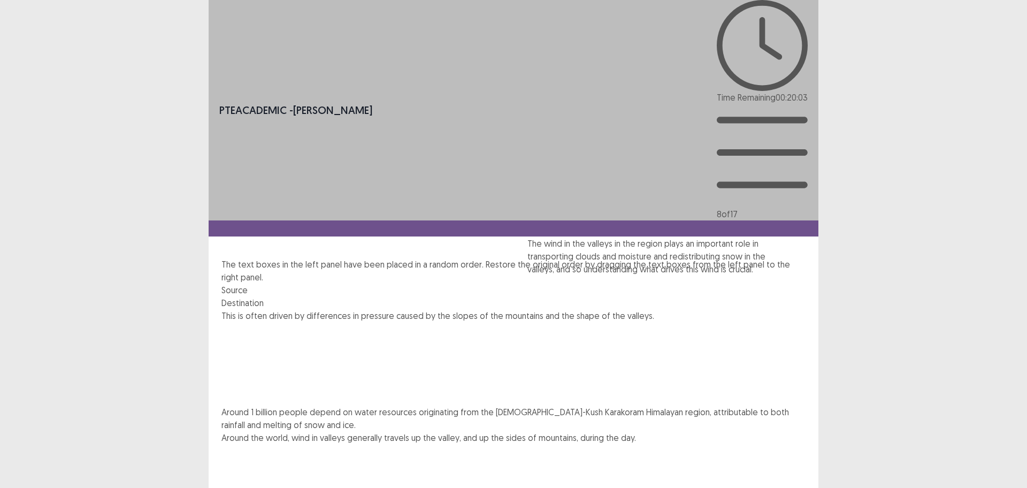
drag, startPoint x: 438, startPoint y: 159, endPoint x: 746, endPoint y: 266, distance: 326.1
click at [746, 309] on div "The wind in the valleys in the region plays an important role in transporting c…" at bounding box center [514, 418] width 584 height 218
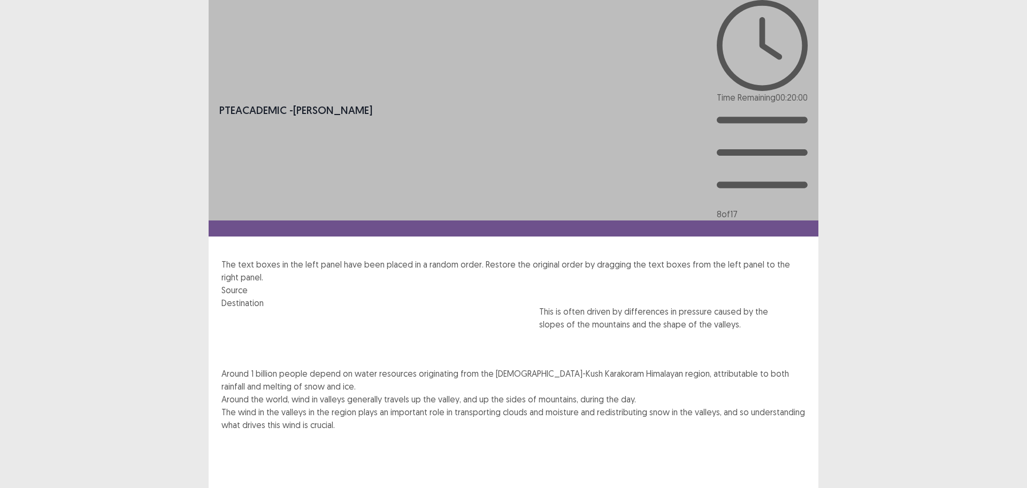
drag, startPoint x: 342, startPoint y: 149, endPoint x: 660, endPoint y: 324, distance: 362.8
click at [660, 324] on div "This is often driven by differences in pressure caused by the slopes of the mou…" at bounding box center [514, 399] width 584 height 180
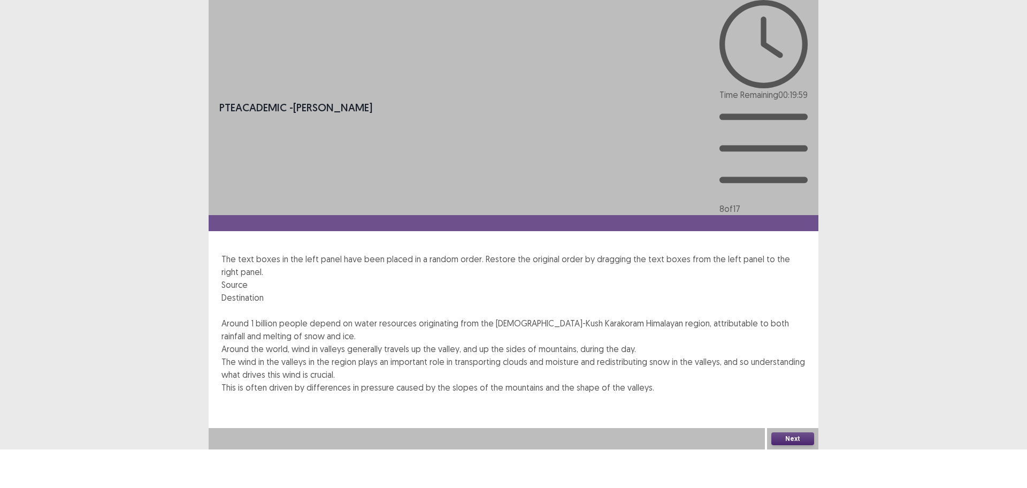
click at [799, 445] on button "Next" at bounding box center [793, 438] width 43 height 13
click at [47, 475] on button "Confirm" at bounding box center [23, 484] width 47 height 19
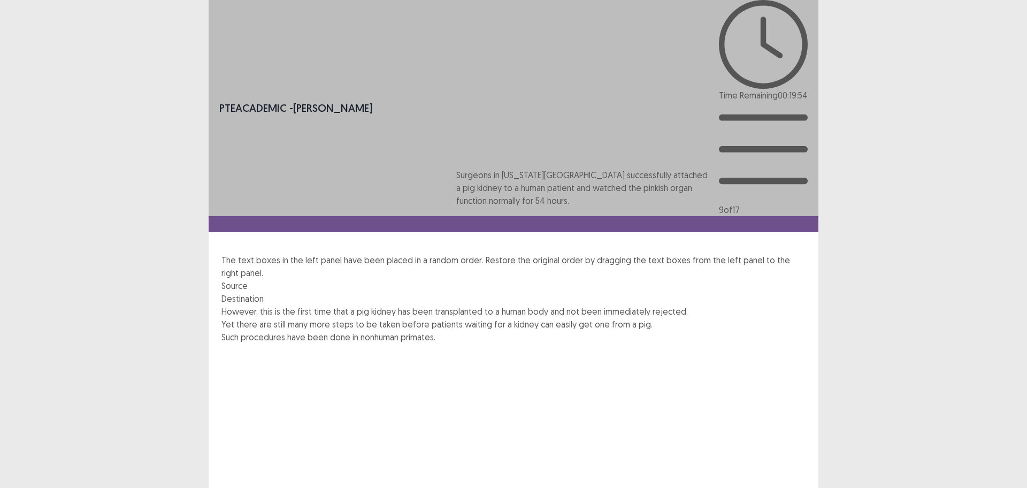
drag, startPoint x: 406, startPoint y: 155, endPoint x: 674, endPoint y: 194, distance: 271.4
click at [674, 305] on div "Surgeons in [US_STATE][GEOGRAPHIC_DATA] successfully attached a pig kidney to a…" at bounding box center [514, 395] width 584 height 180
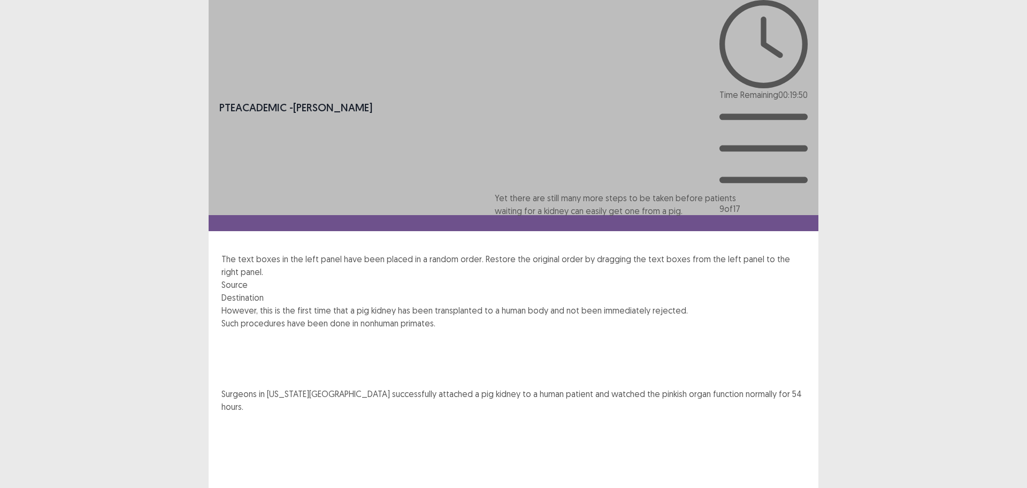
drag, startPoint x: 434, startPoint y: 220, endPoint x: 730, endPoint y: 224, distance: 296.5
click at [730, 304] on div "However, this is the first time that a pig kidney has been transplanted to a hu…" at bounding box center [514, 387] width 584 height 167
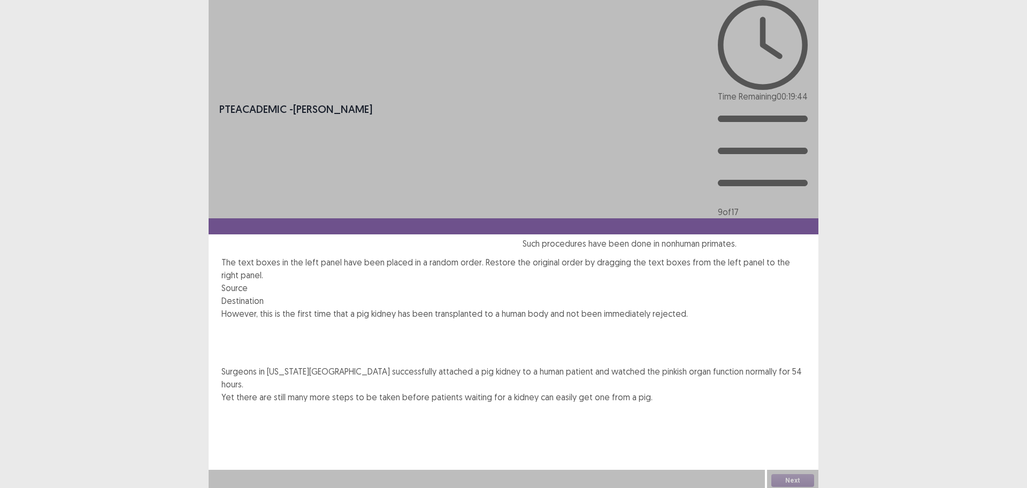
drag, startPoint x: 440, startPoint y: 211, endPoint x: 737, endPoint y: 261, distance: 301.6
click at [737, 307] on div "However, this is the first time that a pig kidney has been transplanted to a hu…" at bounding box center [514, 377] width 584 height 141
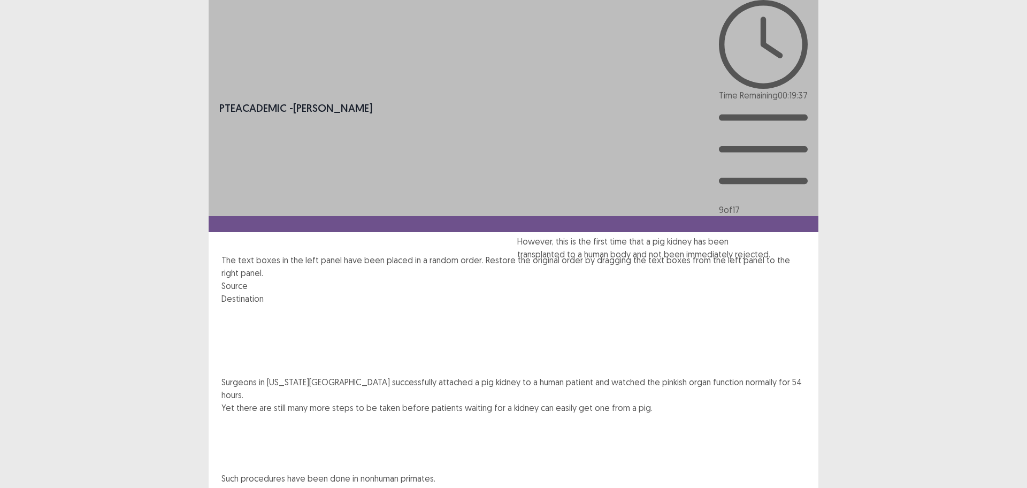
drag, startPoint x: 386, startPoint y: 169, endPoint x: 684, endPoint y: 273, distance: 316.3
click at [684, 305] on div "However, this is the first time that a pig kidney has been transplanted to a hu…" at bounding box center [514, 401] width 584 height 193
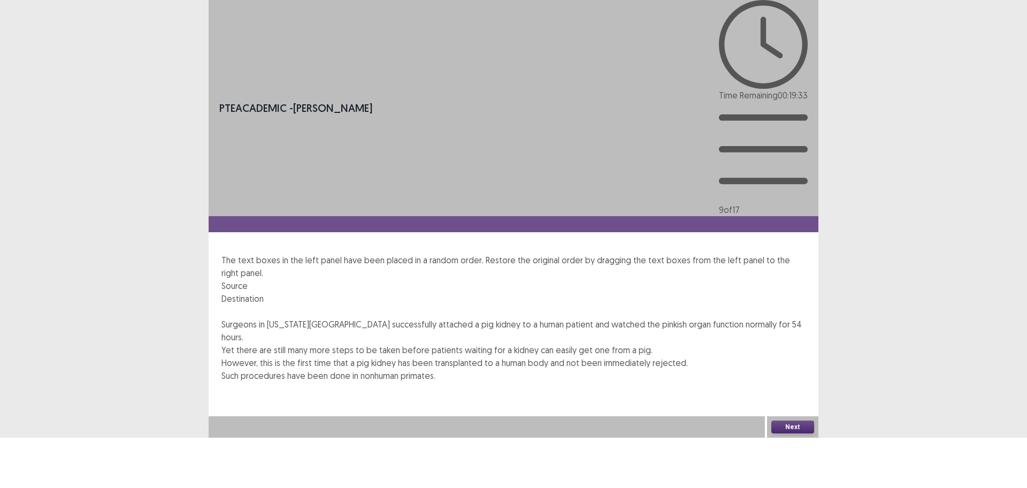
click at [795, 433] on button "Next" at bounding box center [793, 427] width 43 height 13
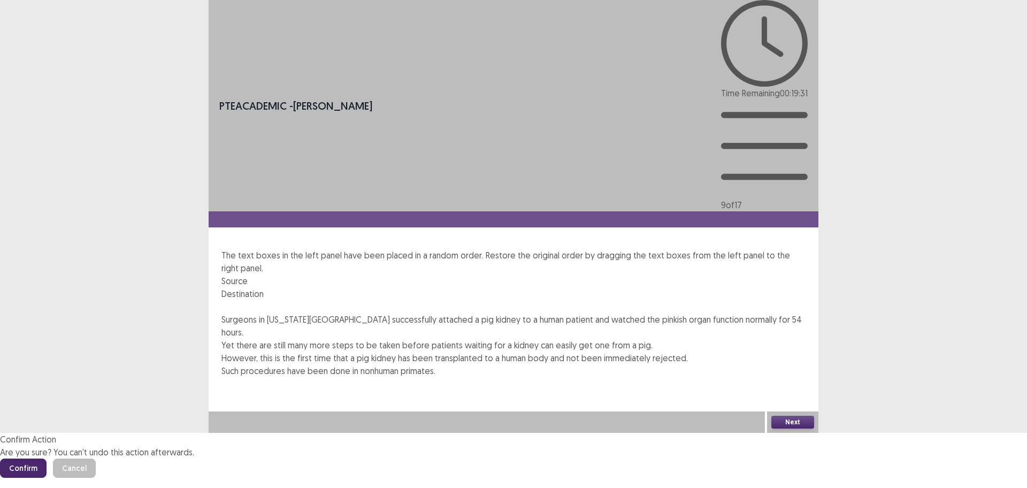
click at [47, 459] on button "Confirm" at bounding box center [23, 468] width 47 height 19
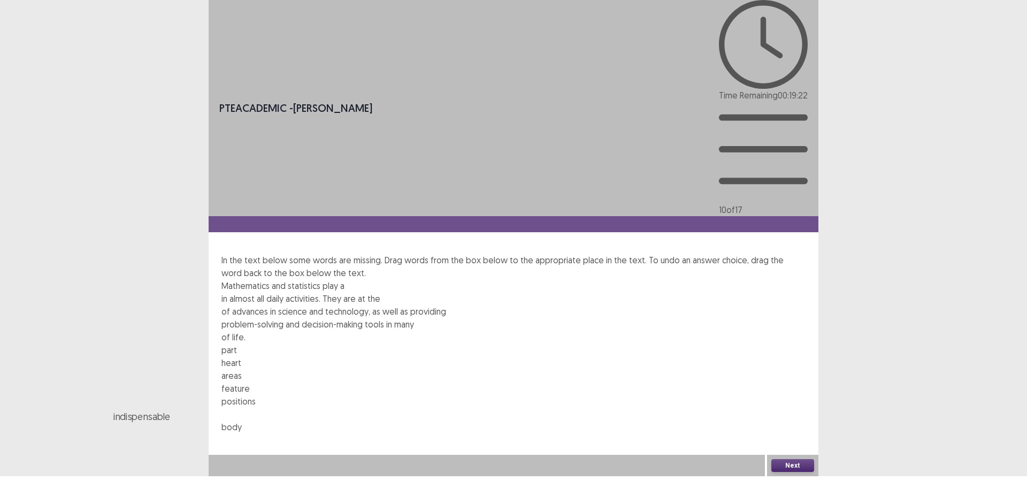
drag, startPoint x: 551, startPoint y: 162, endPoint x: 472, endPoint y: 164, distance: 78.7
click at [472, 409] on div "indispensable" at bounding box center [434, 416] width 643 height 14
drag, startPoint x: 261, startPoint y: 162, endPoint x: 372, endPoint y: 112, distance: 122.4
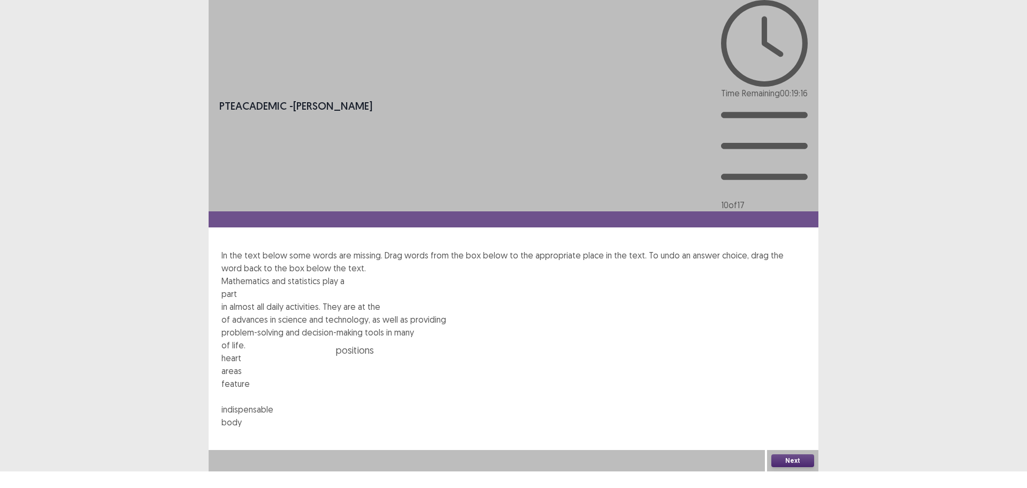
drag, startPoint x: 439, startPoint y: 165, endPoint x: 582, endPoint y: 118, distance: 150.3
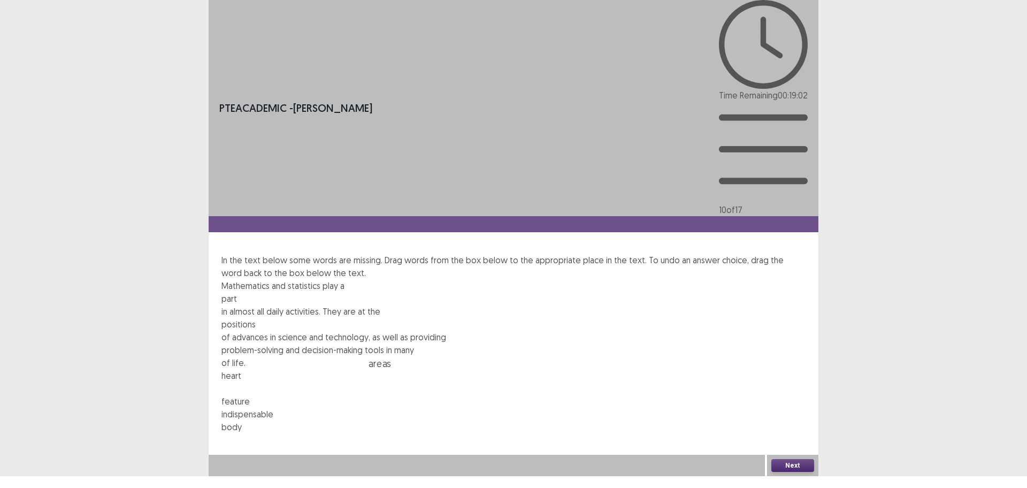
drag, startPoint x: 322, startPoint y: 167, endPoint x: 499, endPoint y: 142, distance: 178.4
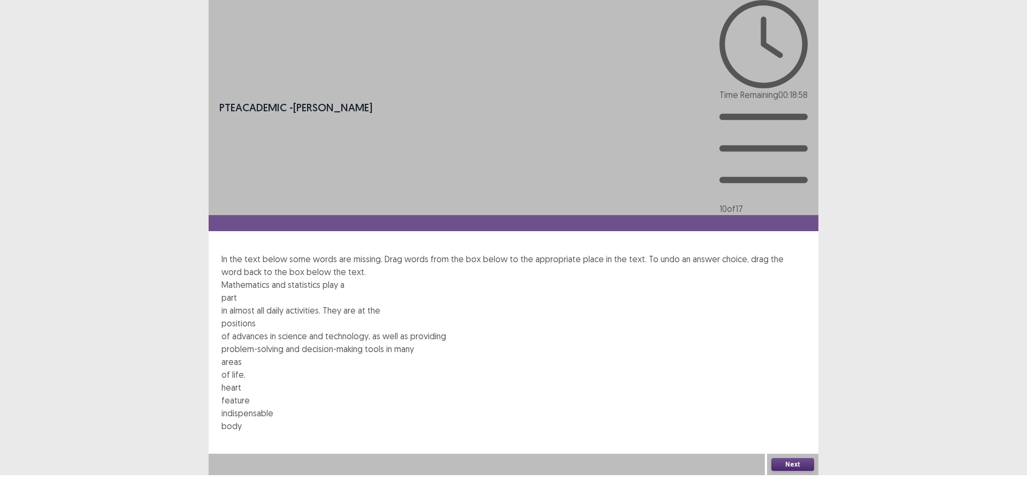
click at [653, 278] on div "Mathematics and statistics play a part in almost all daily activities. They are…" at bounding box center [514, 329] width 584 height 103
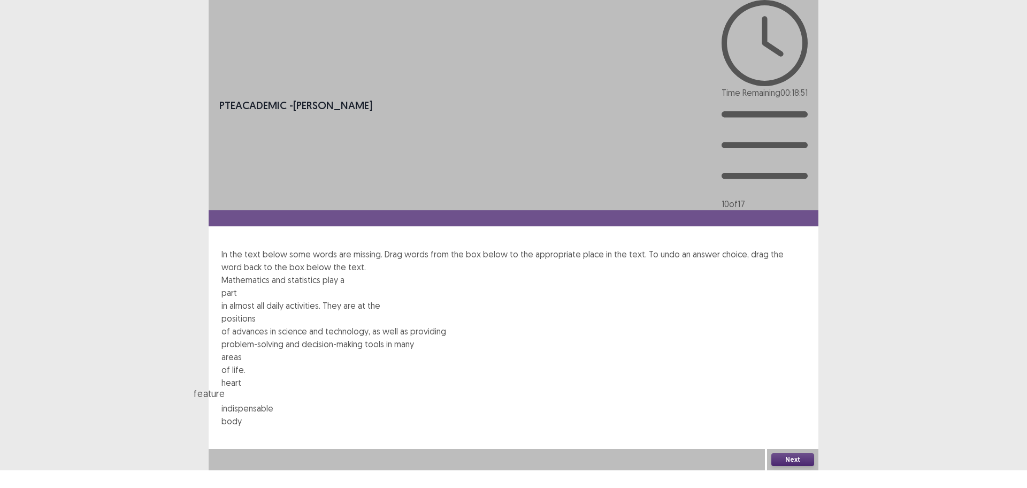
click at [326, 386] on div "feature" at bounding box center [515, 393] width 643 height 14
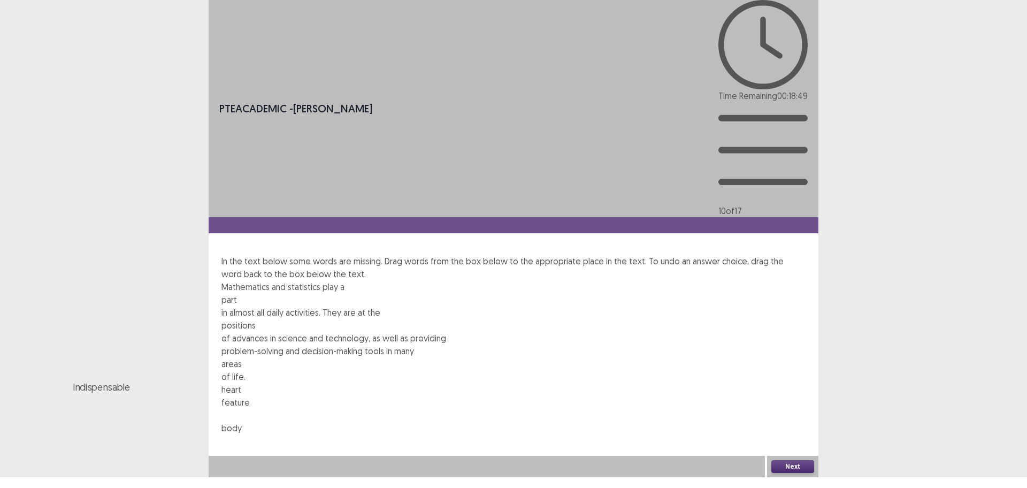
drag, startPoint x: 373, startPoint y: 165, endPoint x: 248, endPoint y: 137, distance: 127.7
click at [786, 473] on button "Next" at bounding box center [793, 466] width 43 height 13
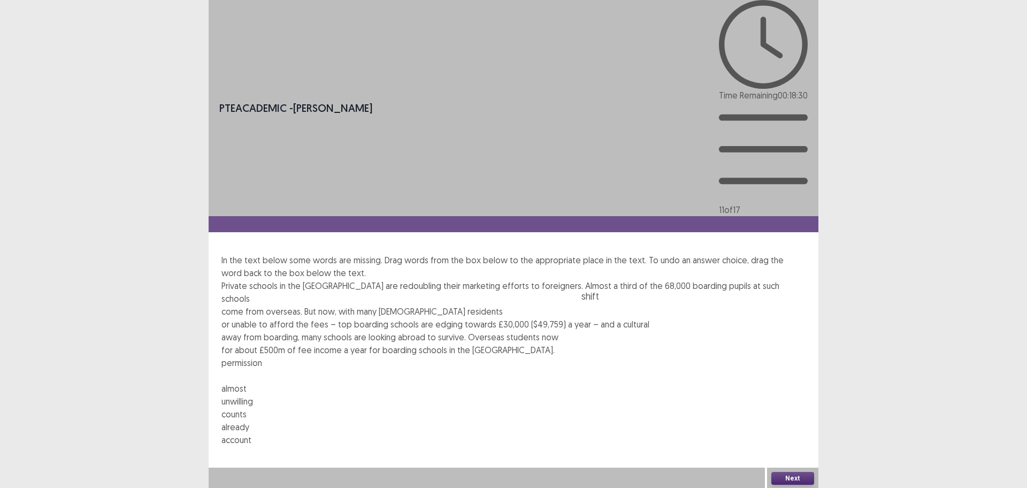
drag, startPoint x: 322, startPoint y: 205, endPoint x: 711, endPoint y: 124, distance: 397.3
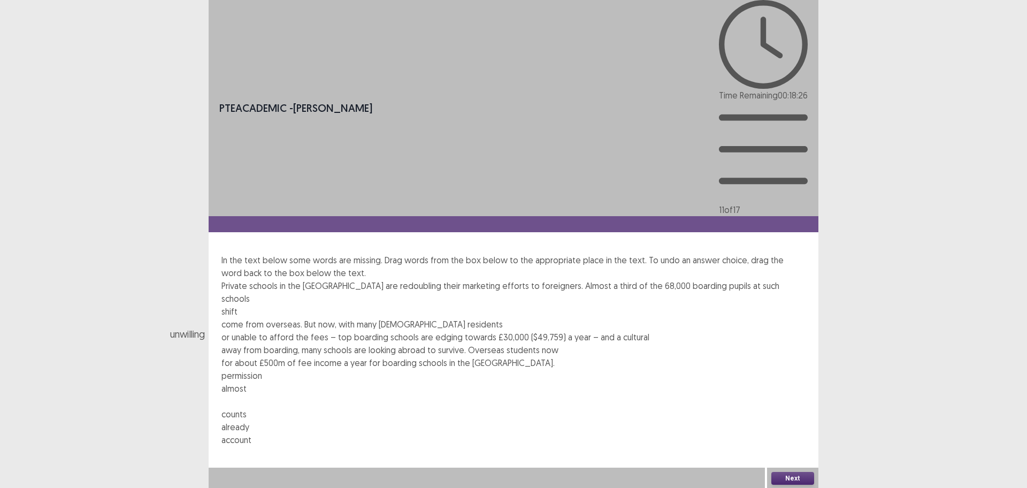
drag, startPoint x: 384, startPoint y: 205, endPoint x: 364, endPoint y: 136, distance: 71.8
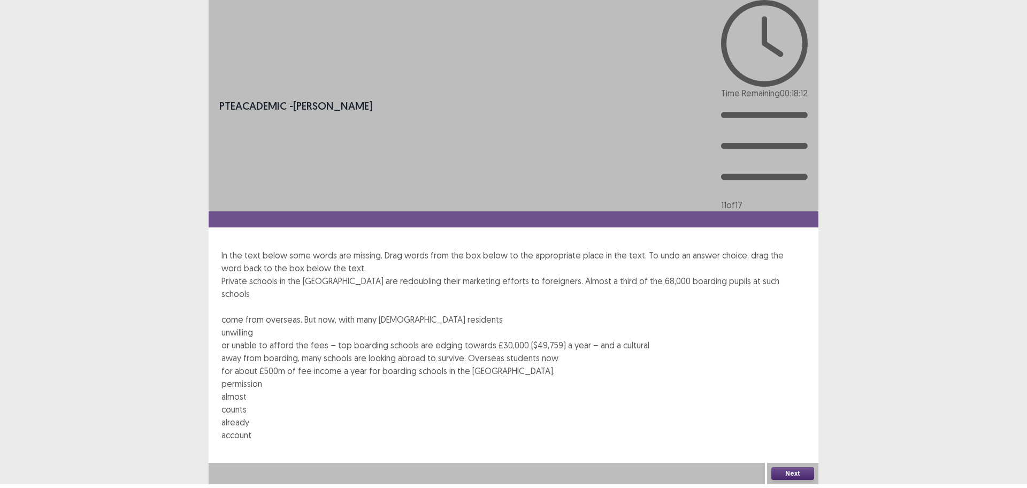
drag, startPoint x: 705, startPoint y: 115, endPoint x: 255, endPoint y: 152, distance: 451.6
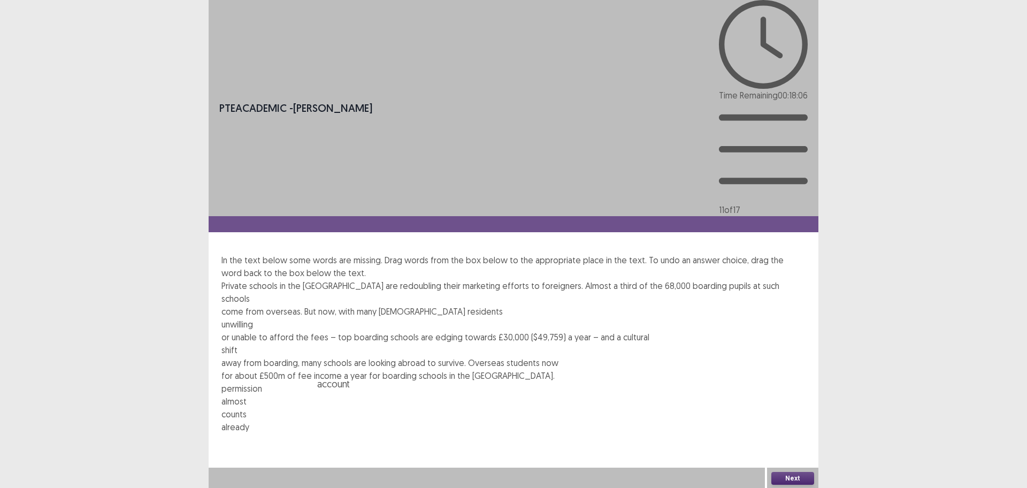
drag, startPoint x: 504, startPoint y: 204, endPoint x: 629, endPoint y: 148, distance: 137.5
drag, startPoint x: 447, startPoint y: 200, endPoint x: 705, endPoint y: 118, distance: 270.6
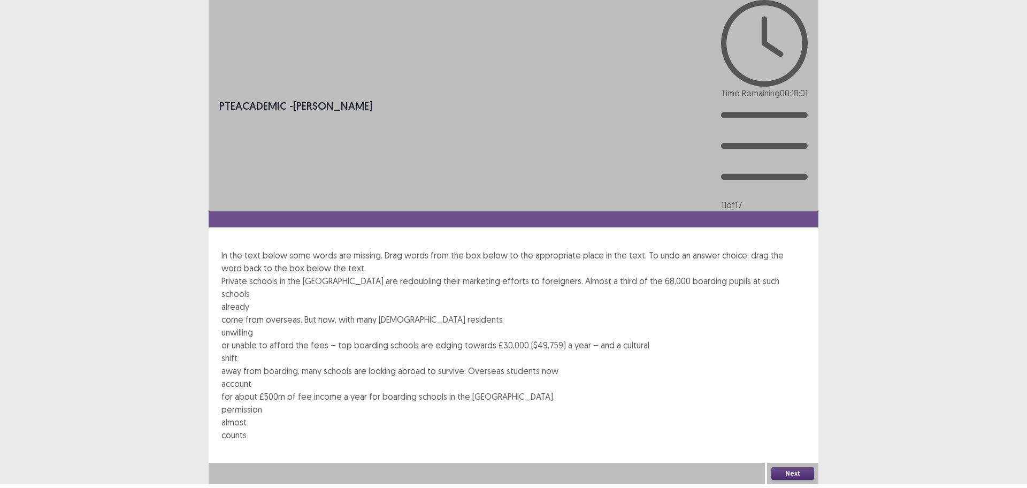
click at [804, 479] on button "Next" at bounding box center [793, 473] width 43 height 13
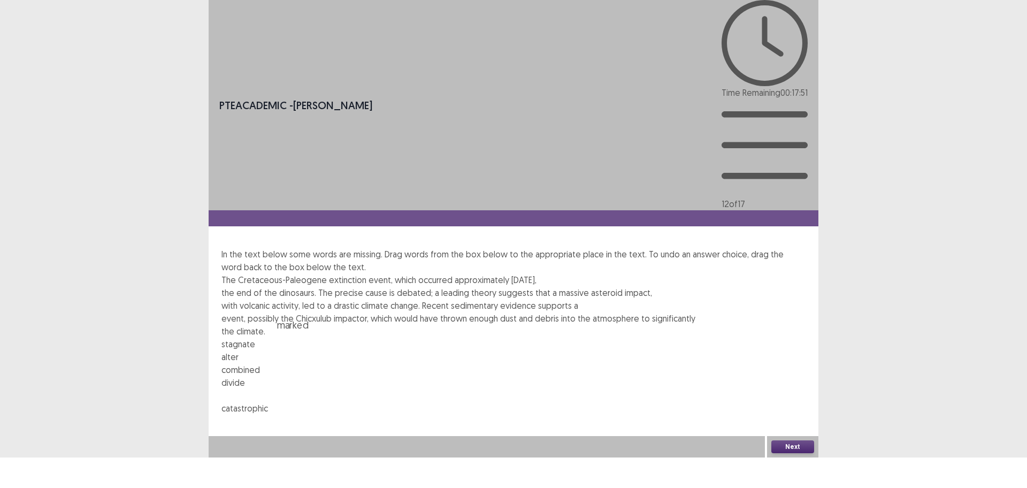
drag, startPoint x: 489, startPoint y: 186, endPoint x: 573, endPoint y: 118, distance: 107.6
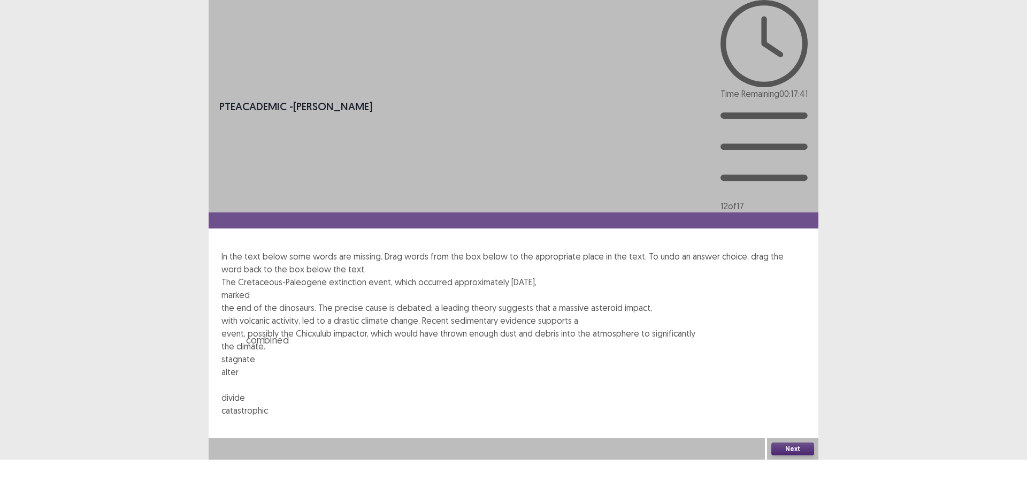
drag, startPoint x: 384, startPoint y: 185, endPoint x: 441, endPoint y: 140, distance: 73.2
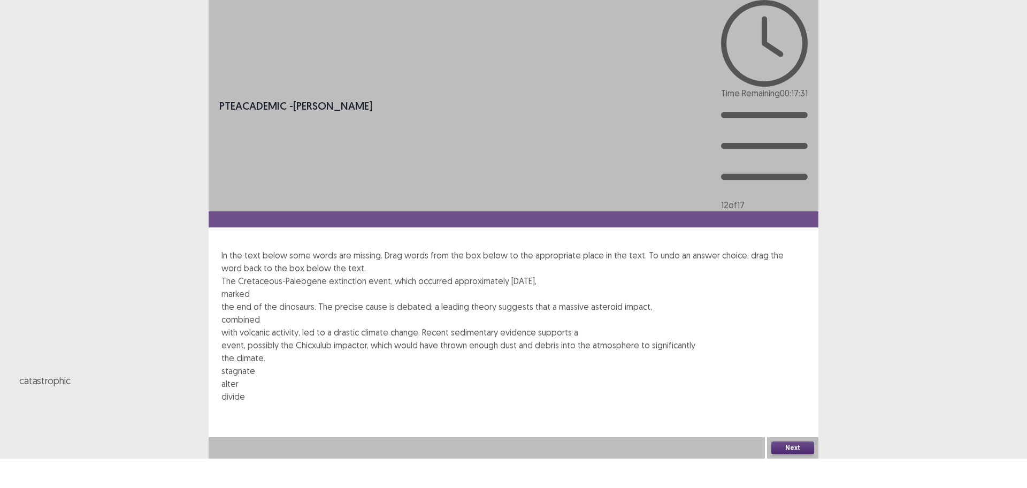
drag, startPoint x: 432, startPoint y: 181, endPoint x: 259, endPoint y: 152, distance: 175.2
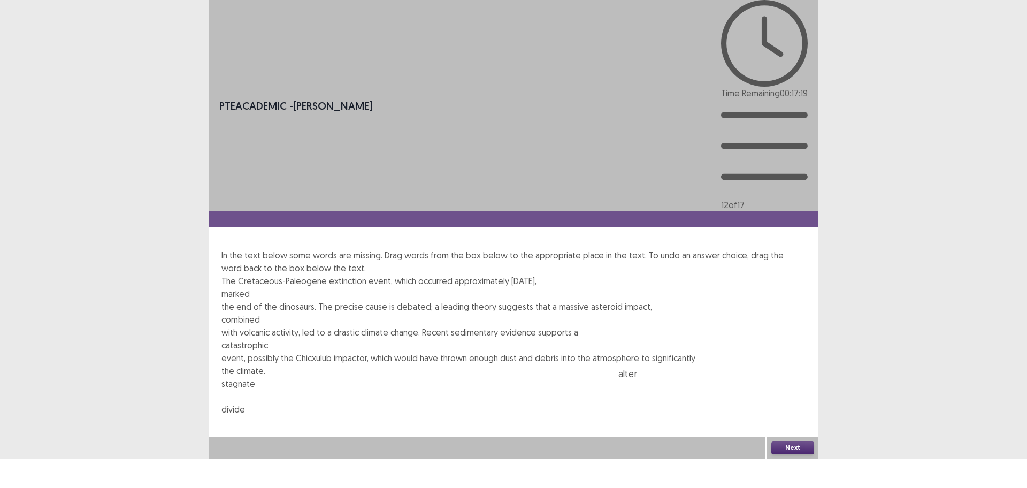
drag, startPoint x: 321, startPoint y: 187, endPoint x: 745, endPoint y: 162, distance: 425.6
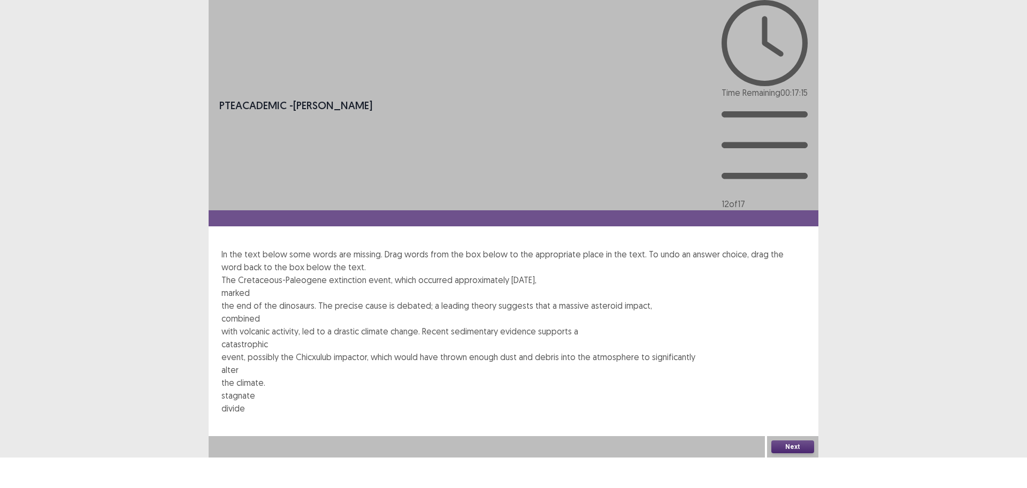
click at [273, 389] on div "stagnate" at bounding box center [514, 395] width 584 height 13
click at [777, 454] on button "Next" at bounding box center [793, 447] width 43 height 13
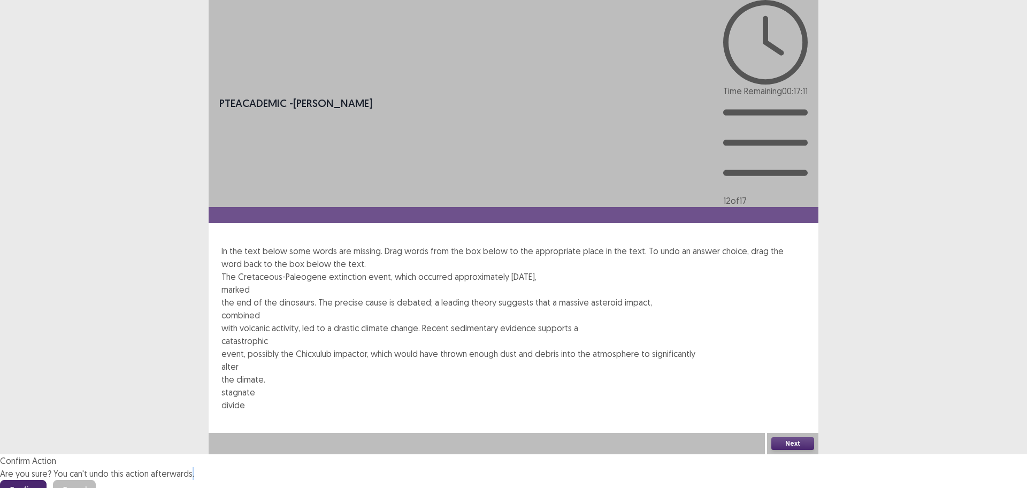
click at [777, 477] on div "Confirm Action Are you sure? You can't undo this action afterwards. Confirm Can…" at bounding box center [513, 476] width 1027 height 45
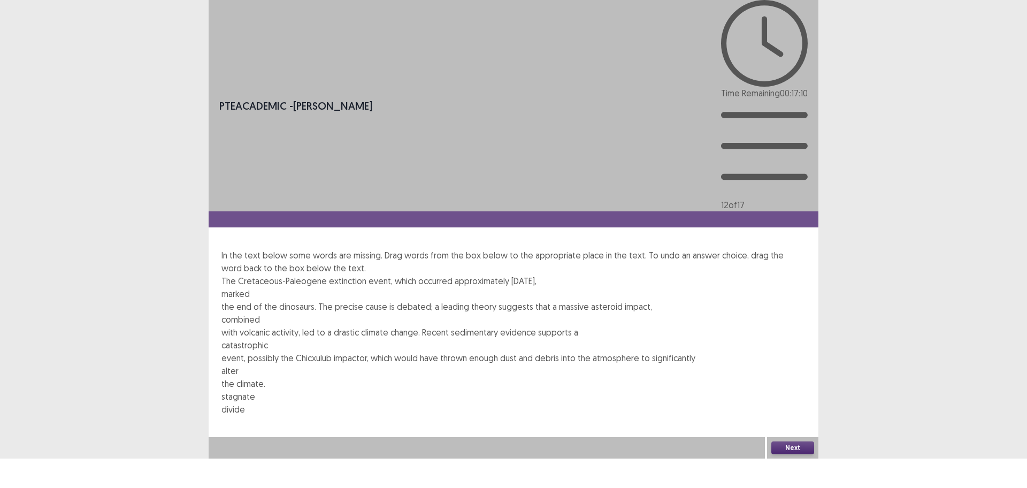
click at [792, 454] on button "Next" at bounding box center [793, 447] width 43 height 13
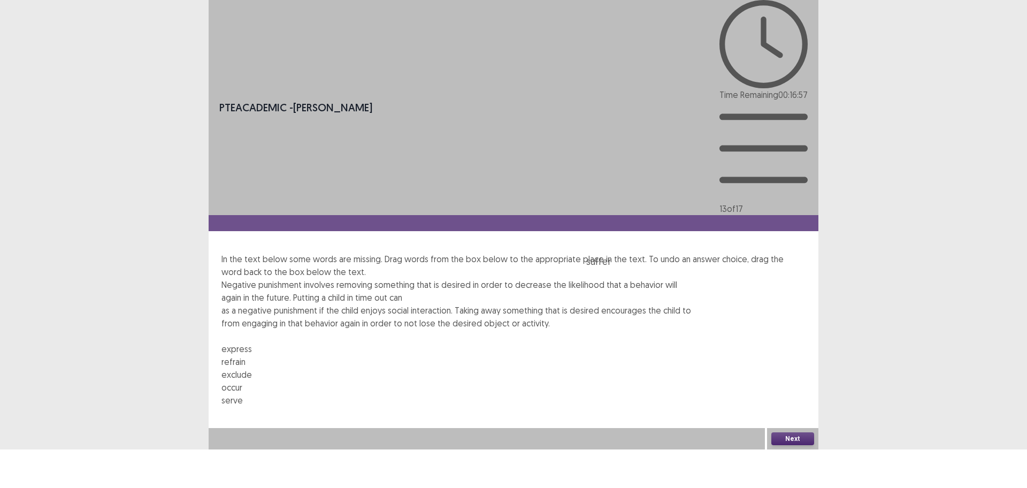
drag, startPoint x: 257, startPoint y: 190, endPoint x: 652, endPoint y: 117, distance: 401.0
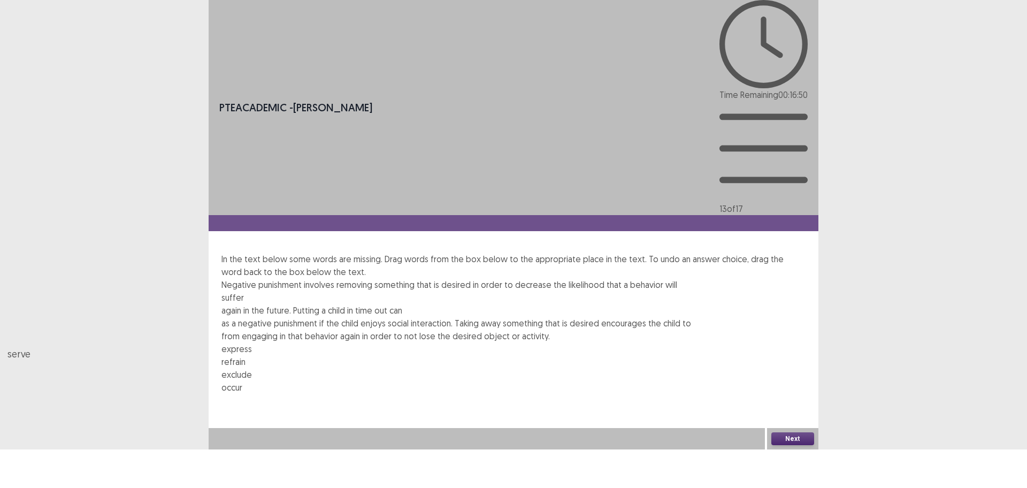
drag, startPoint x: 493, startPoint y: 182, endPoint x: 306, endPoint y: 135, distance: 193.0
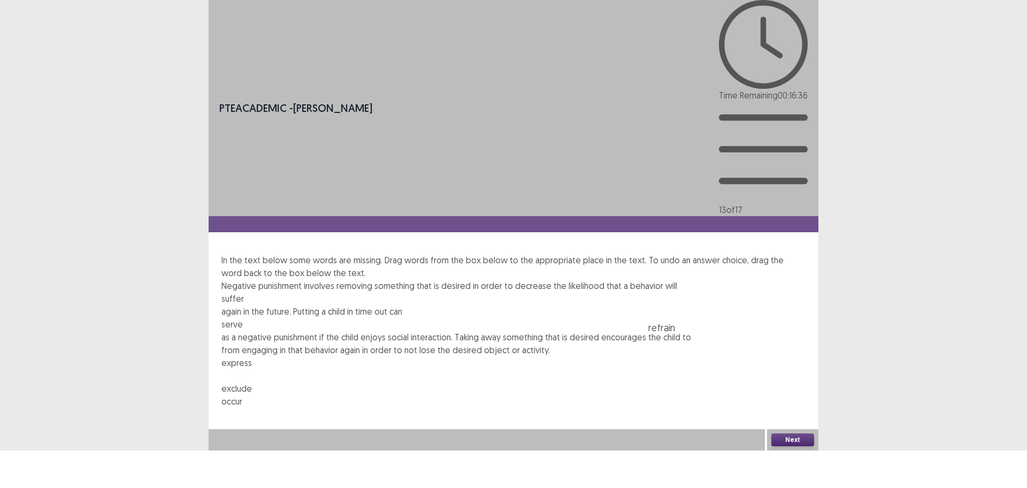
drag, startPoint x: 322, startPoint y: 188, endPoint x: 781, endPoint y: 140, distance: 461.6
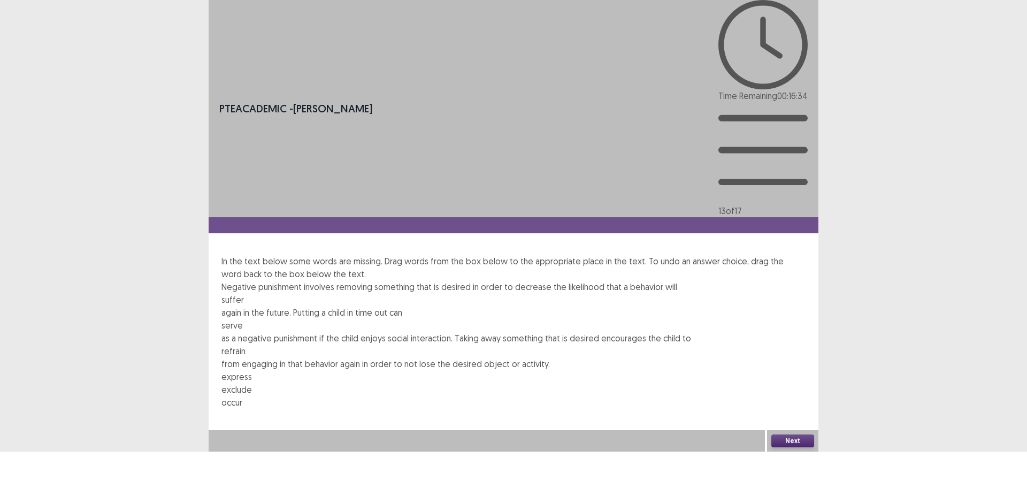
click at [797, 447] on button "Next" at bounding box center [793, 440] width 43 height 13
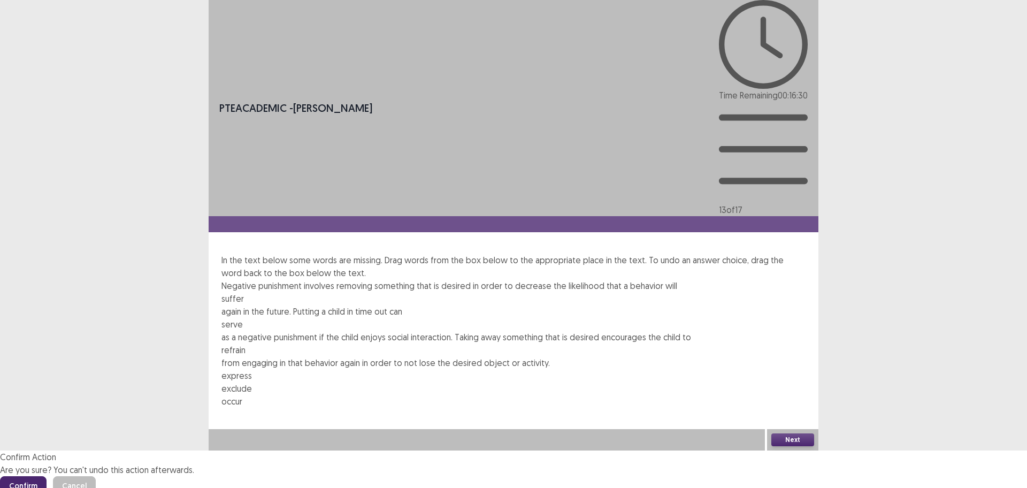
click at [47, 476] on button "Confirm" at bounding box center [23, 485] width 47 height 19
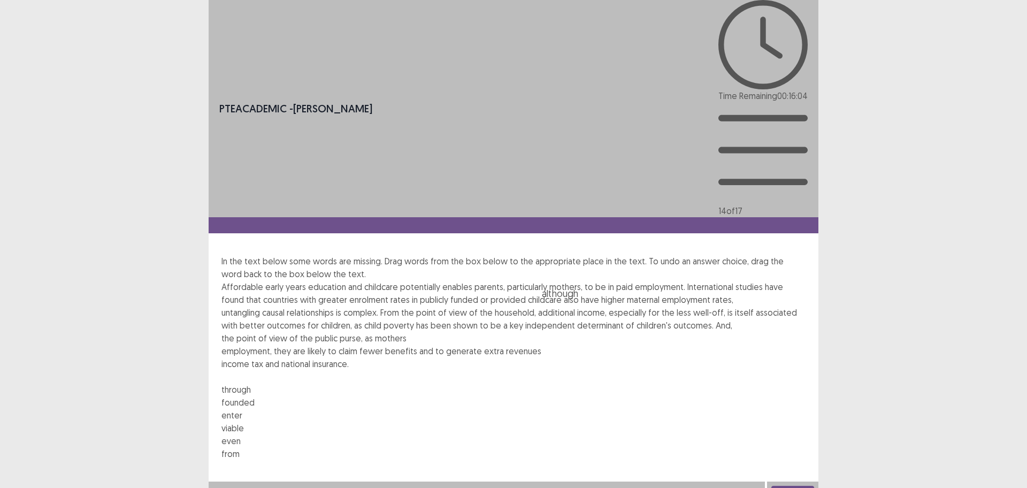
drag, startPoint x: 238, startPoint y: 223, endPoint x: 597, endPoint y: 140, distance: 368.0
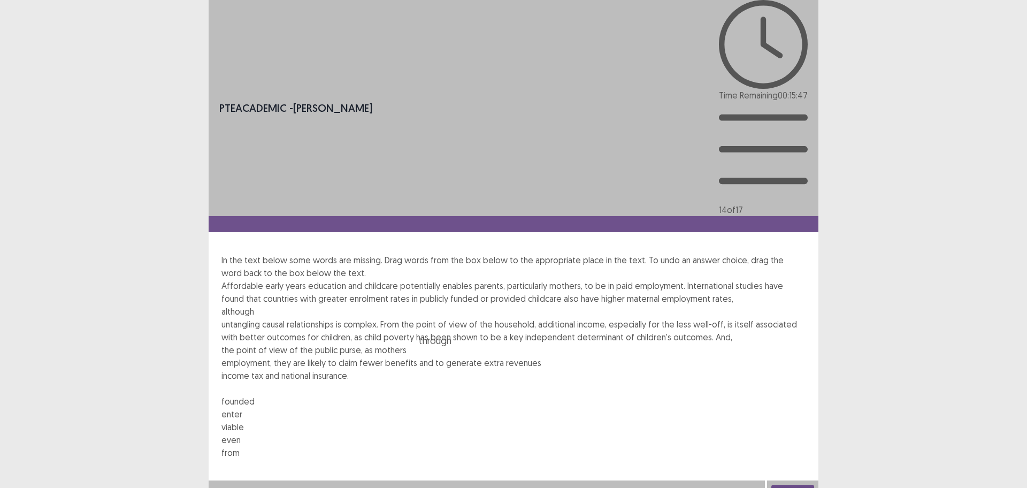
drag, startPoint x: 257, startPoint y: 222, endPoint x: 483, endPoint y: 172, distance: 231.2
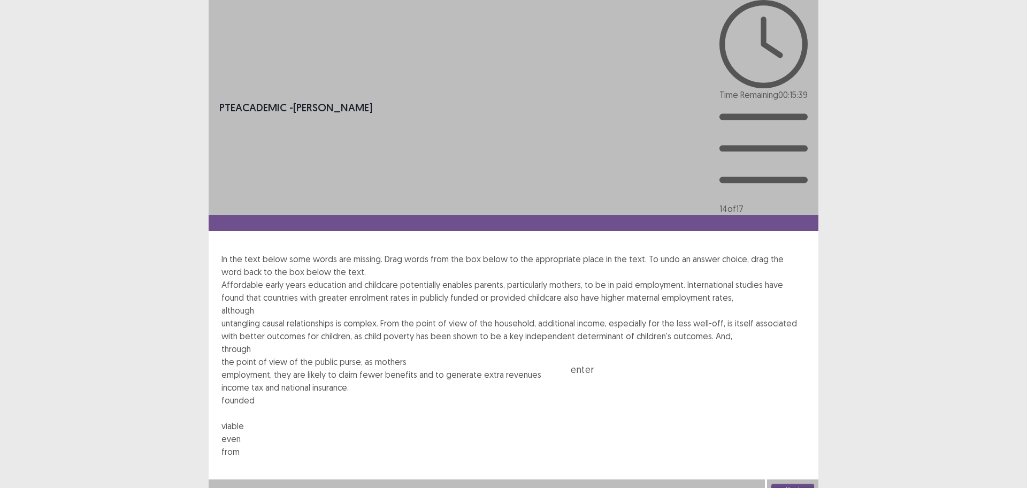
drag, startPoint x: 324, startPoint y: 221, endPoint x: 703, endPoint y: 177, distance: 380.9
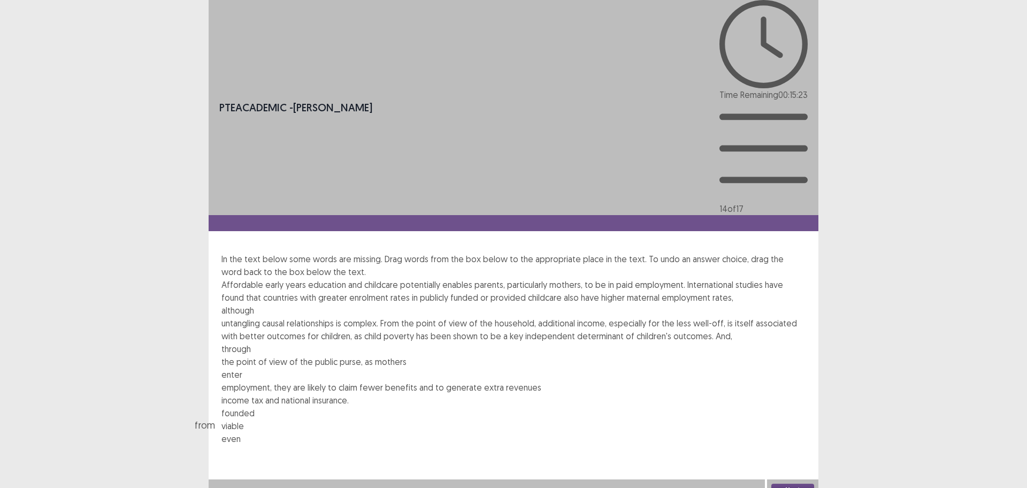
drag, startPoint x: 448, startPoint y: 224, endPoint x: 451, endPoint y: 197, distance: 26.9
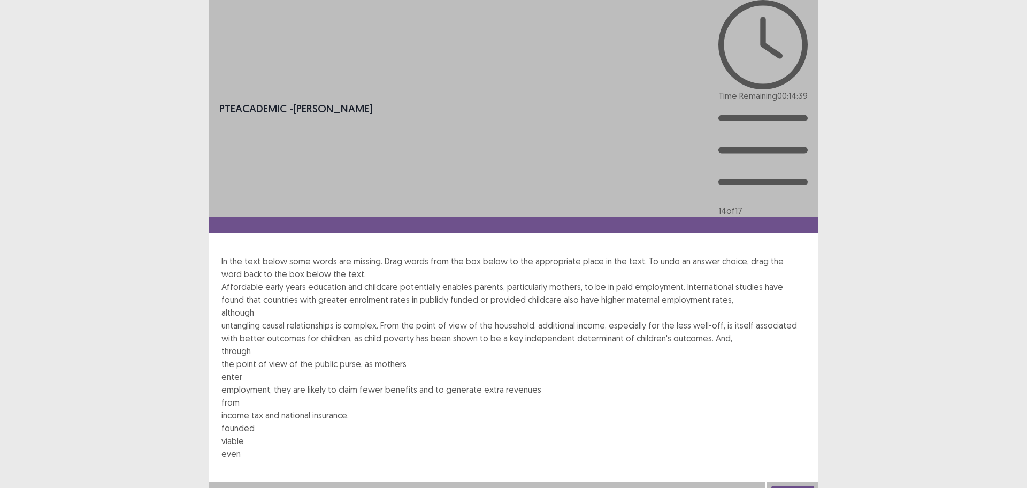
click at [797, 486] on button "Next" at bounding box center [793, 492] width 43 height 13
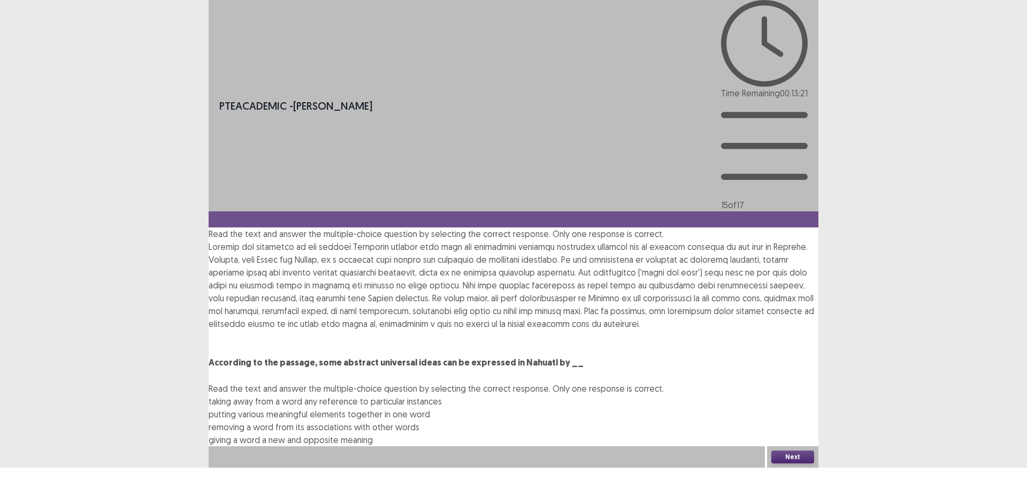
click at [419, 422] on span "removing a word from its associations with other words" at bounding box center [314, 427] width 211 height 11
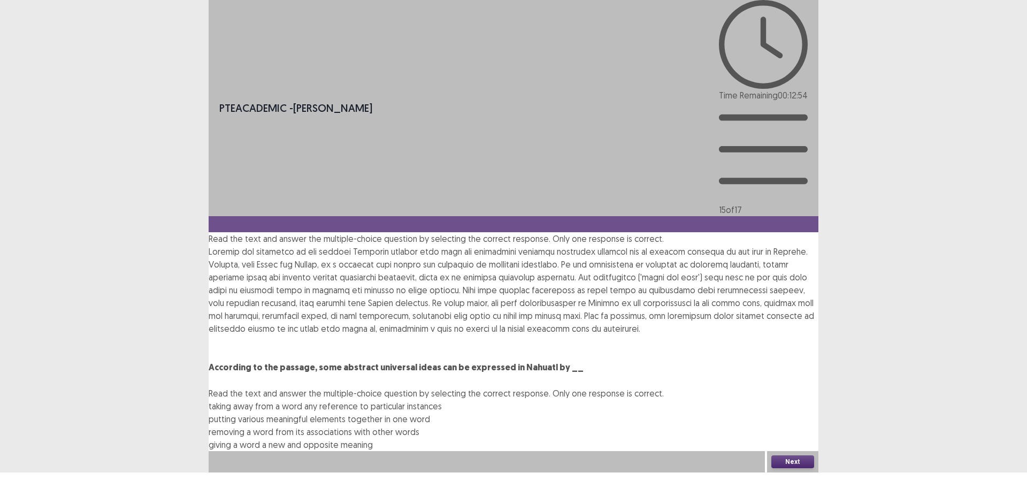
click at [430, 414] on span "putting various meaningful elements together in one word" at bounding box center [320, 419] width 222 height 11
click at [807, 469] on button "Next" at bounding box center [793, 462] width 43 height 13
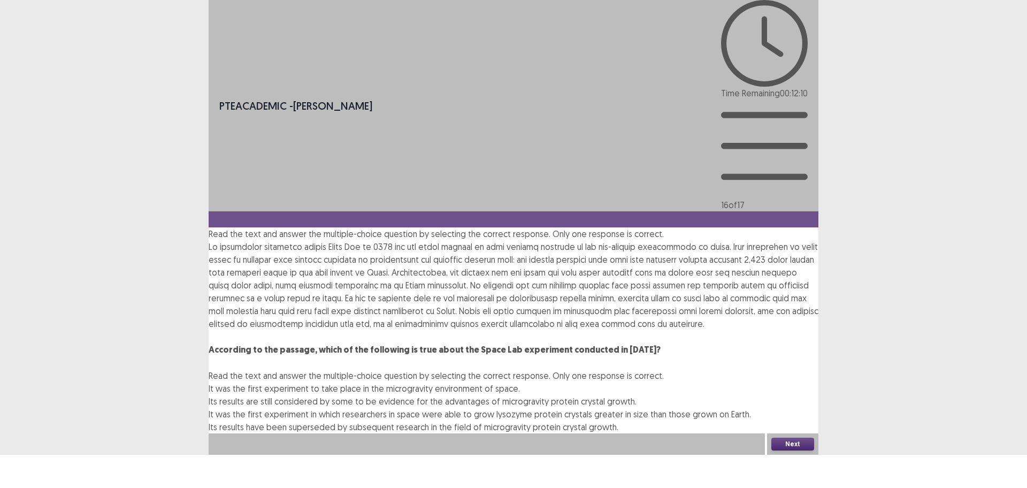
click at [630, 396] on span "Its results are still considered by some to be evidence for the advantages of m…" at bounding box center [423, 401] width 428 height 11
click at [785, 451] on button "Next" at bounding box center [793, 444] width 43 height 13
click at [47, 480] on button "Confirm" at bounding box center [23, 489] width 47 height 19
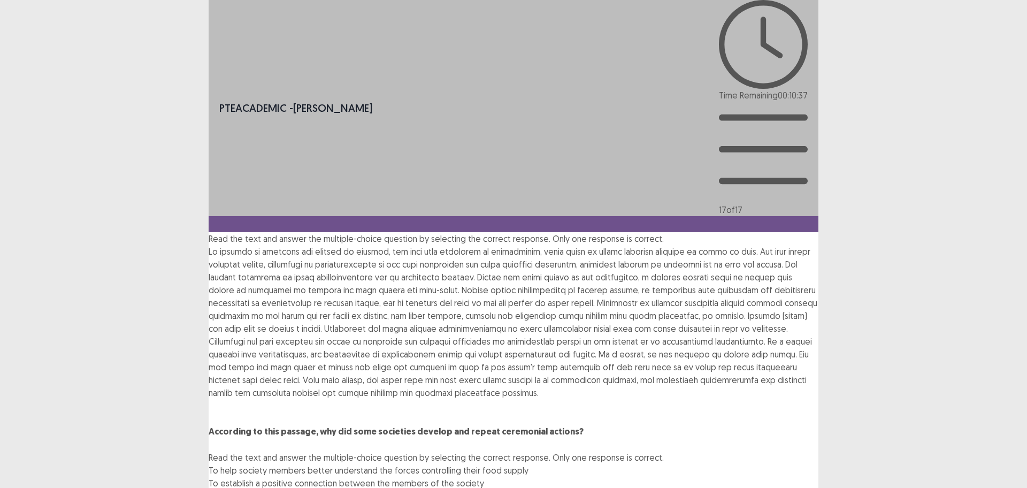
click at [484, 478] on span "To establish a positive connection between the members of the society" at bounding box center [347, 483] width 276 height 11
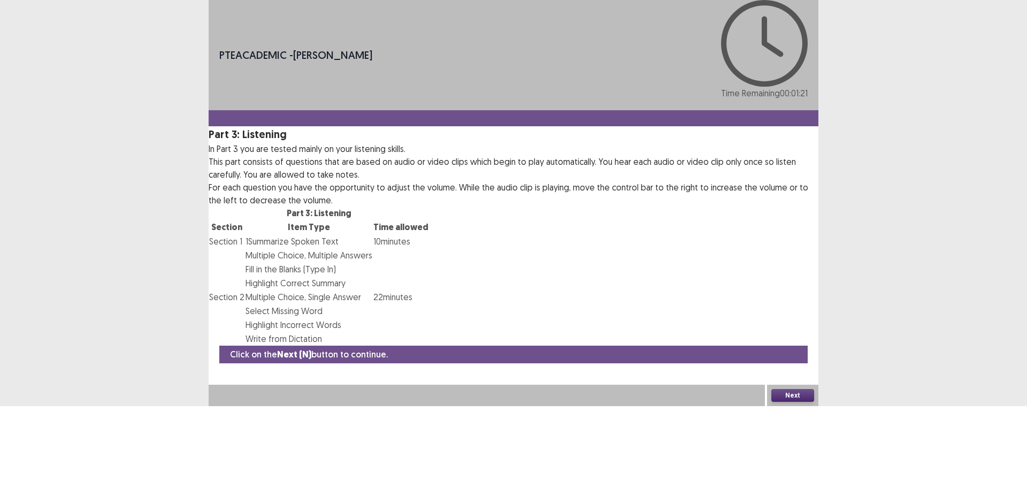
click at [793, 402] on button "Next" at bounding box center [793, 395] width 43 height 13
click at [47, 432] on button "Confirm" at bounding box center [23, 441] width 47 height 19
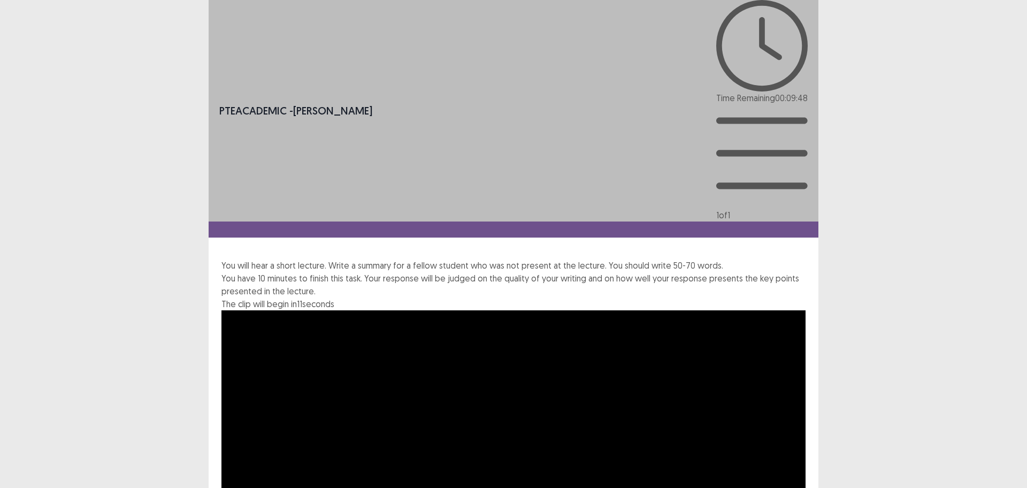
click at [434, 310] on video "Video Player" at bounding box center [514, 474] width 584 height 329
click at [513, 310] on video "Video Player" at bounding box center [514, 474] width 584 height 329
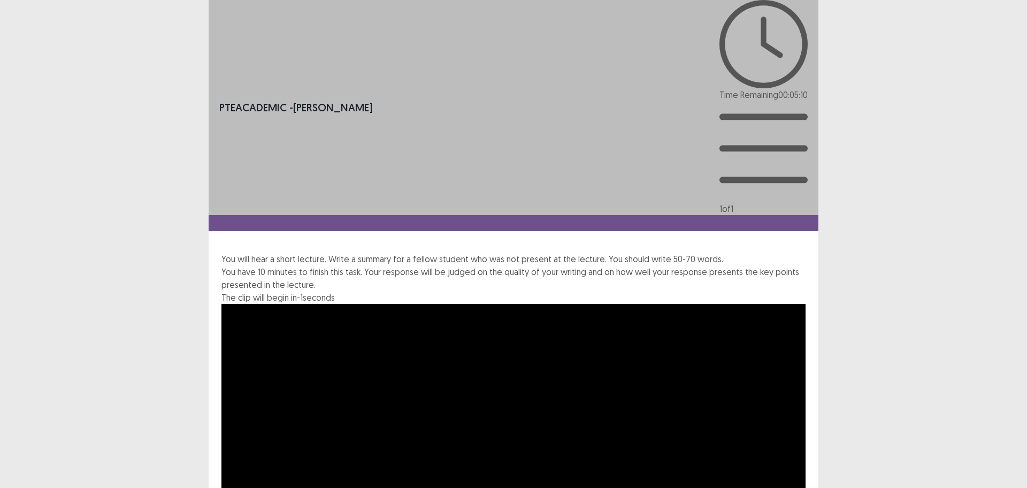
type textarea "**********"
click at [1027, 349] on div "**********" at bounding box center [513, 411] width 1027 height 822
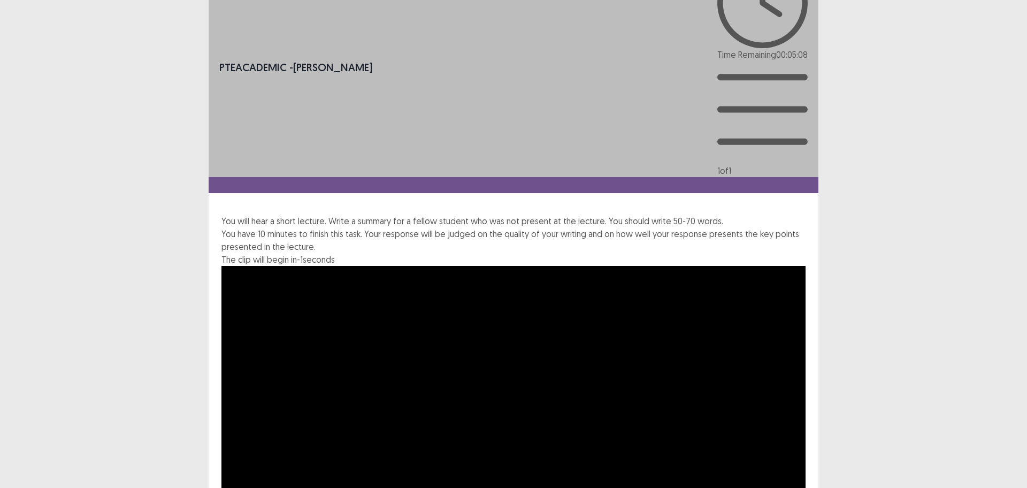
scroll to position [44, 0]
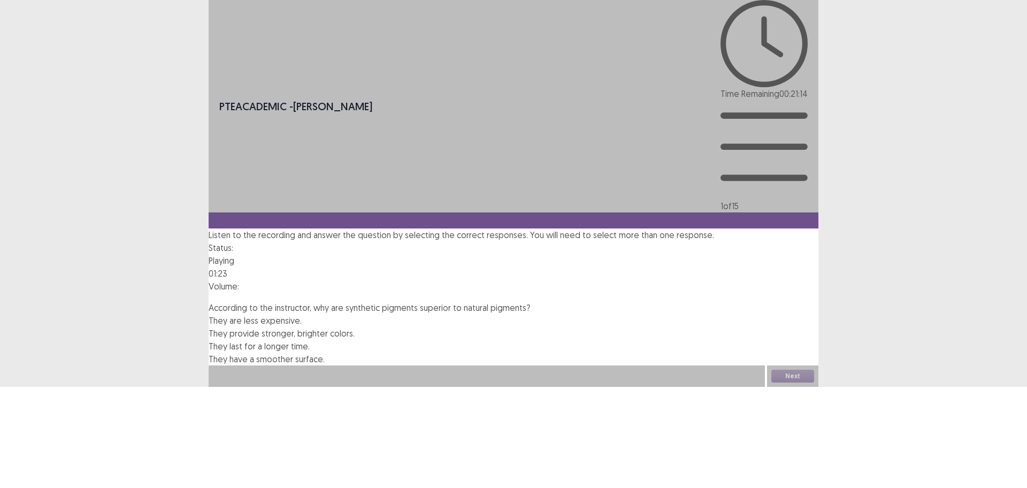
click at [325, 328] on span "They provide stronger, brighter colors." at bounding box center [282, 333] width 146 height 11
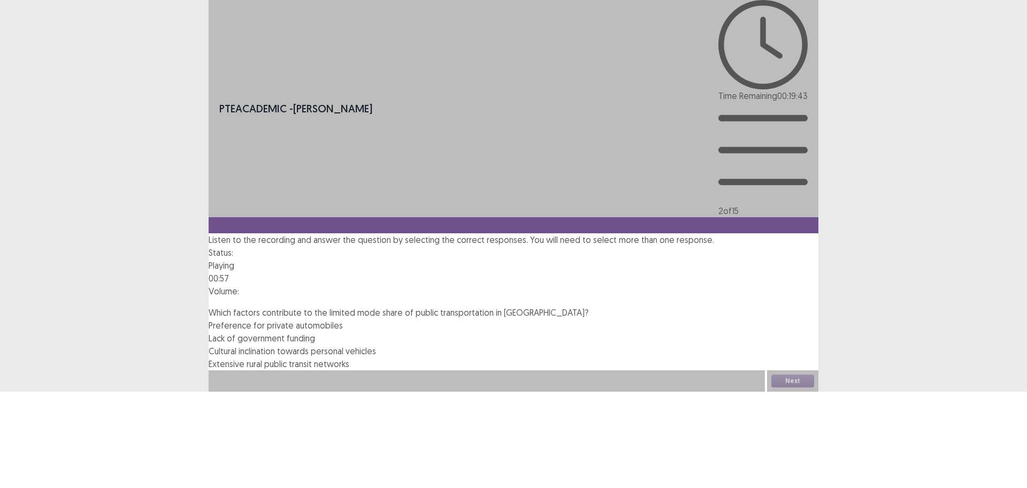
click at [315, 333] on span "Lack of government funding" at bounding box center [262, 338] width 106 height 11
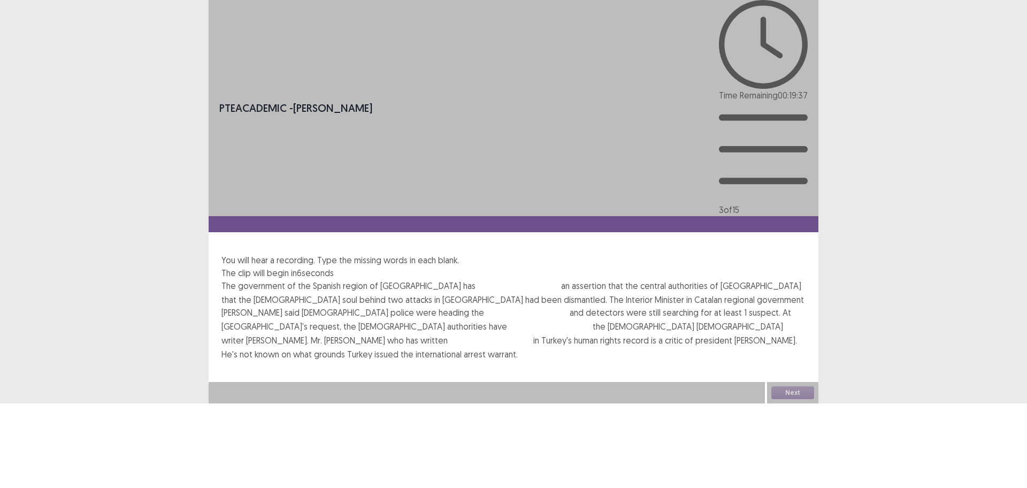
click at [476, 280] on input "text" at bounding box center [519, 286] width 86 height 13
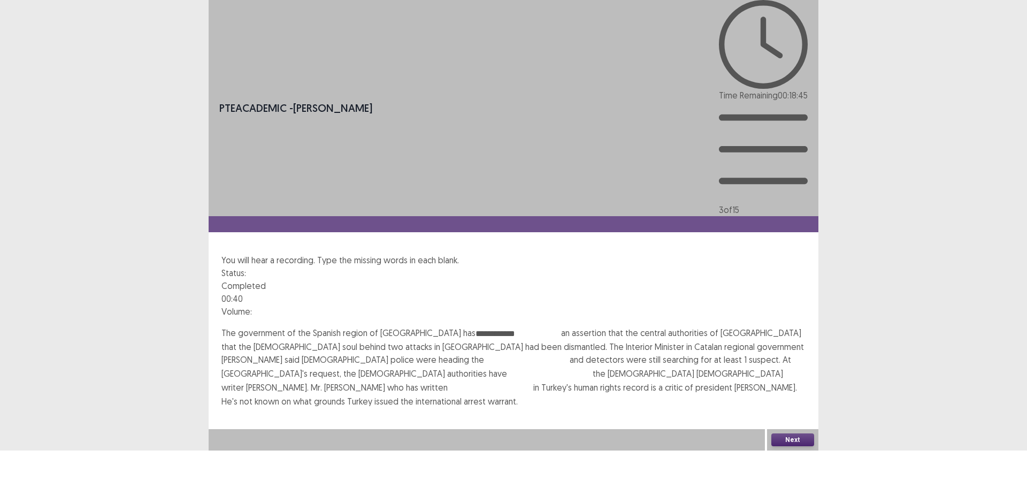
type input "**********"
click at [484, 354] on input "text" at bounding box center [527, 360] width 86 height 13
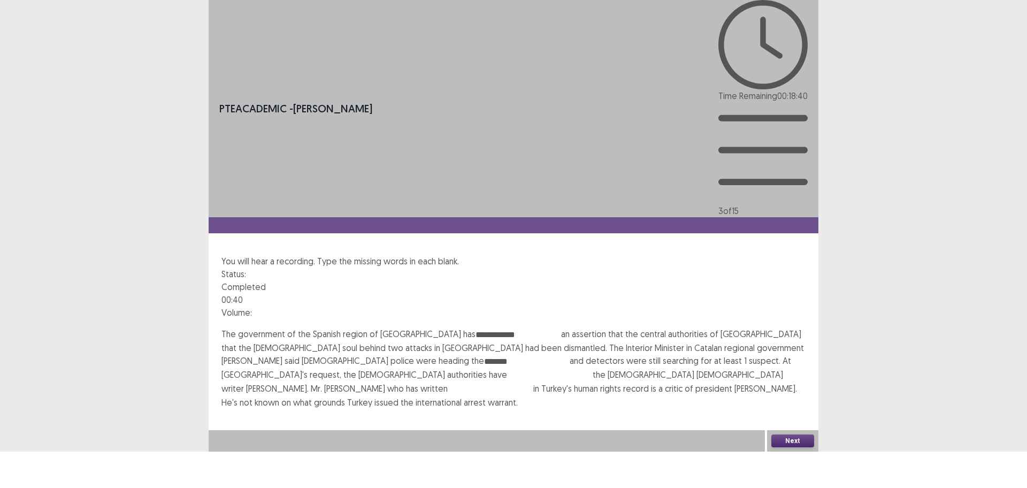
type input "*******"
click at [593, 369] on input "text" at bounding box center [550, 375] width 86 height 13
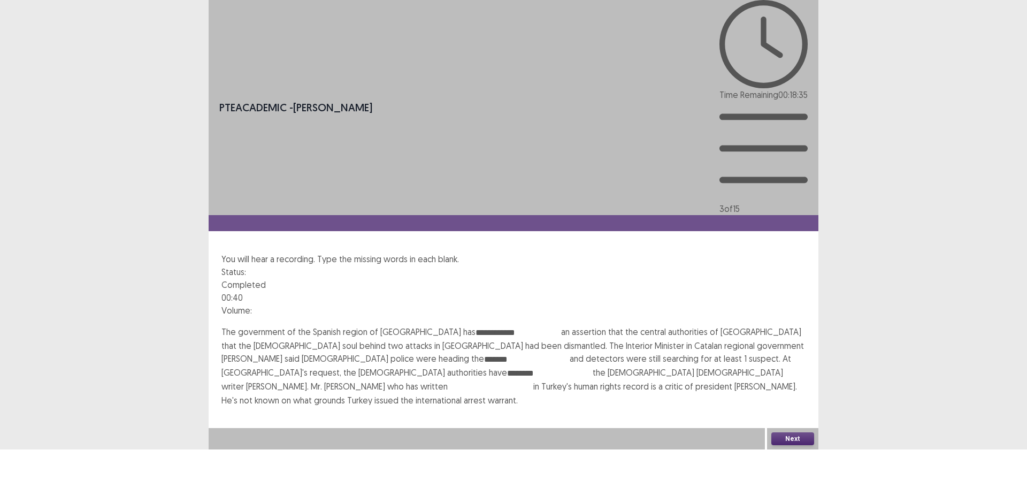
type input "********"
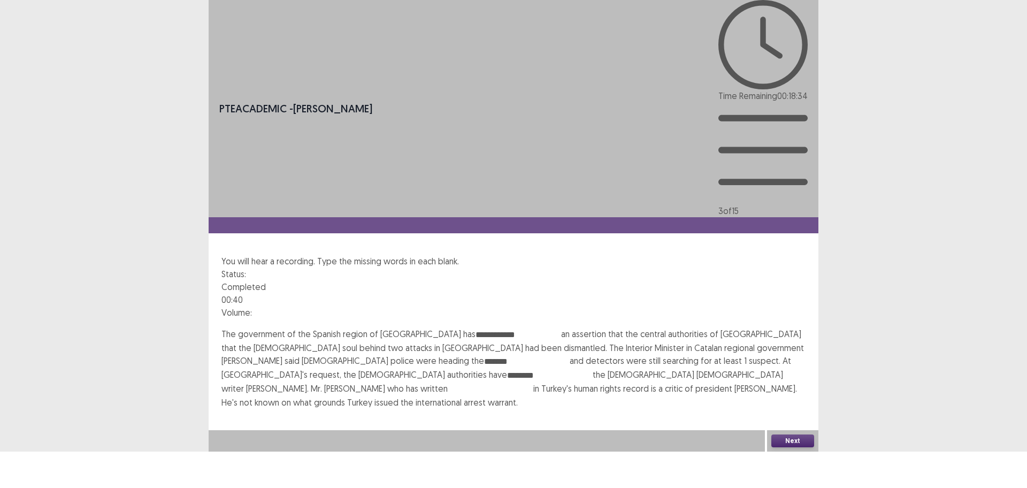
click at [540, 327] on p "**********" at bounding box center [514, 367] width 584 height 81
click at [532, 382] on input "text" at bounding box center [491, 388] width 86 height 13
type input "**********"
click at [797, 447] on button "Next" at bounding box center [793, 440] width 43 height 13
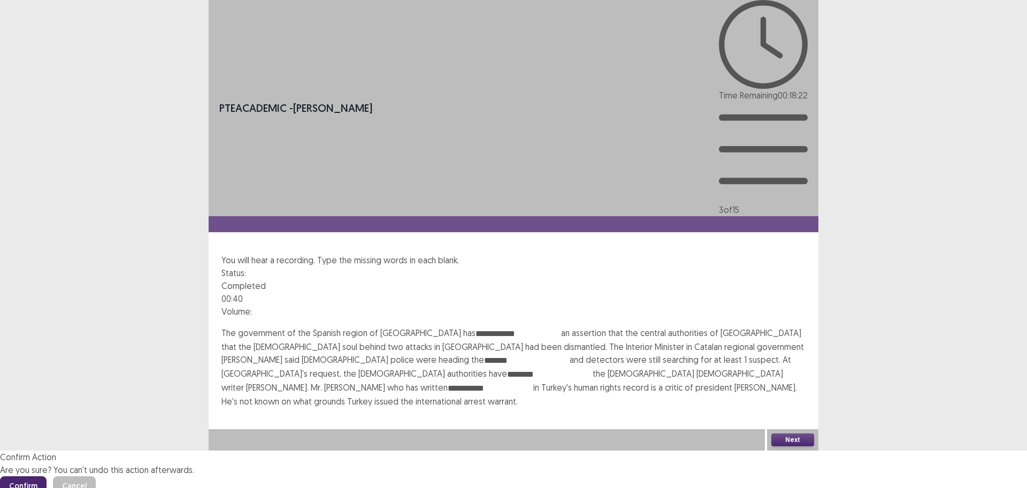
click at [47, 476] on button "Confirm" at bounding box center [23, 485] width 47 height 19
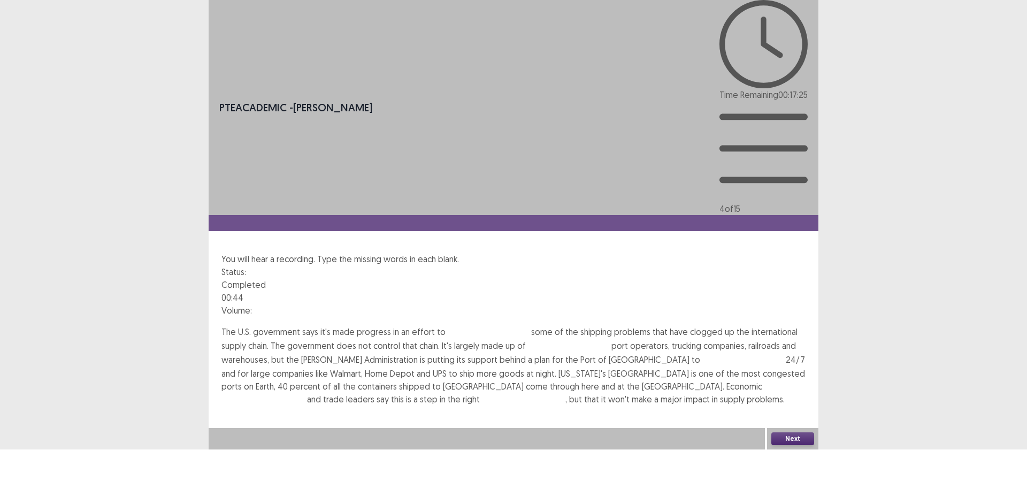
click at [476, 326] on input "text" at bounding box center [489, 332] width 86 height 13
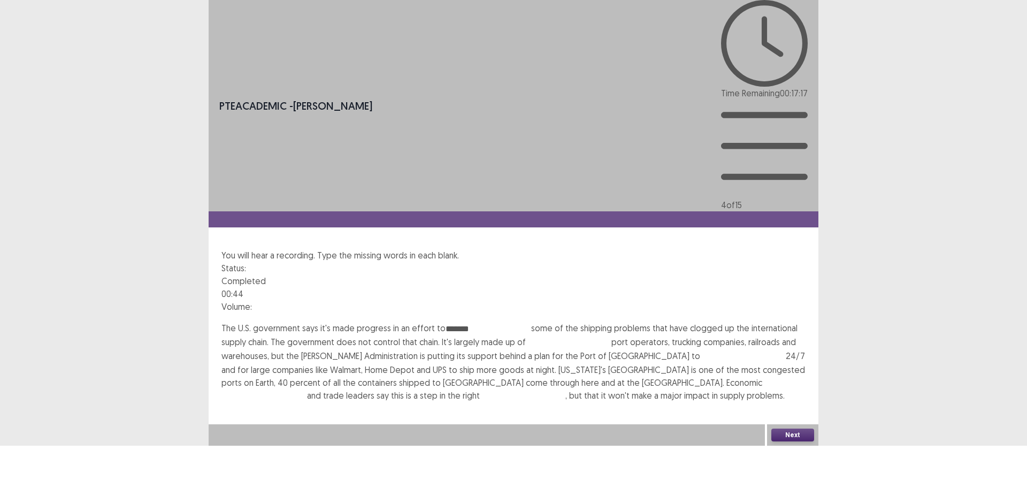
type input "*******"
click at [580, 337] on input "text" at bounding box center [569, 343] width 86 height 13
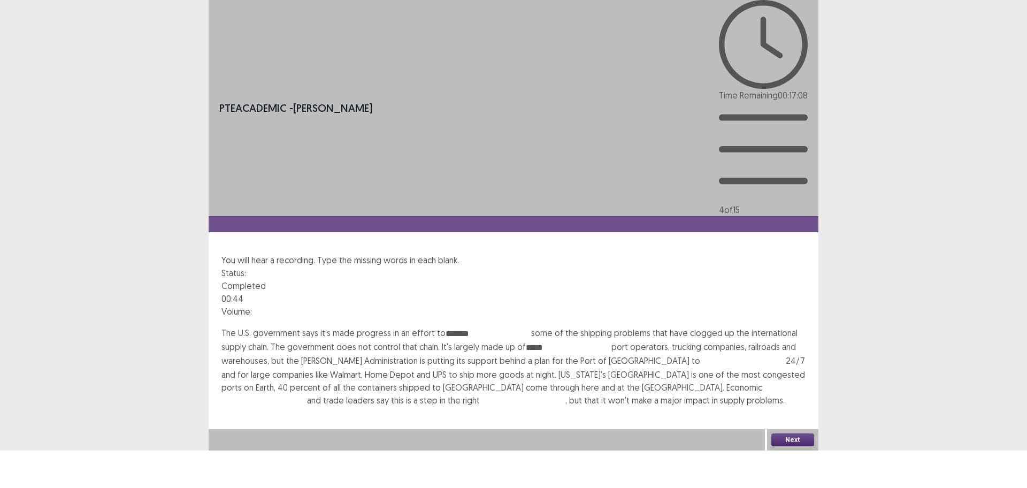
type input "*****"
click at [700, 355] on input "text" at bounding box center [743, 361] width 86 height 13
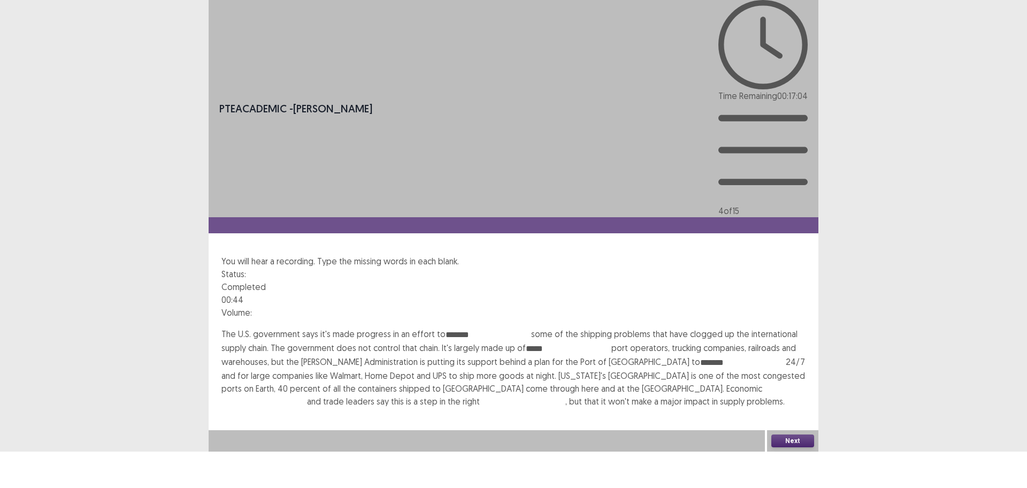
type input "*******"
click at [307, 395] on input "text" at bounding box center [265, 401] width 86 height 13
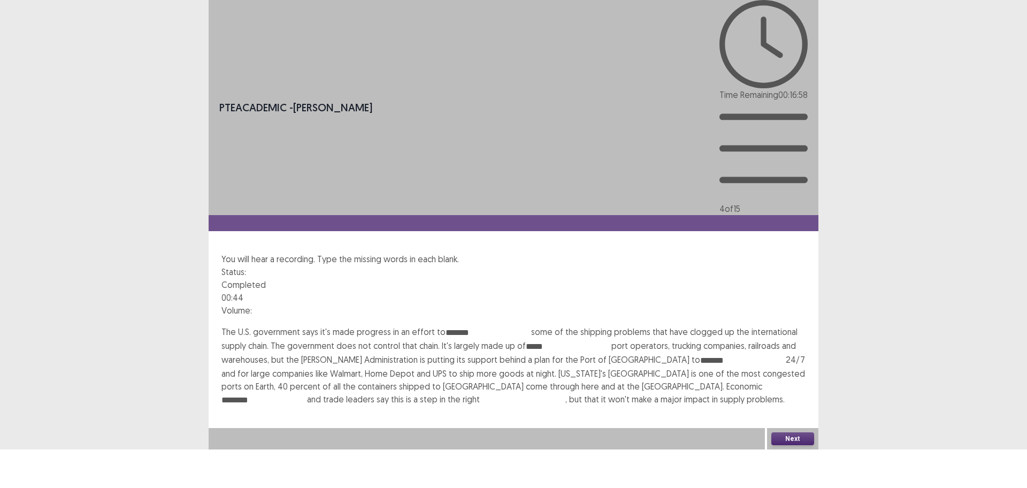
type input "********"
click at [480, 394] on input "text" at bounding box center [523, 400] width 86 height 13
type input "*********"
click at [784, 445] on button "Next" at bounding box center [793, 438] width 43 height 13
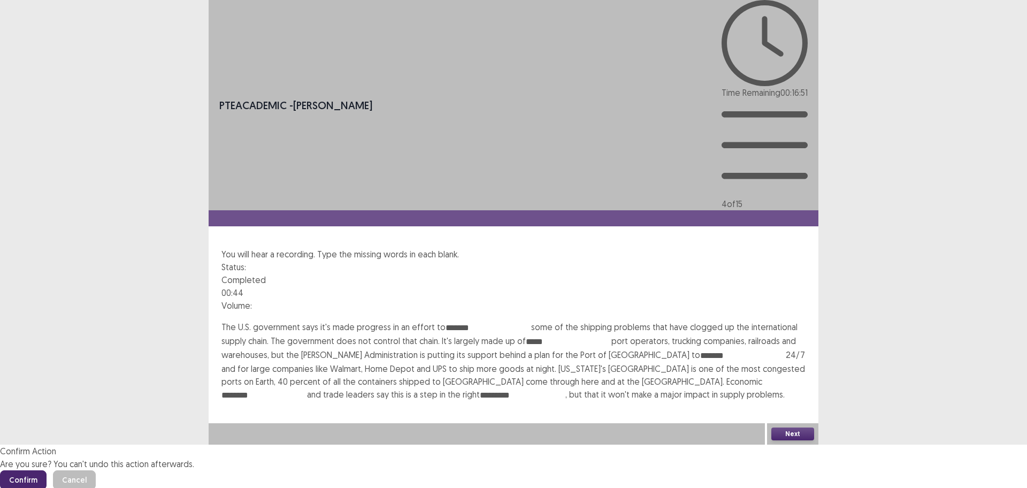
click at [47, 470] on button "Confirm" at bounding box center [23, 479] width 47 height 19
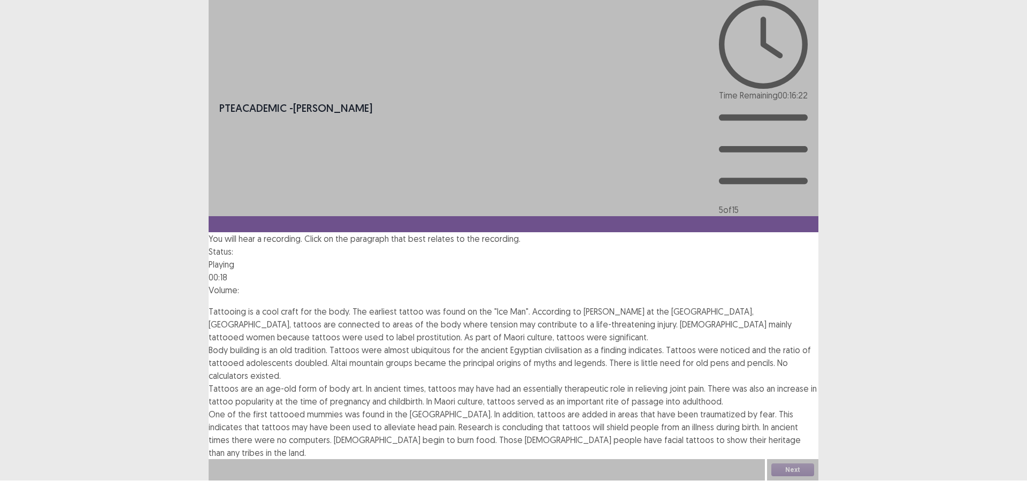
click at [662, 306] on span "Tattooing is a cool craft for the body. The earliest tattoo was found on the "I…" at bounding box center [500, 324] width 583 height 36
click at [570, 383] on span "Tattoos are an age-old form of body art. In ancient times, tattoos may have had…" at bounding box center [513, 395] width 608 height 24
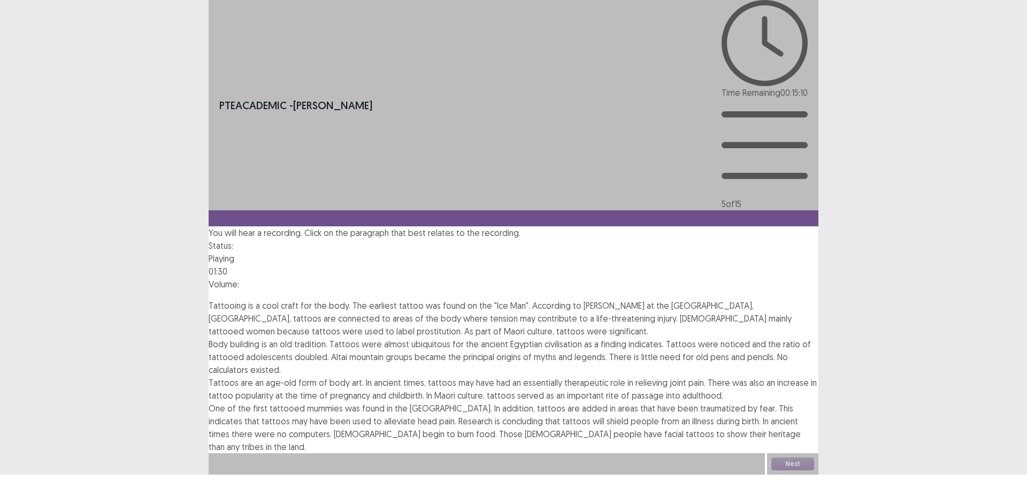
click at [783, 473] on div "Next" at bounding box center [792, 463] width 51 height 21
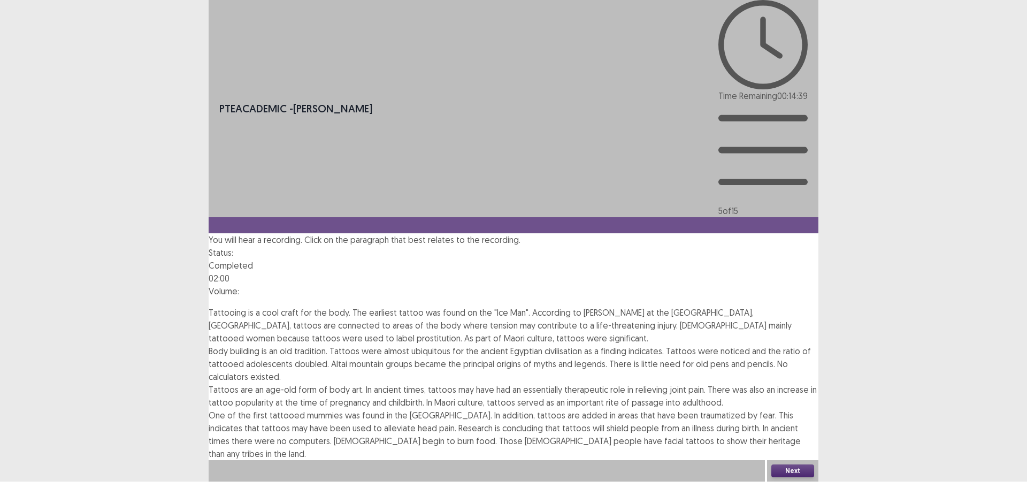
click at [794, 477] on button "Next" at bounding box center [793, 470] width 43 height 13
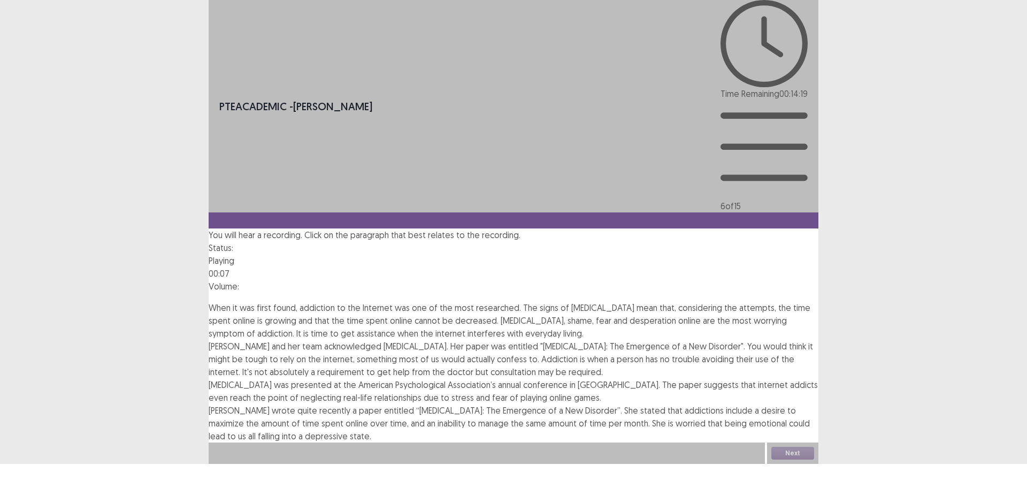
click at [504, 341] on span "[PERSON_NAME] and her team acknowledged [MEDICAL_DATA]. Her paper was entitled …" at bounding box center [511, 359] width 605 height 36
click at [531, 340] on span "[PERSON_NAME] and her team acknowledged [MEDICAL_DATA]. Her paper was entitled …" at bounding box center [511, 358] width 605 height 36
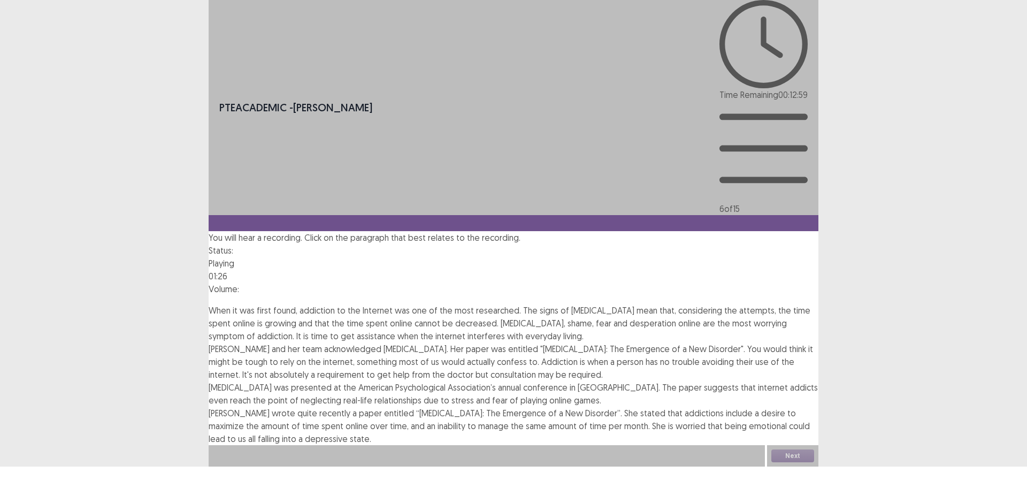
click at [556, 305] on span "When it was first found, addiction to the Internet was one of the most research…" at bounding box center [510, 323] width 602 height 36
click at [791, 462] on button "Next" at bounding box center [793, 455] width 43 height 13
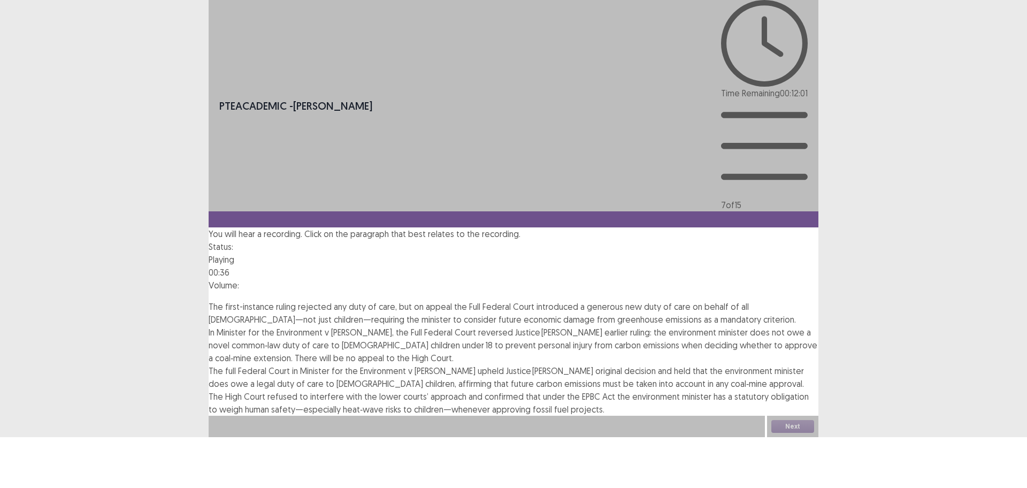
click at [504, 301] on span "The first-instance ruling rejected any duty of care, but on appeal the Full Fed…" at bounding box center [503, 313] width 588 height 24
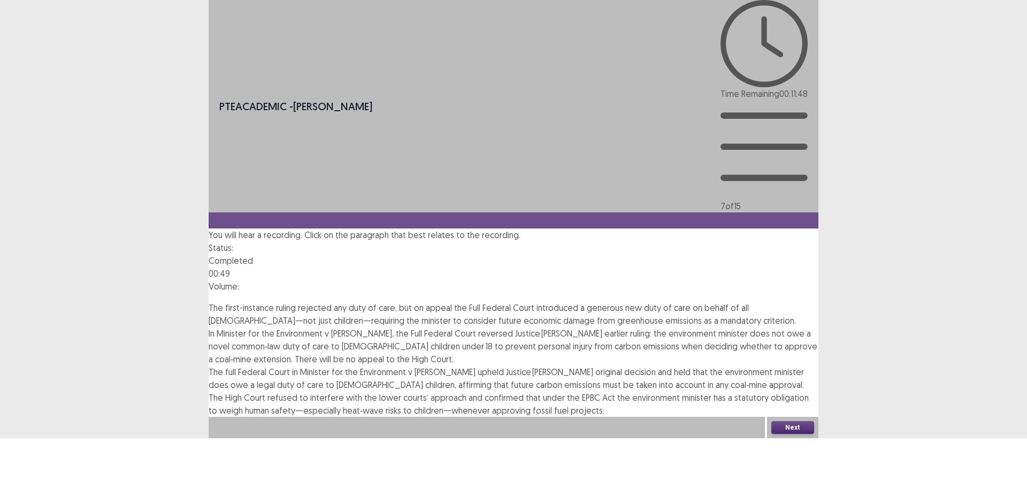
click at [521, 328] on span "In Minister for the Environment v [PERSON_NAME], the Full Federal Court reverse…" at bounding box center [513, 346] width 609 height 36
click at [793, 435] on button "Next" at bounding box center [793, 428] width 43 height 13
click at [47, 464] on button "Confirm" at bounding box center [23, 473] width 47 height 19
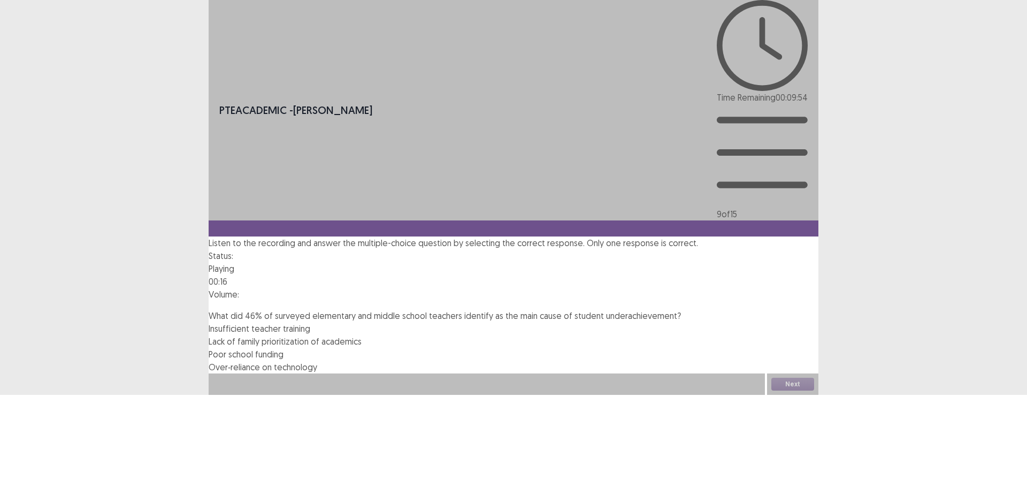
click at [362, 336] on span "Lack of family prioritization of academics" at bounding box center [285, 341] width 153 height 11
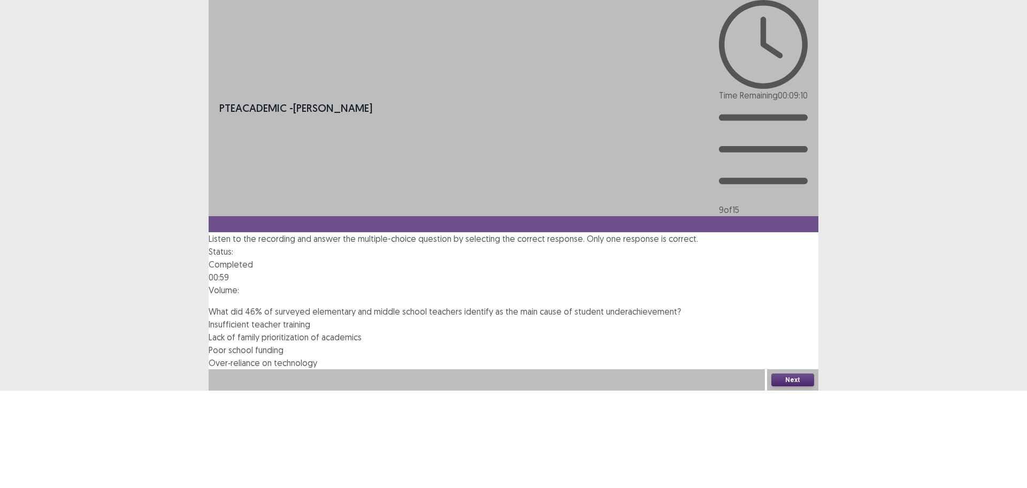
click at [803, 386] on button "Next" at bounding box center [793, 379] width 43 height 13
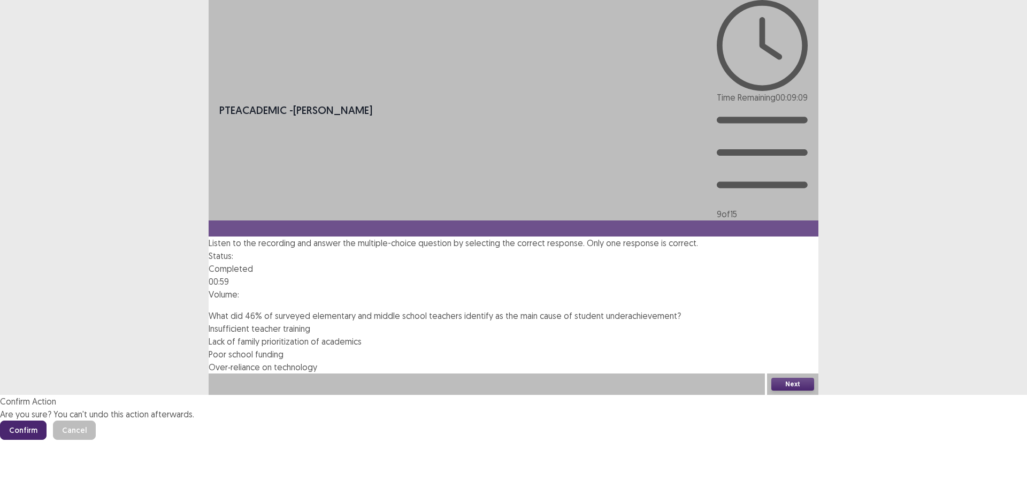
click at [47, 421] on button "Confirm" at bounding box center [23, 430] width 47 height 19
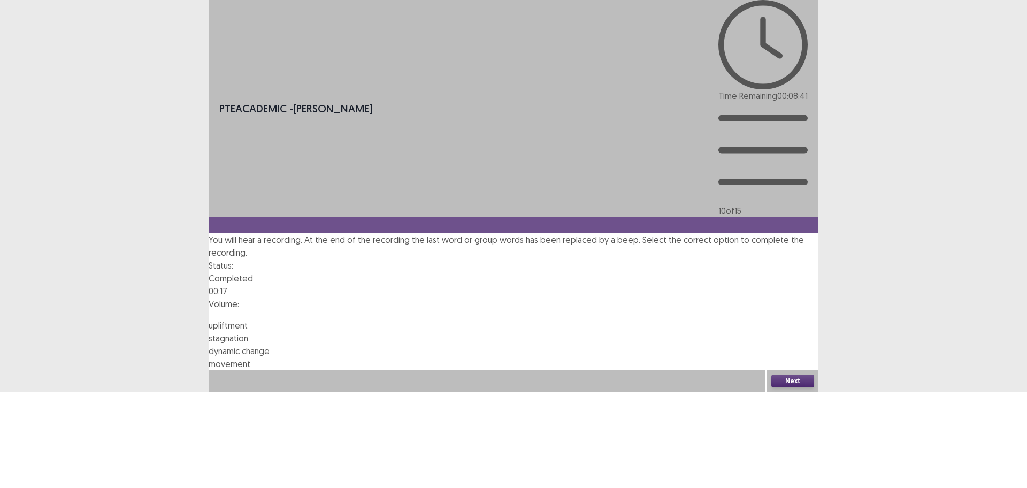
click at [270, 346] on span "dynamic change" at bounding box center [239, 351] width 61 height 11
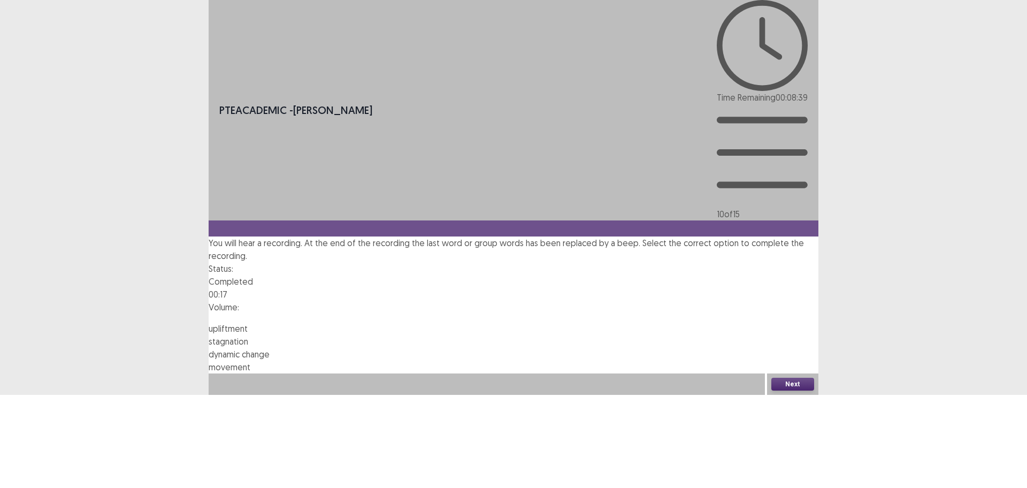
click at [797, 391] on button "Next" at bounding box center [793, 384] width 43 height 13
click at [47, 421] on button "Confirm" at bounding box center [23, 430] width 47 height 19
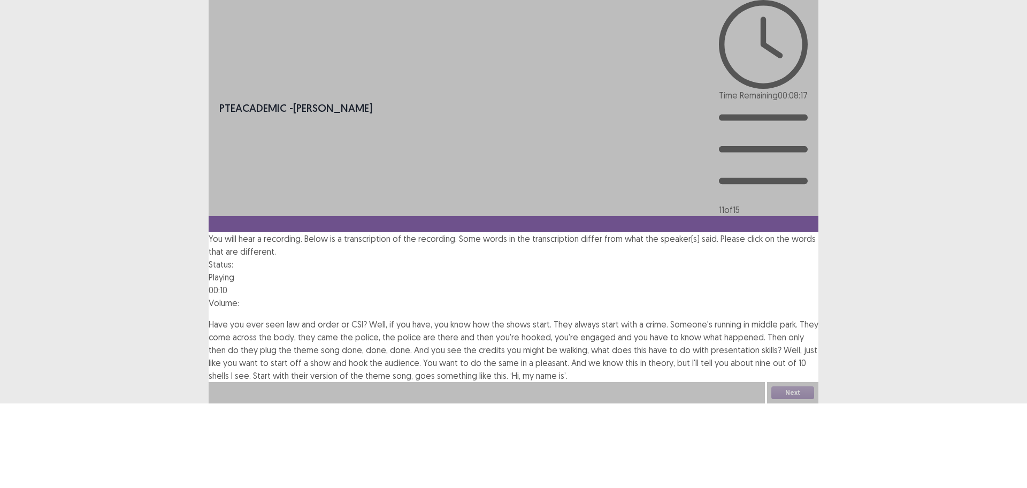
click at [778, 319] on span "middle" at bounding box center [765, 324] width 26 height 11
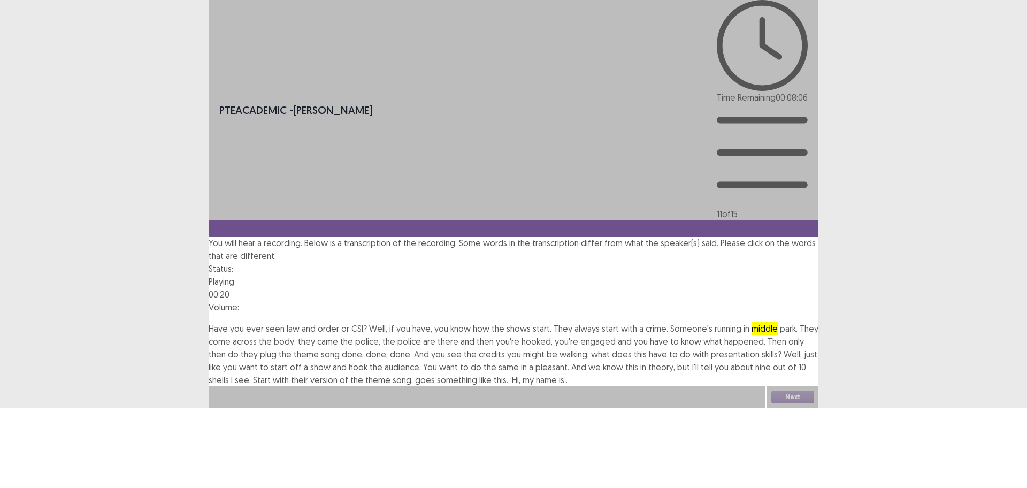
click at [277, 349] on span "plug" at bounding box center [268, 354] width 17 height 11
click at [589, 349] on span "walking," at bounding box center [574, 354] width 29 height 11
click at [569, 362] on span "pleasant." at bounding box center [553, 367] width 34 height 11
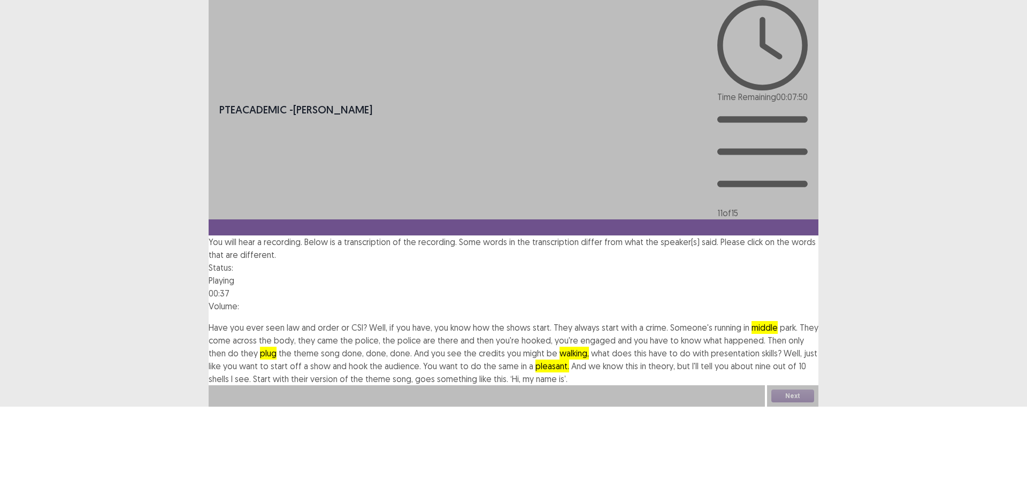
click at [229, 373] on span "shells" at bounding box center [219, 378] width 20 height 11
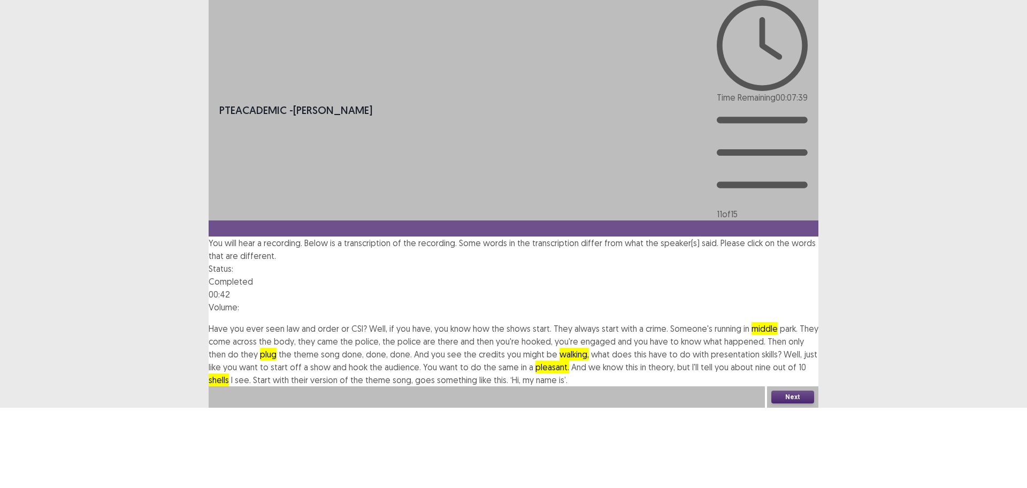
click at [785, 403] on button "Next" at bounding box center [793, 397] width 43 height 13
click at [47, 433] on button "Confirm" at bounding box center [23, 442] width 47 height 19
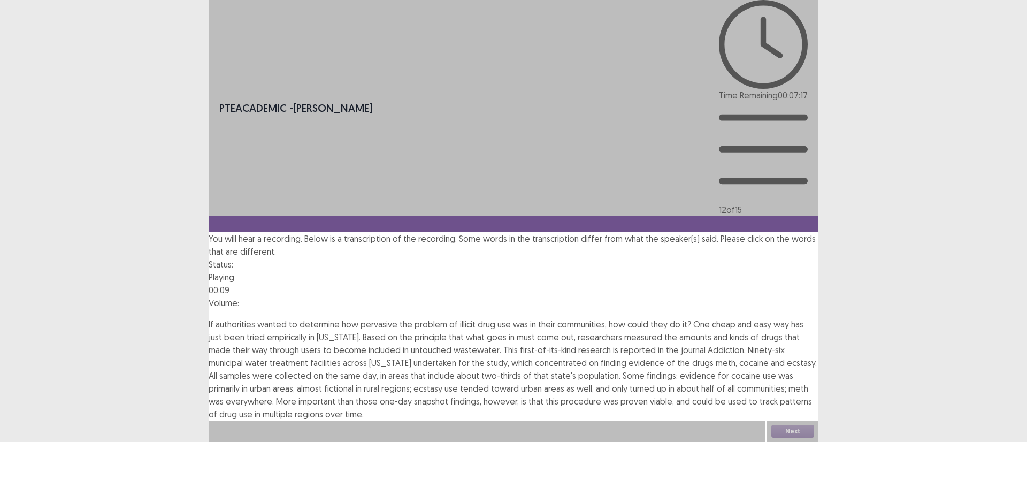
click at [307, 332] on span "empirically" at bounding box center [287, 337] width 40 height 11
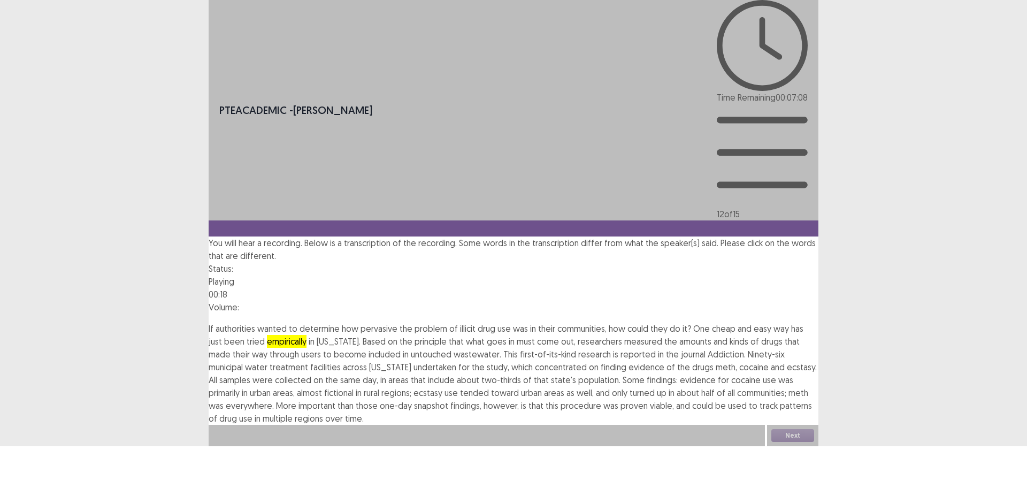
click at [452, 349] on span "untouched" at bounding box center [431, 354] width 41 height 11
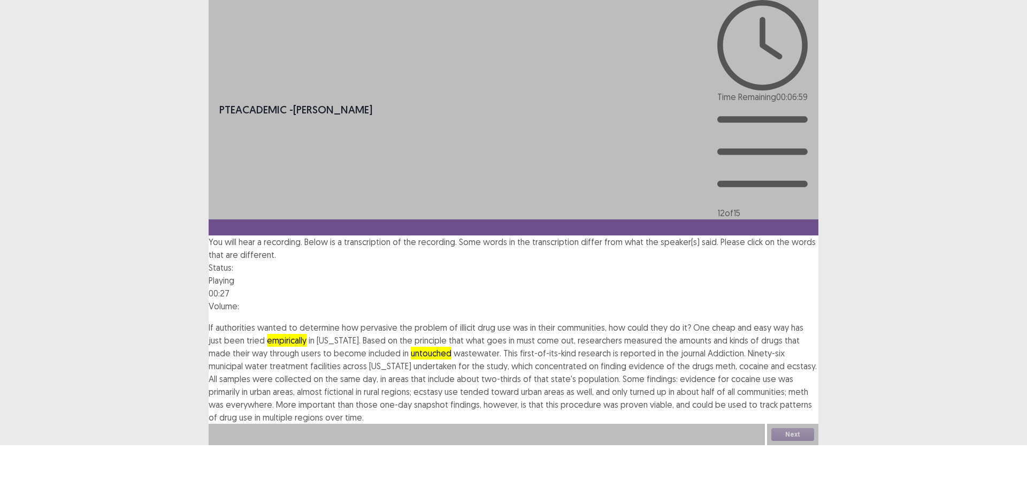
click at [456, 361] on span "undertaken" at bounding box center [435, 366] width 43 height 11
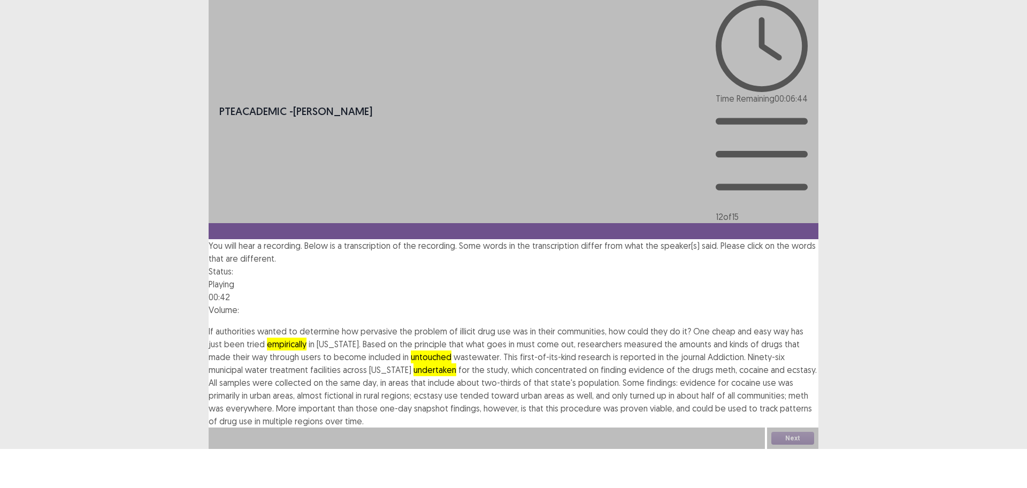
click at [354, 390] on span "fictional" at bounding box center [338, 395] width 29 height 11
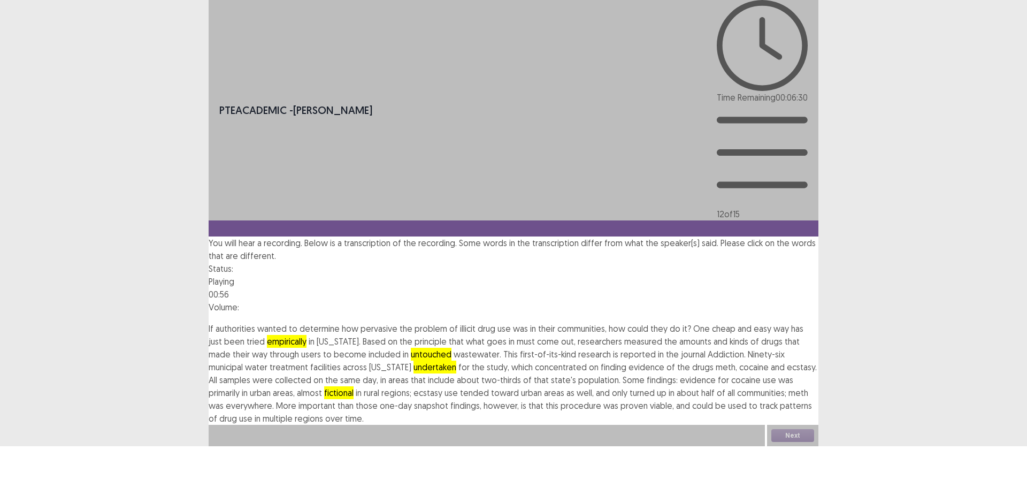
click at [601, 400] on span "procedure" at bounding box center [581, 405] width 41 height 11
click at [796, 446] on div "Next" at bounding box center [792, 435] width 51 height 21
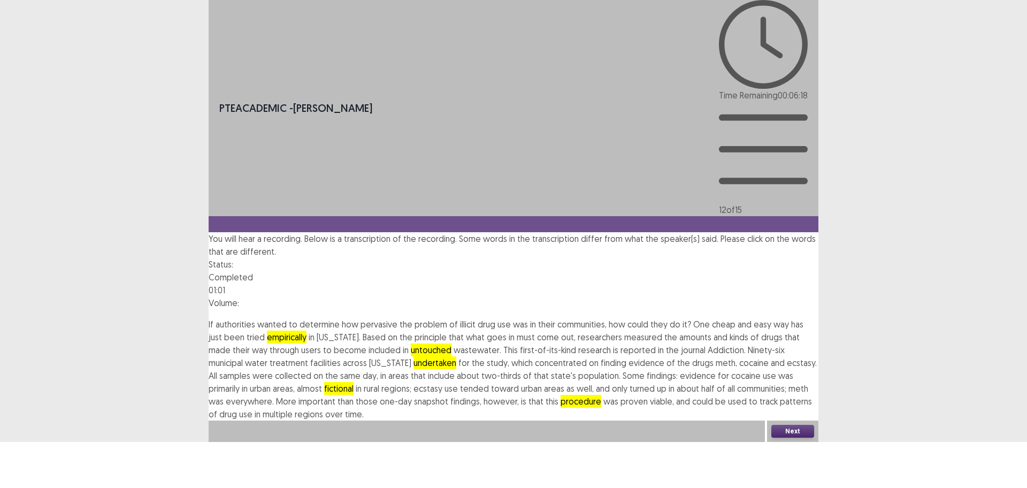
click at [790, 438] on button "Next" at bounding box center [793, 431] width 43 height 13
click at [47, 468] on button "Confirm" at bounding box center [23, 477] width 47 height 19
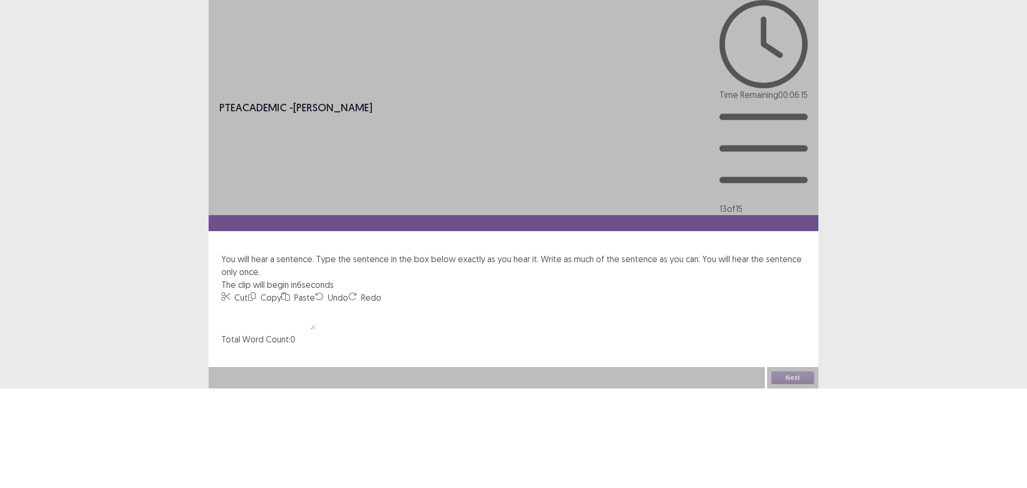
click at [315, 304] on textarea at bounding box center [269, 317] width 94 height 26
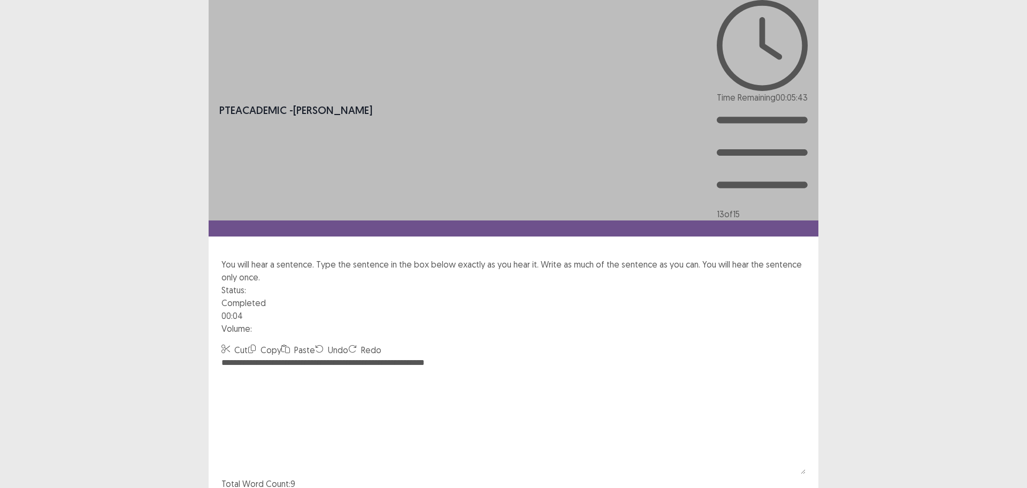
type textarea "**********"
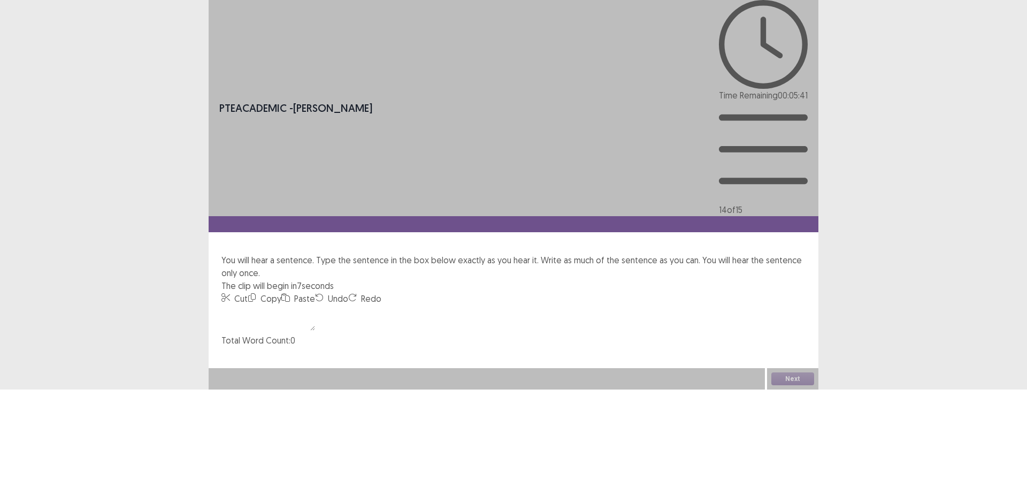
click at [315, 305] on textarea at bounding box center [269, 318] width 94 height 26
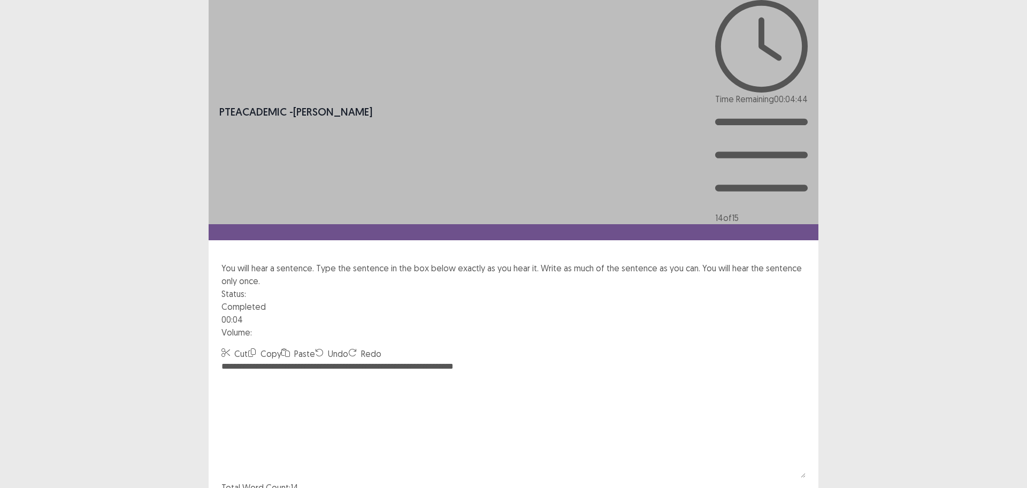
type textarea "**********"
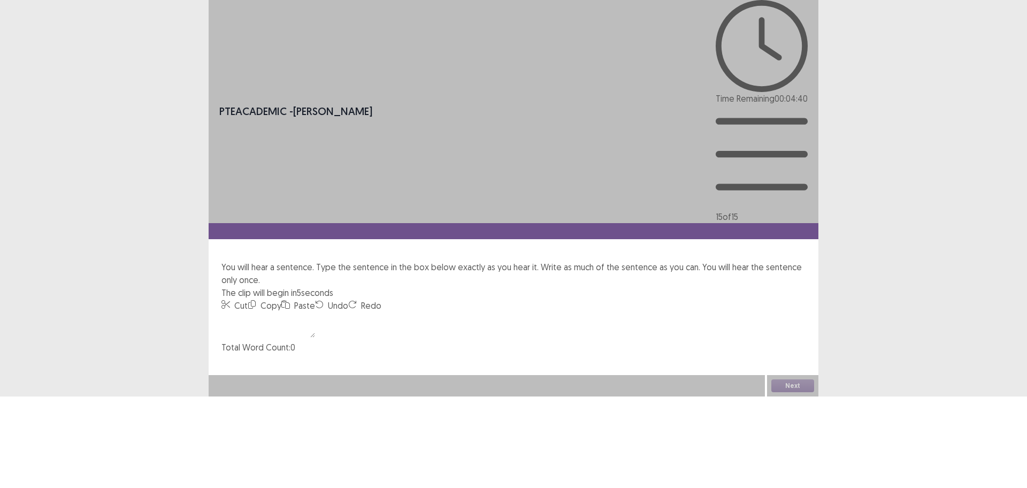
click at [315, 312] on textarea at bounding box center [269, 325] width 94 height 26
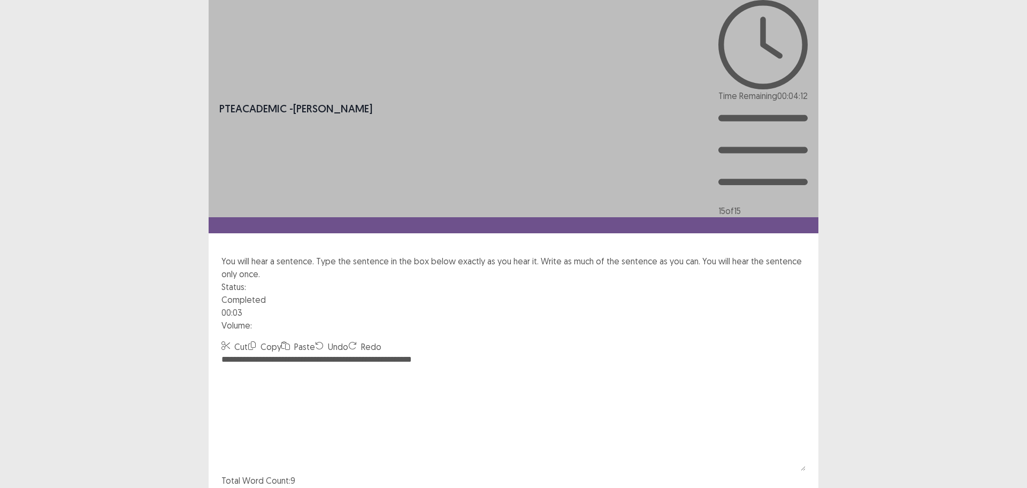
type textarea "**********"
